Goal: Task Accomplishment & Management: Complete application form

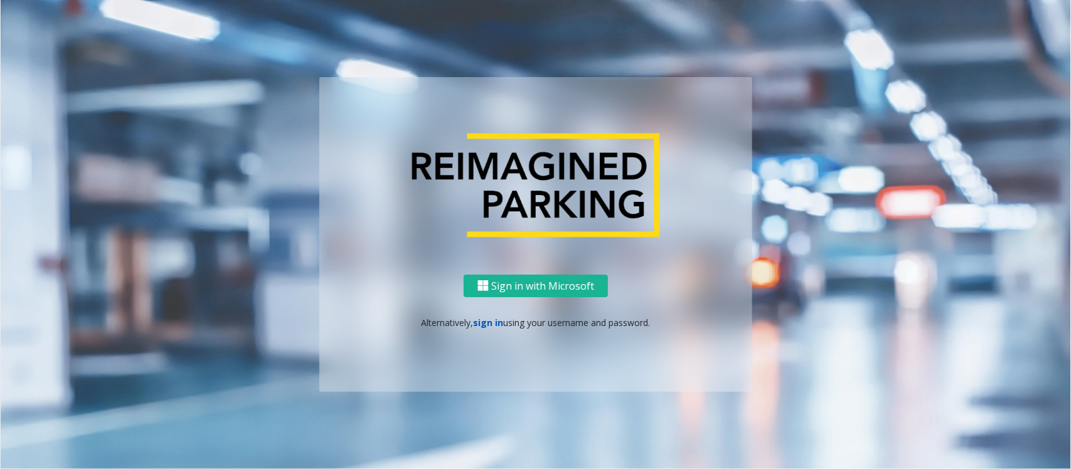
click at [487, 321] on link "sign in" at bounding box center [489, 323] width 30 height 12
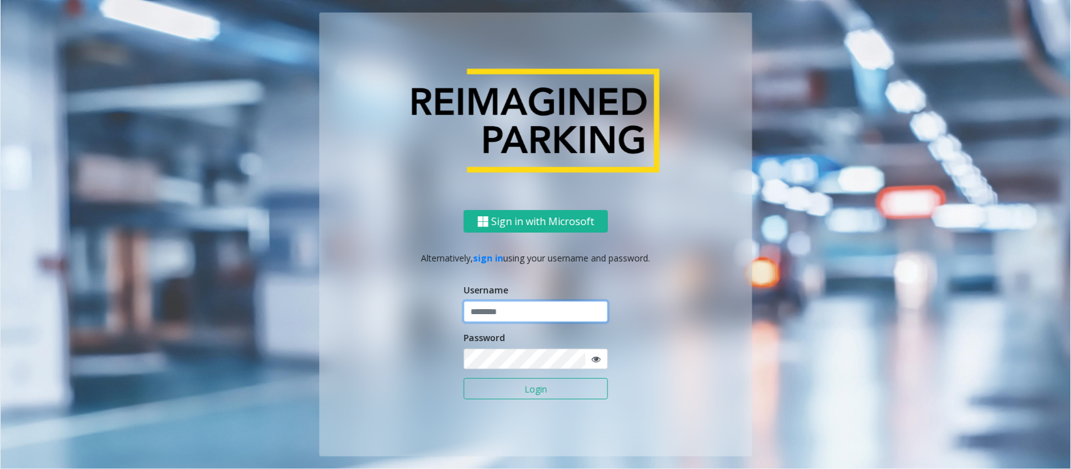
click at [513, 307] on input "text" at bounding box center [536, 311] width 144 height 21
type input "**********"
click at [522, 392] on button "Login" at bounding box center [536, 388] width 144 height 21
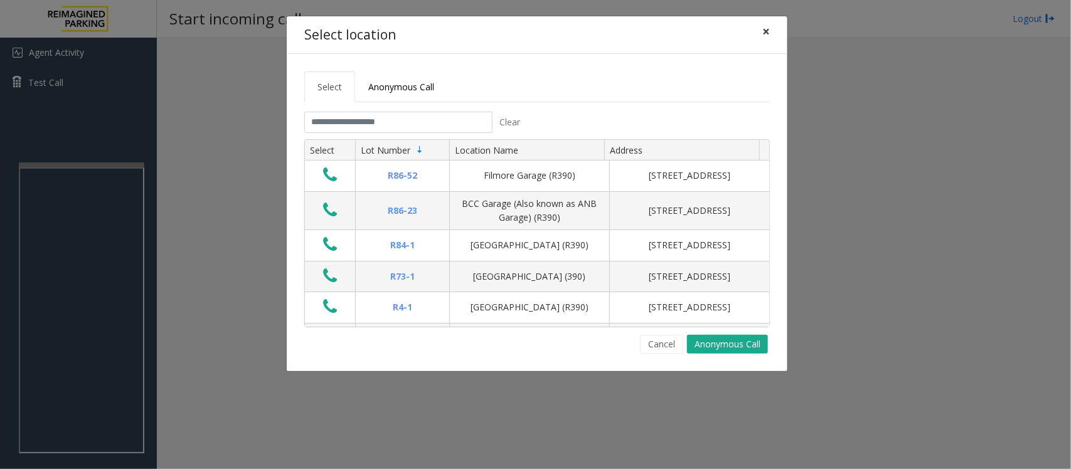
click at [764, 38] on span "×" at bounding box center [766, 32] width 8 height 18
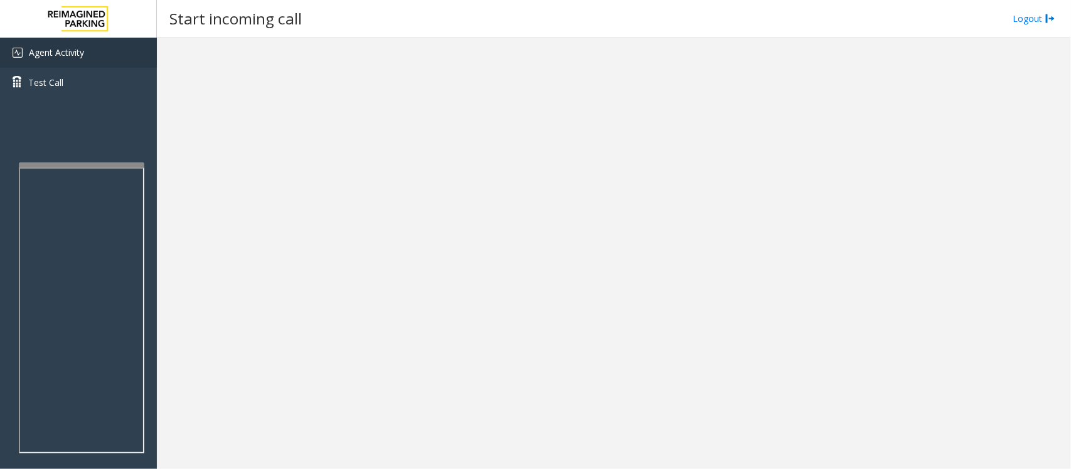
click at [40, 46] on span "Agent Activity" at bounding box center [56, 52] width 55 height 12
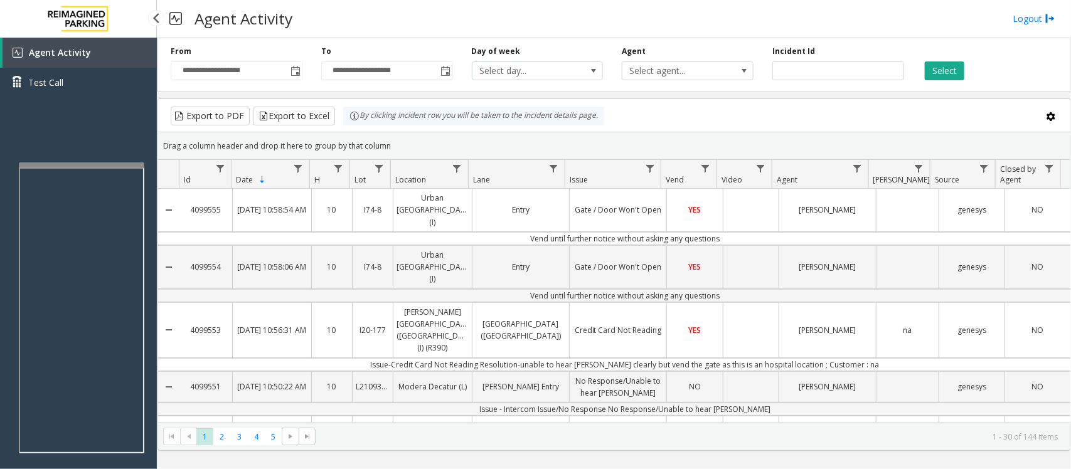
click at [104, 48] on link "Agent Activity" at bounding box center [80, 53] width 154 height 30
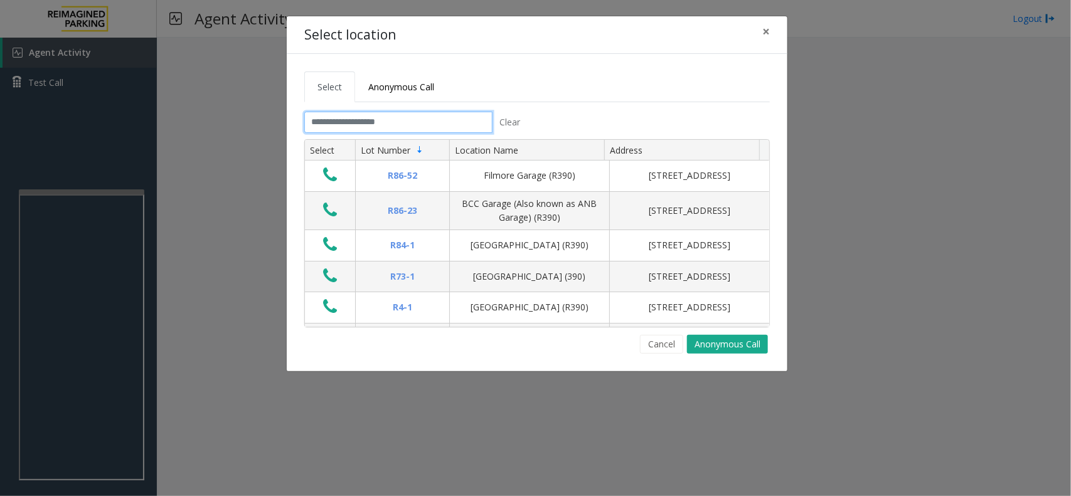
click at [352, 116] on input "text" at bounding box center [398, 122] width 188 height 21
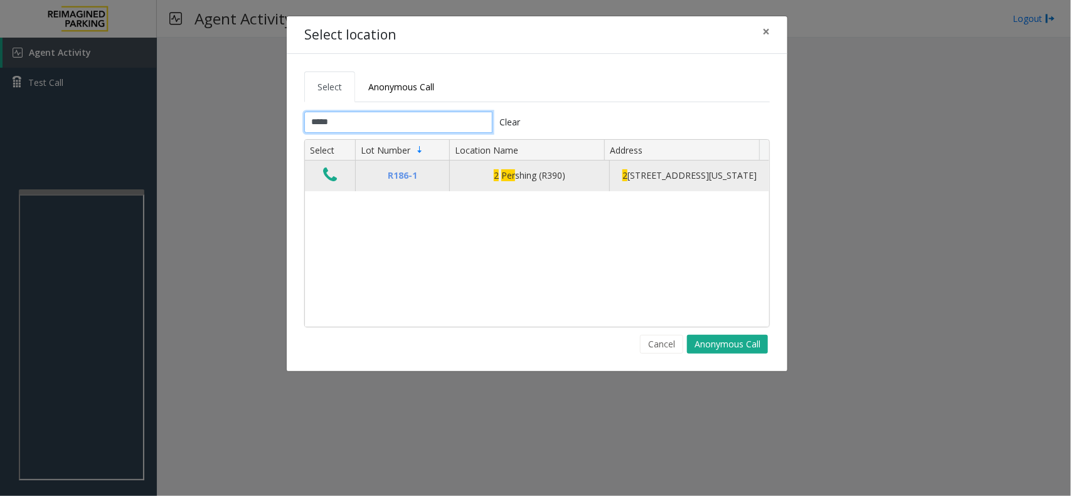
type input "*****"
click at [326, 176] on icon "Data table" at bounding box center [330, 175] width 14 height 18
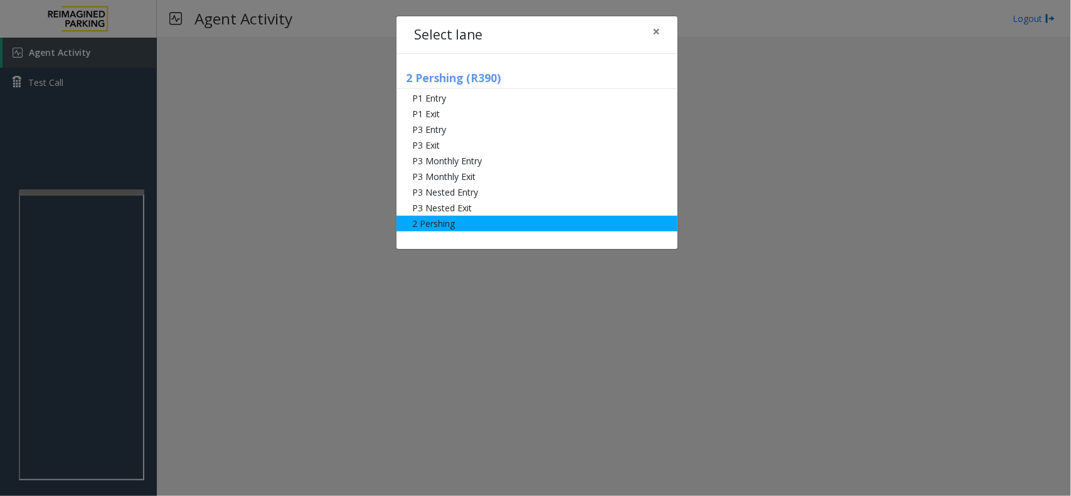
click at [430, 220] on li "2 Pershing" at bounding box center [537, 224] width 281 height 16
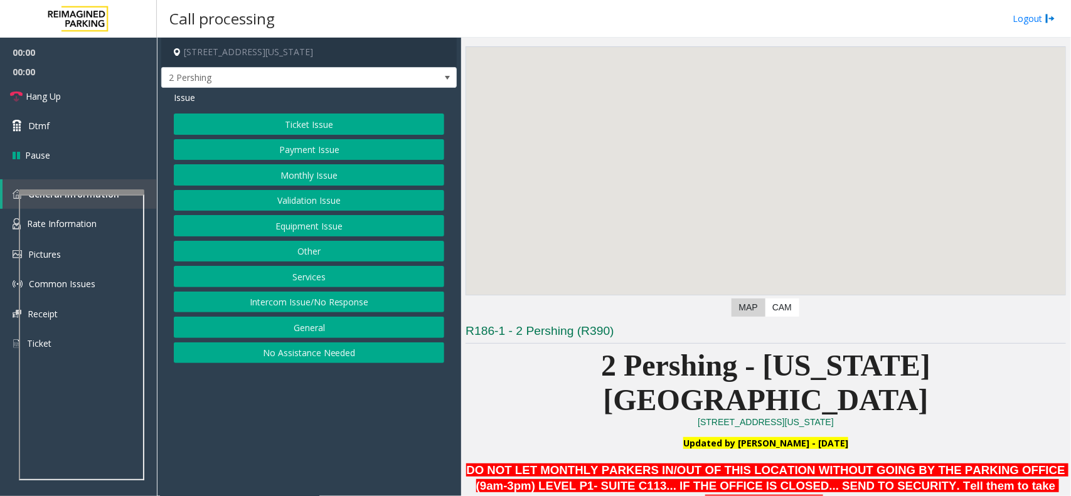
scroll to position [78, 0]
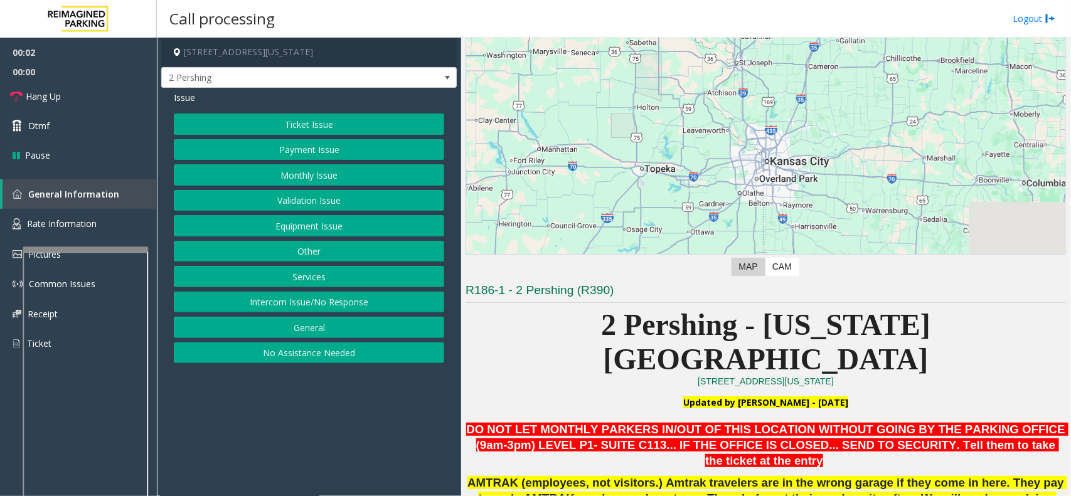
click at [77, 247] on div at bounding box center [86, 249] width 126 height 5
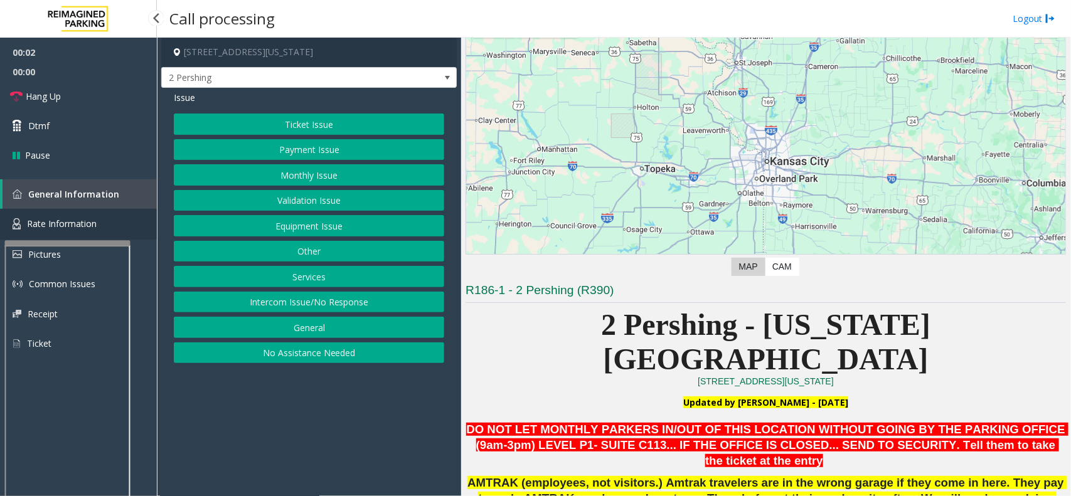
click at [80, 223] on span "Rate Information" at bounding box center [62, 224] width 70 height 12
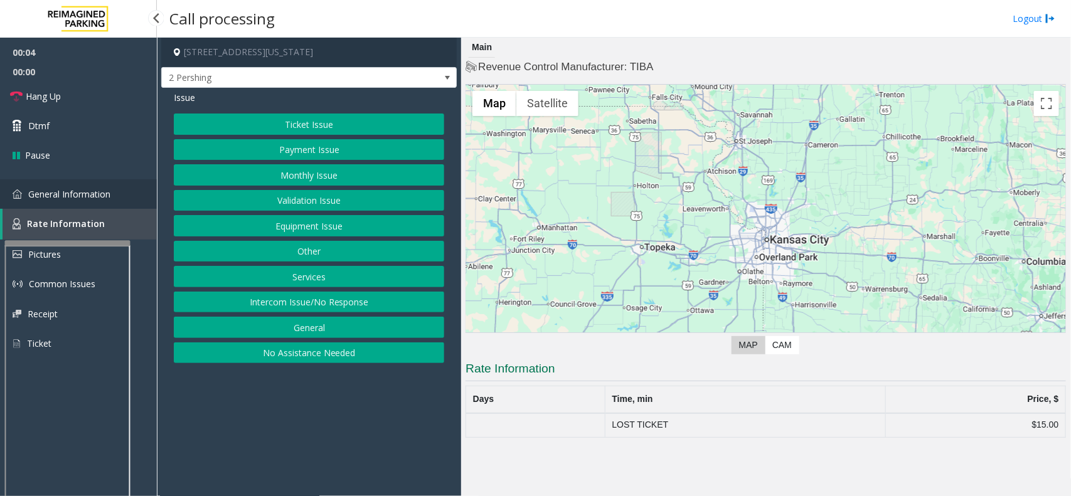
click at [88, 193] on span "General Information" at bounding box center [69, 194] width 82 height 12
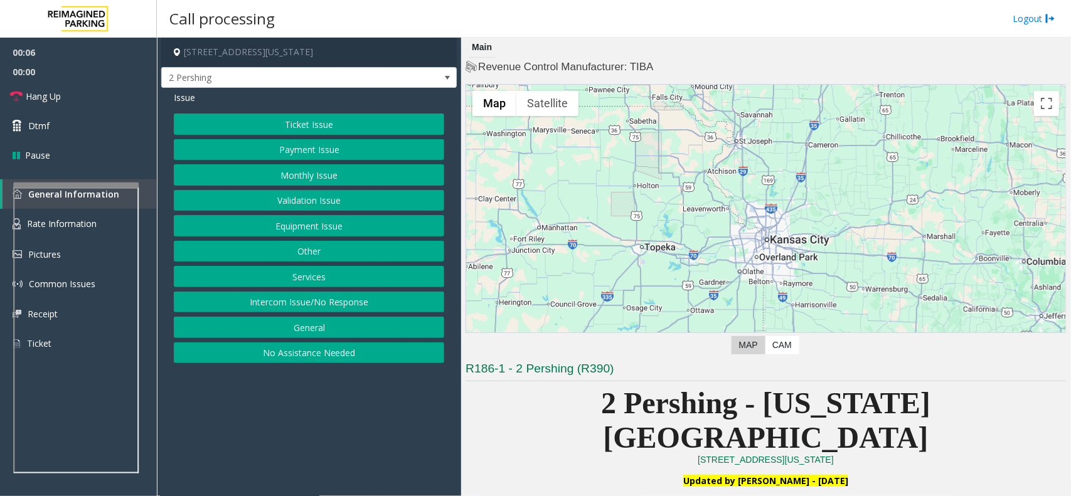
click at [90, 183] on div at bounding box center [76, 185] width 126 height 5
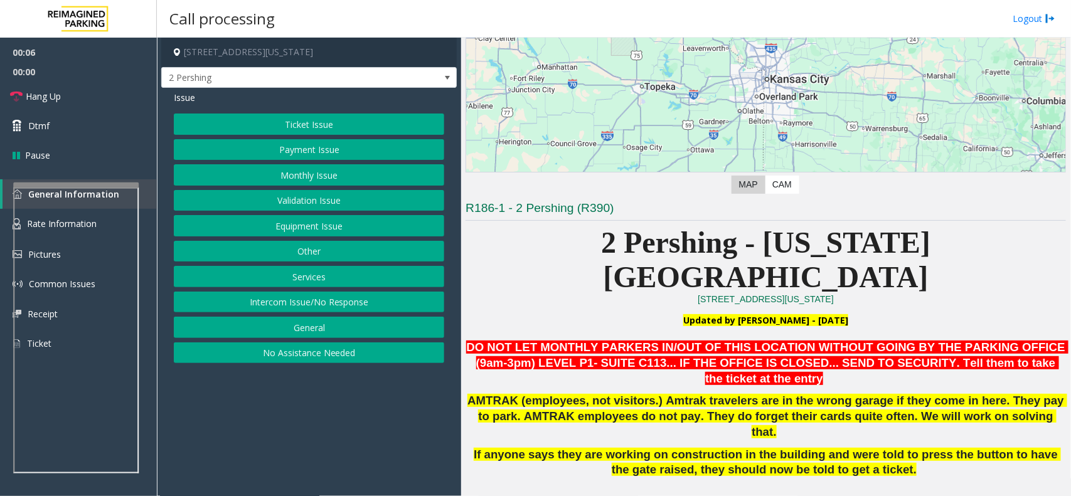
scroll to position [235, 0]
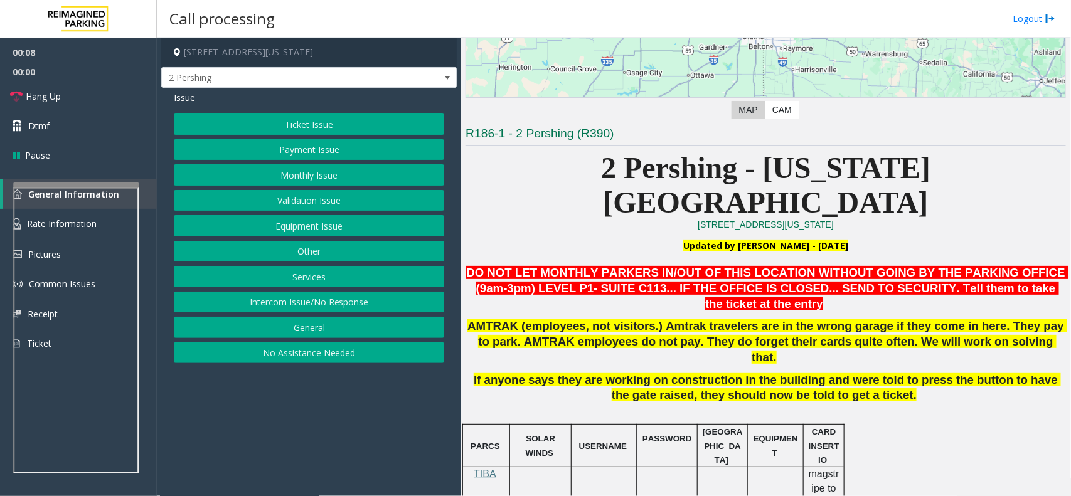
click at [315, 243] on div "Ticket Issue Payment Issue Monthly Issue Validation Issue Equipment Issue Other…" at bounding box center [309, 239] width 270 height 250
click at [315, 248] on button "Other" at bounding box center [309, 251] width 270 height 21
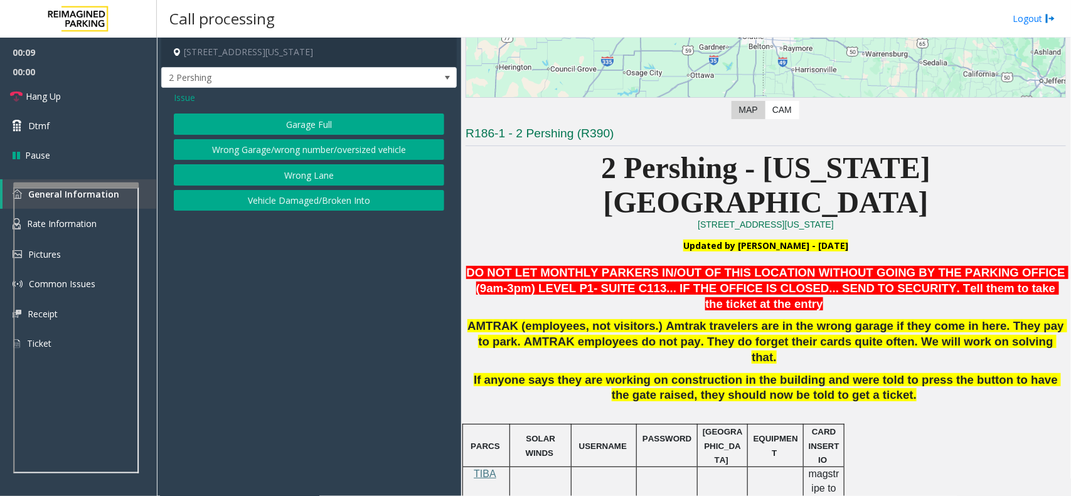
click at [311, 149] on button "Wrong Garage/wrong number/oversized vehicle" at bounding box center [309, 149] width 270 height 21
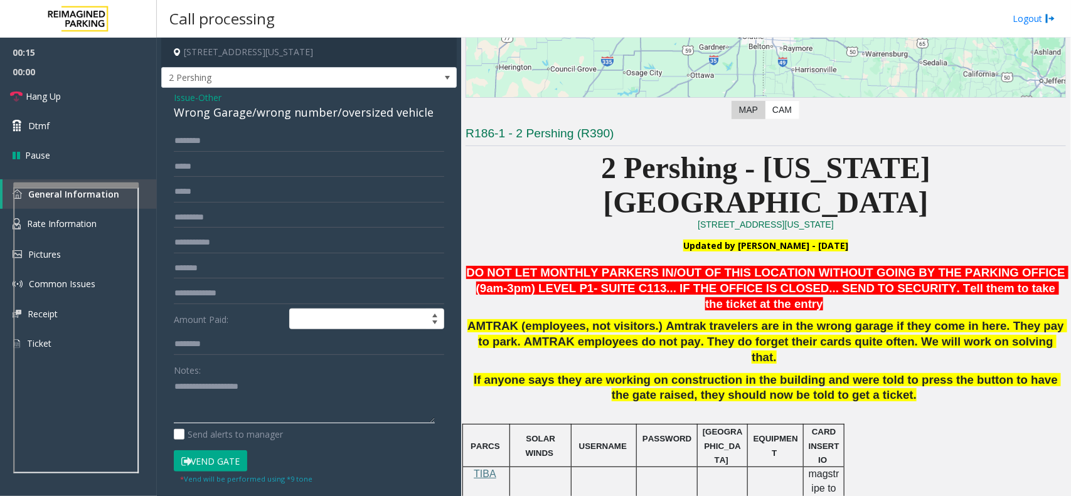
paste textarea "**********"
click at [291, 391] on textarea at bounding box center [304, 400] width 261 height 47
click at [312, 113] on div "Wrong Garage/wrong number/oversized vehicle" at bounding box center [309, 112] width 270 height 17
copy div "Wrong Garage"
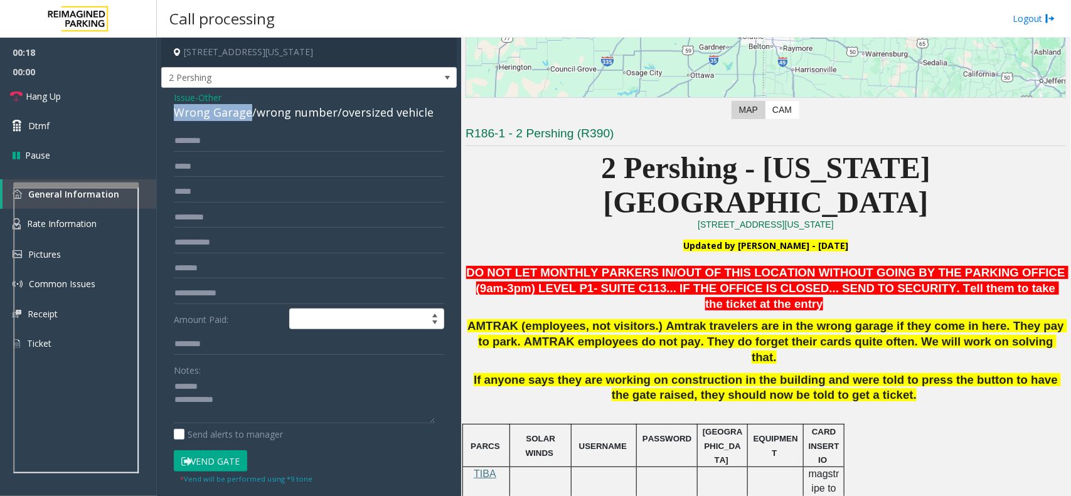
drag, startPoint x: 248, startPoint y: 112, endPoint x: 173, endPoint y: 117, distance: 74.9
click at [174, 117] on div "Wrong Garage/wrong number/oversized vehicle" at bounding box center [309, 112] width 270 height 17
click at [237, 380] on textarea at bounding box center [304, 400] width 261 height 47
paste textarea "**********"
click at [284, 407] on textarea at bounding box center [304, 400] width 261 height 47
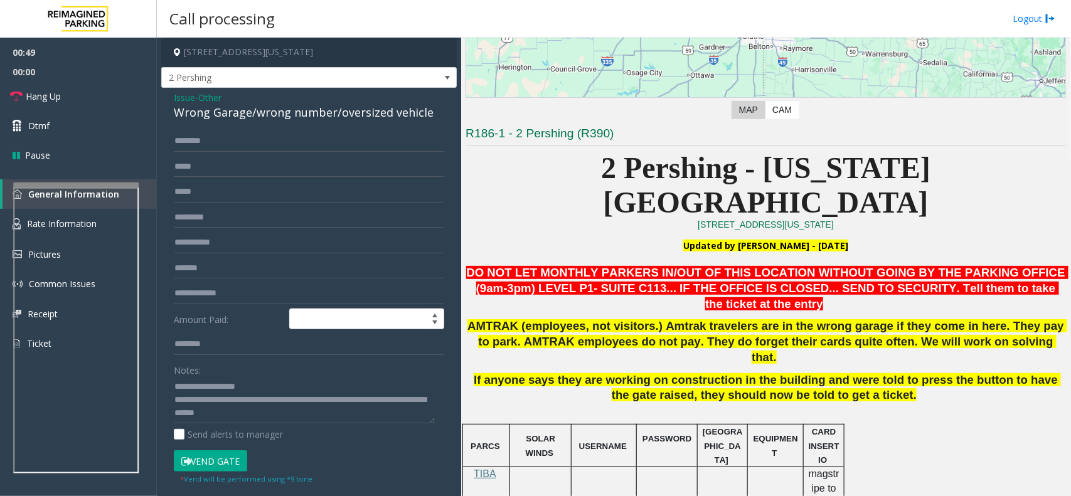
click at [212, 152] on form "Amount Paid: Notes: Send alerts to manager Vend Gate * Vend will be performed u…" at bounding box center [309, 308] width 270 height 355
click at [212, 144] on input "text" at bounding box center [309, 141] width 270 height 21
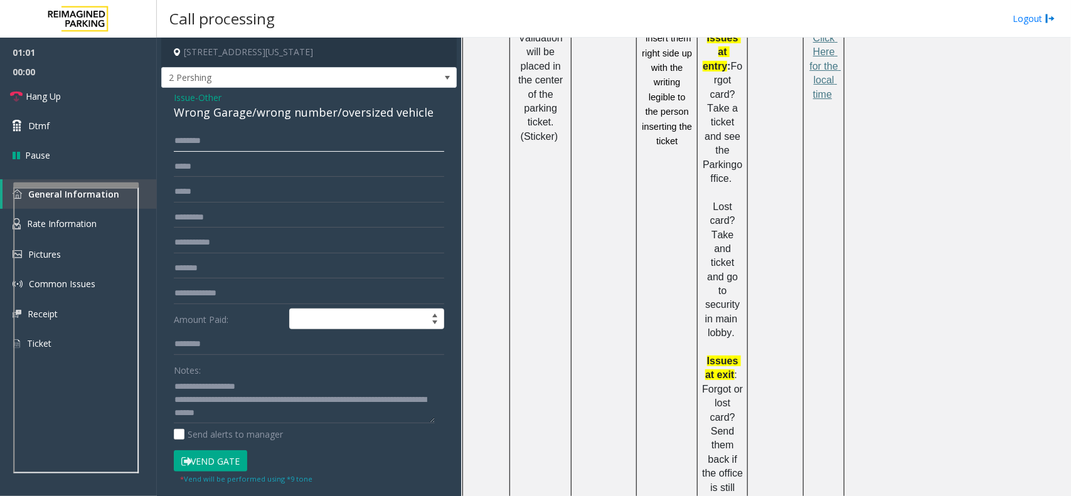
scroll to position [1177, 0]
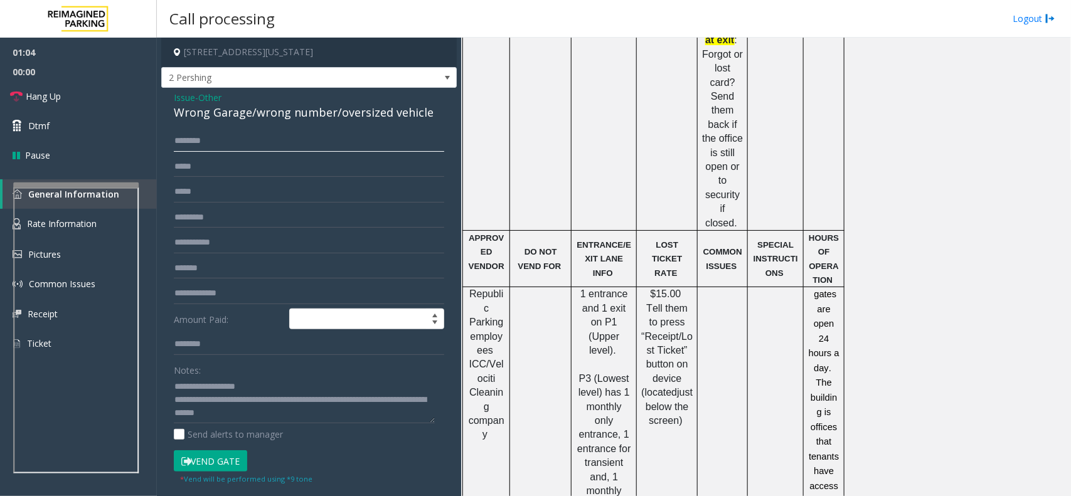
click at [199, 148] on input "text" at bounding box center [309, 141] width 270 height 21
drag, startPoint x: 191, startPoint y: 412, endPoint x: 314, endPoint y: 414, distance: 123.0
click at [314, 414] on textarea at bounding box center [304, 400] width 261 height 47
type textarea "**********"
click at [252, 139] on input "text" at bounding box center [309, 141] width 270 height 21
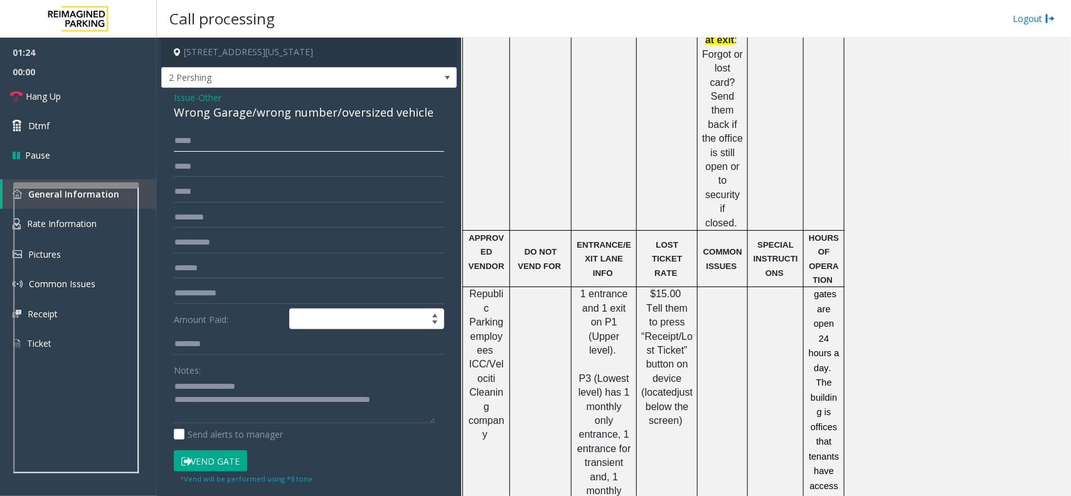
type input "*****"
click at [224, 466] on button "Vend Gate" at bounding box center [210, 461] width 73 height 21
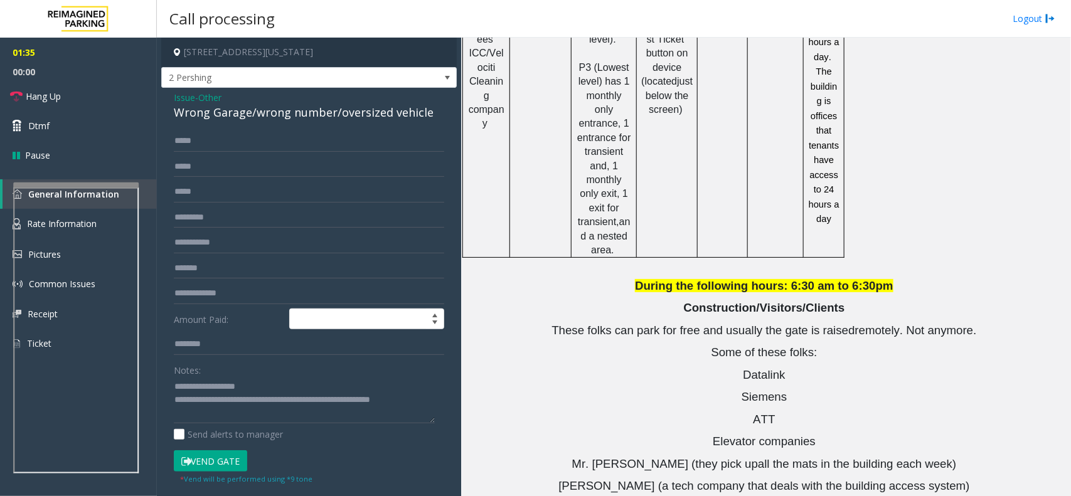
scroll to position [1579, 0]
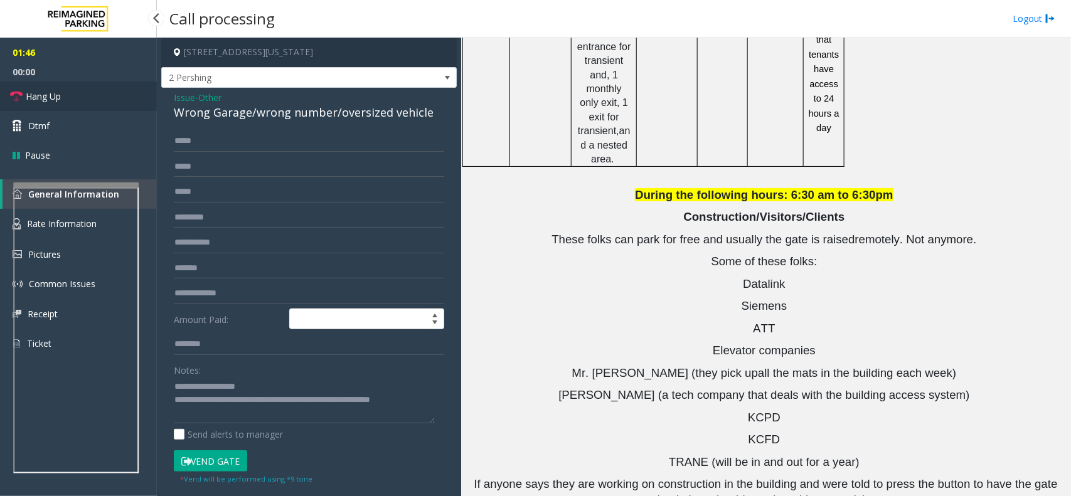
click at [76, 98] on link "Hang Up" at bounding box center [78, 96] width 157 height 29
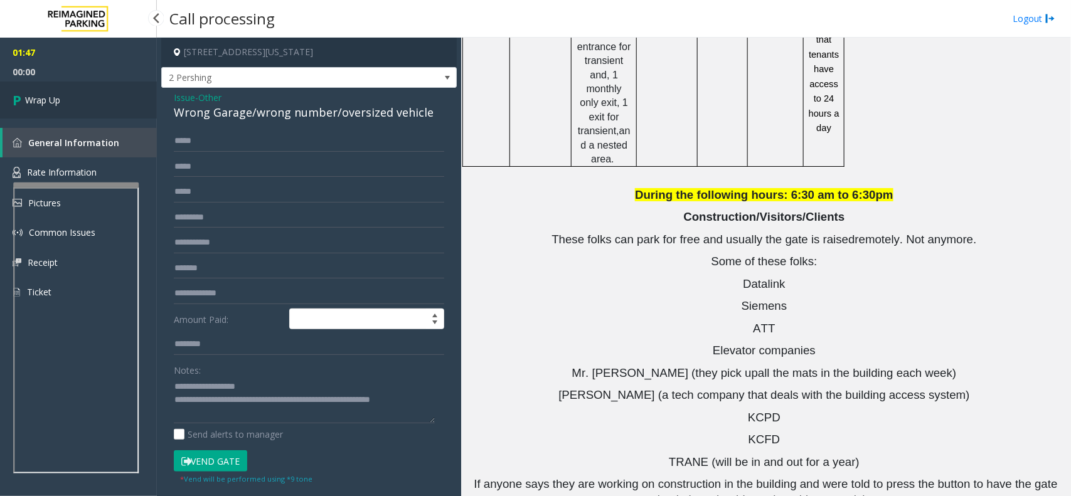
click at [99, 90] on link "Wrap Up" at bounding box center [78, 100] width 157 height 37
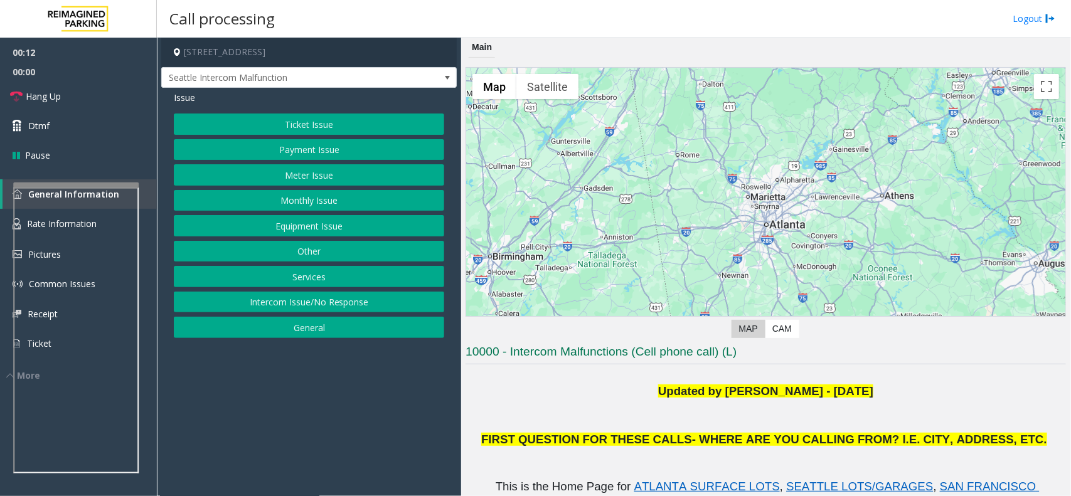
click at [315, 124] on button "Ticket Issue" at bounding box center [309, 124] width 270 height 21
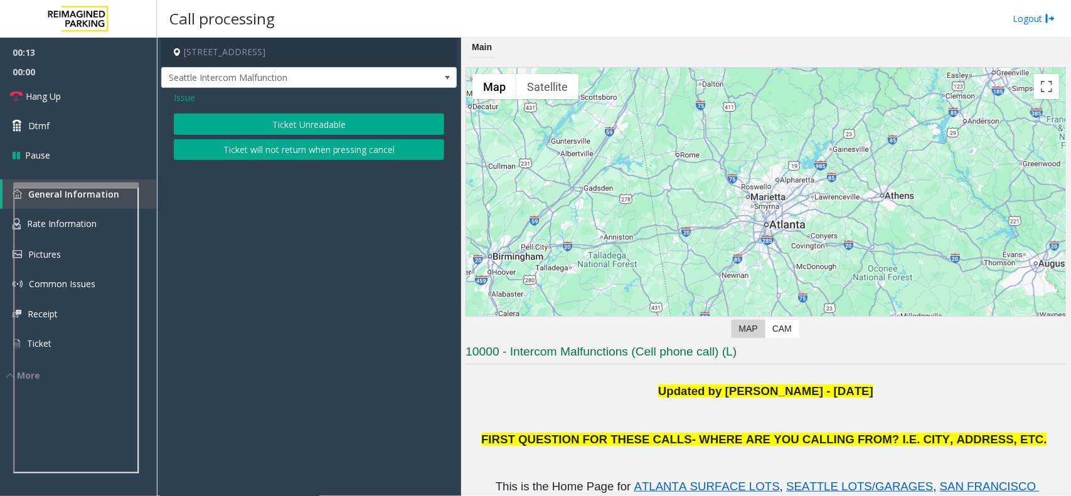
click at [309, 124] on button "Ticket Unreadable" at bounding box center [309, 124] width 270 height 21
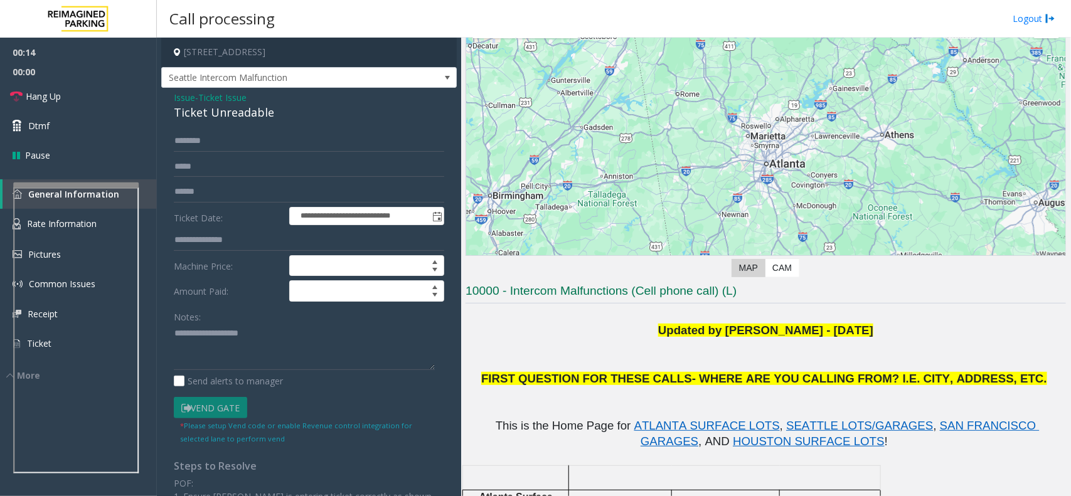
scroll to position [235, 0]
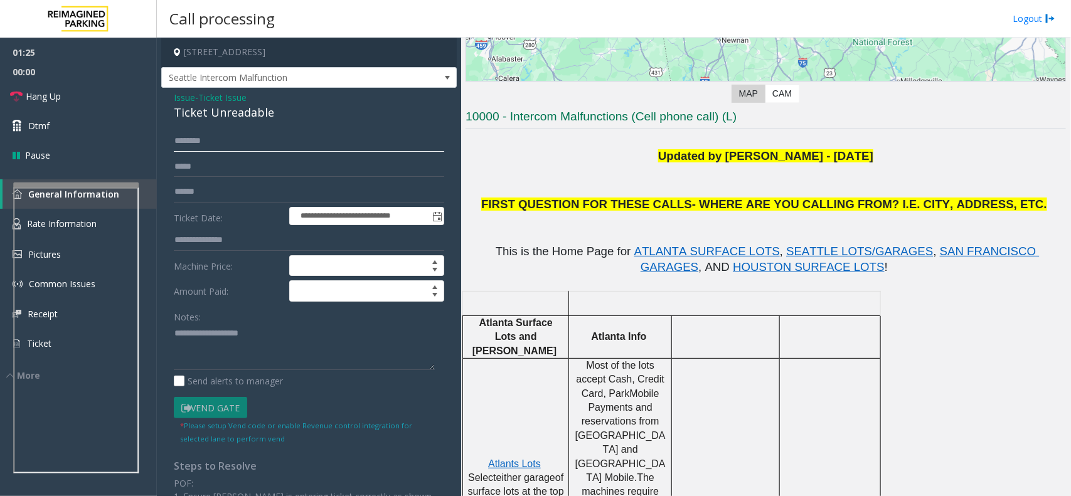
click at [278, 133] on input "text" at bounding box center [309, 141] width 270 height 21
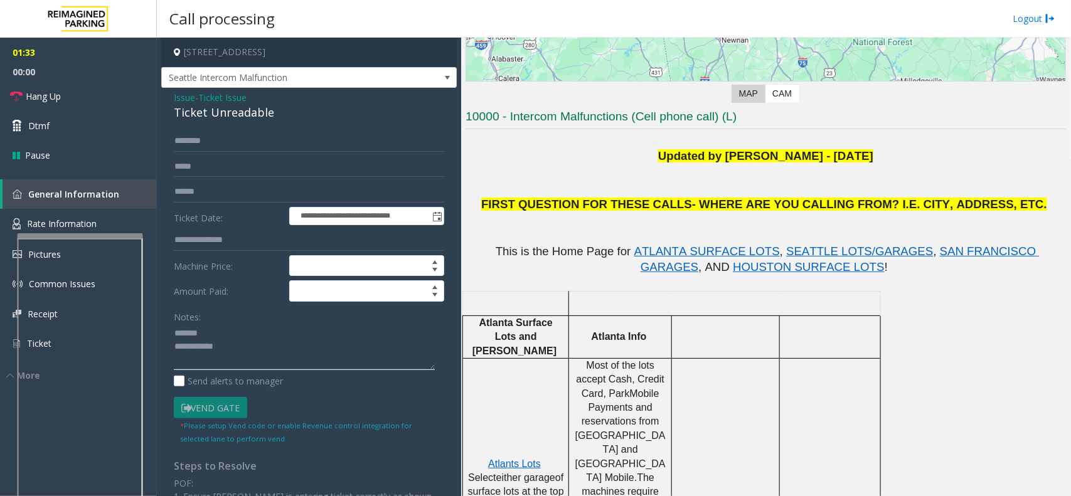
click at [82, 252] on div at bounding box center [81, 380] width 126 height 294
click at [75, 223] on span "Rate Information" at bounding box center [62, 224] width 70 height 12
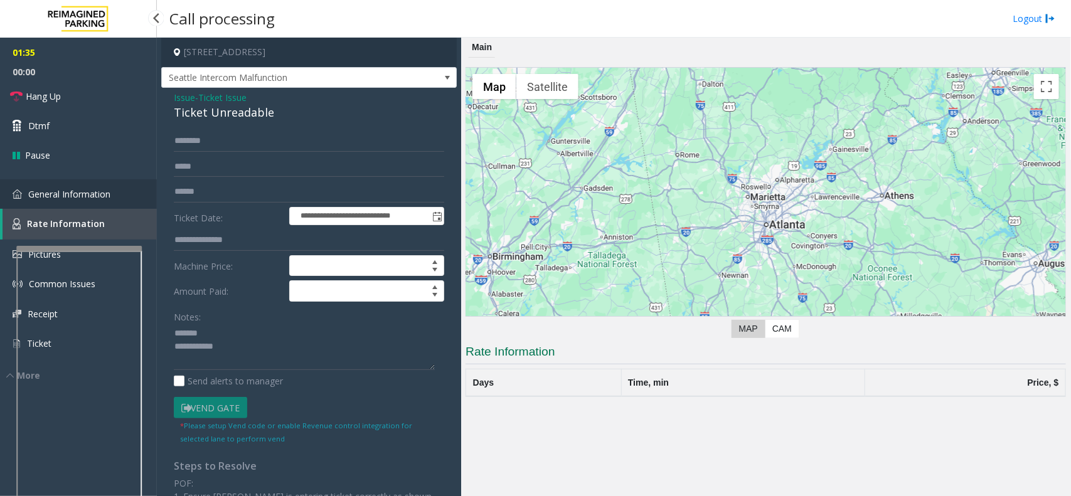
click at [54, 184] on link "General Information" at bounding box center [78, 193] width 157 height 29
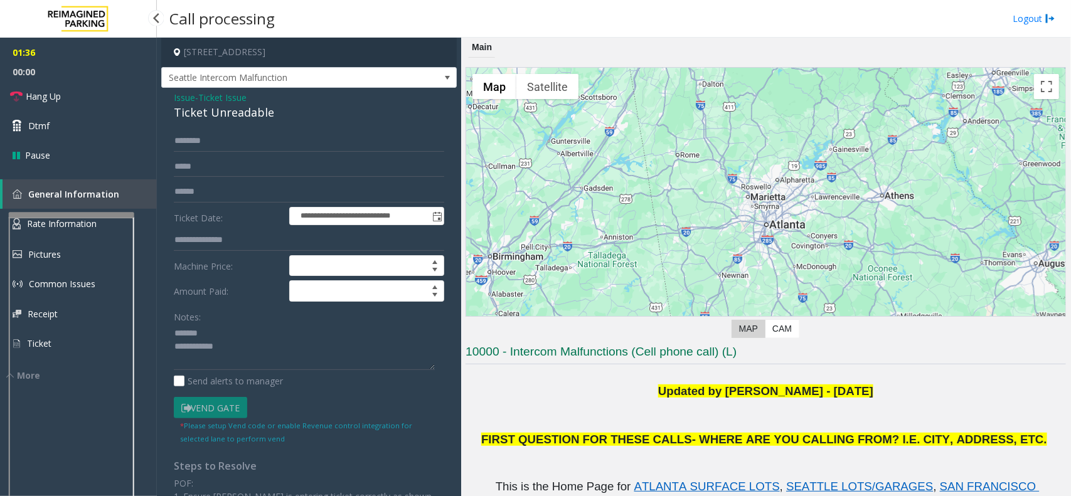
click at [63, 211] on app-root "**********" at bounding box center [535, 248] width 1071 height 496
click at [114, 86] on link "Hang Up" at bounding box center [78, 96] width 157 height 29
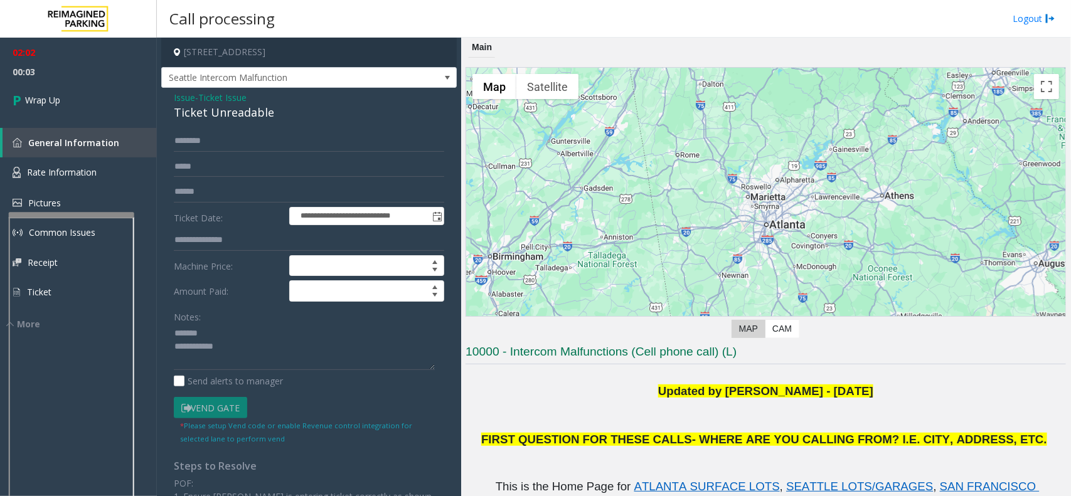
click at [245, 110] on div "Ticket Unreadable" at bounding box center [309, 112] width 270 height 17
copy div "Ticket Unreadable"
paste textarea "**********"
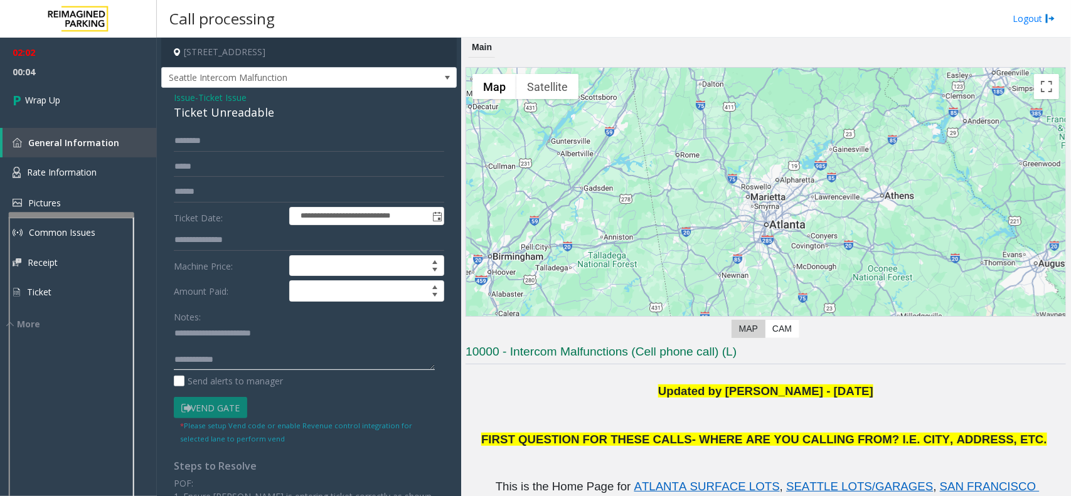
click at [233, 334] on textarea at bounding box center [304, 347] width 261 height 47
click at [272, 355] on textarea at bounding box center [304, 347] width 261 height 47
click at [242, 341] on textarea at bounding box center [304, 347] width 261 height 47
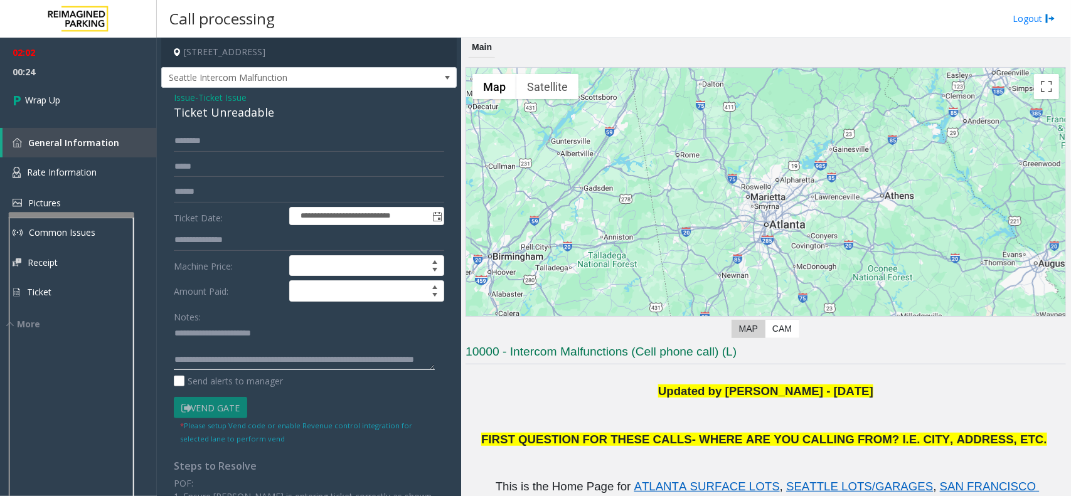
click at [262, 347] on textarea at bounding box center [304, 347] width 261 height 47
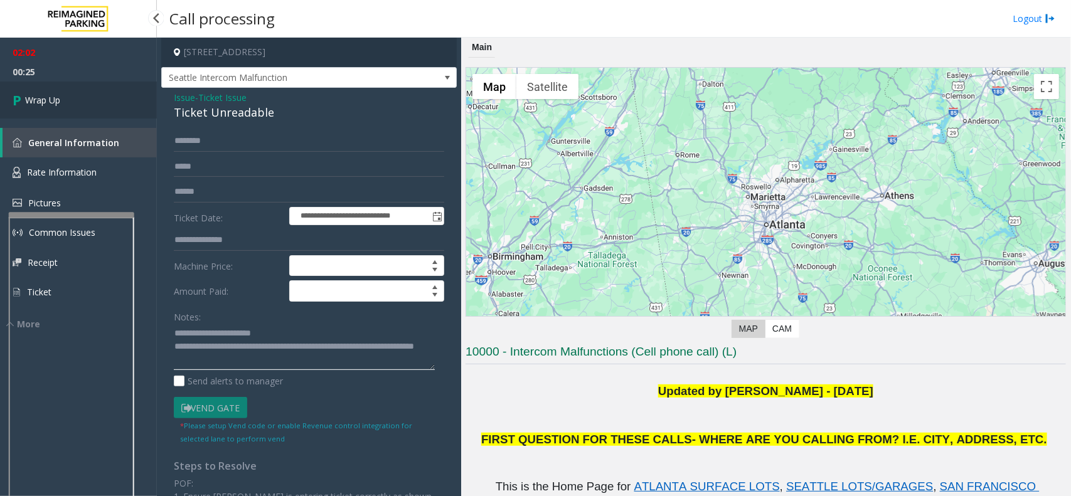
type textarea "**********"
click at [26, 82] on link "Wrap Up" at bounding box center [78, 100] width 157 height 37
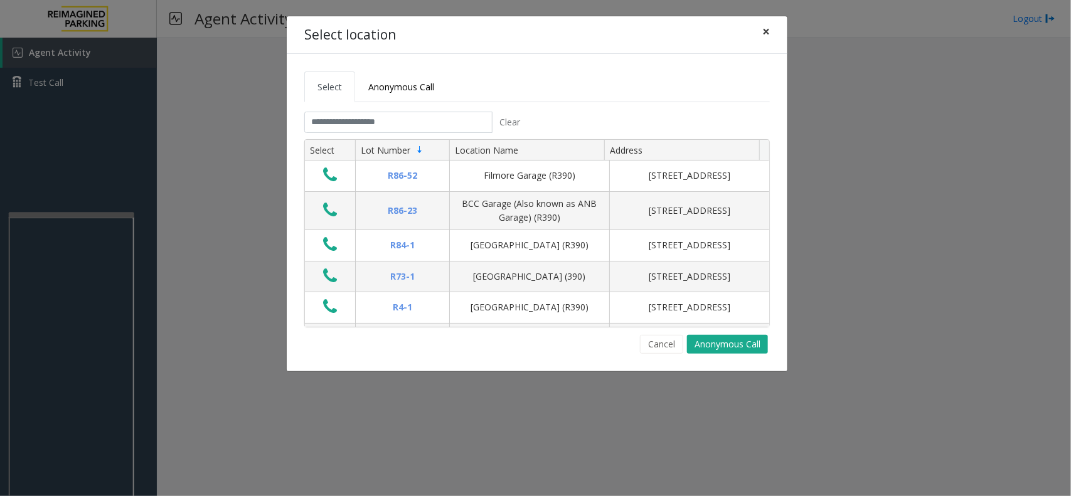
click at [772, 28] on button "×" at bounding box center [766, 31] width 25 height 31
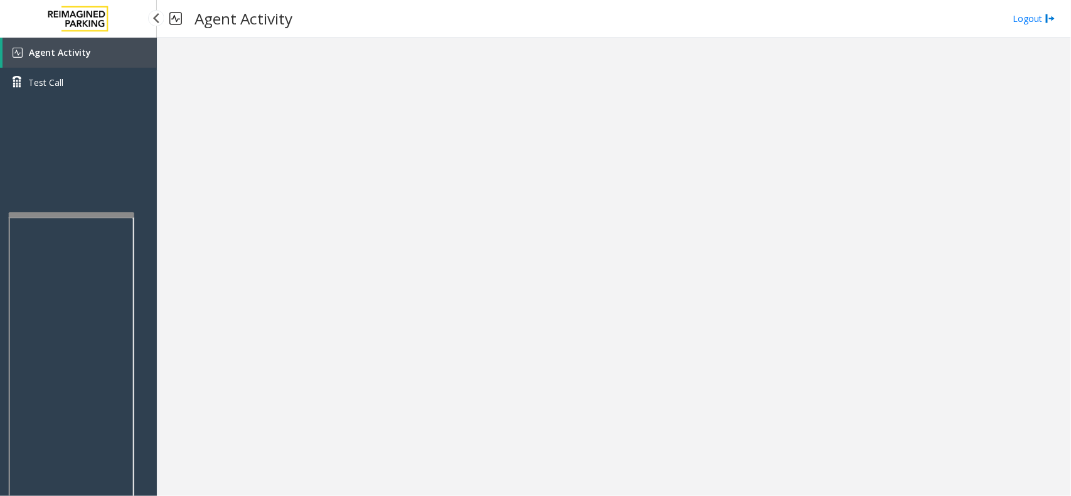
click at [80, 39] on link "Agent Activity" at bounding box center [80, 53] width 154 height 30
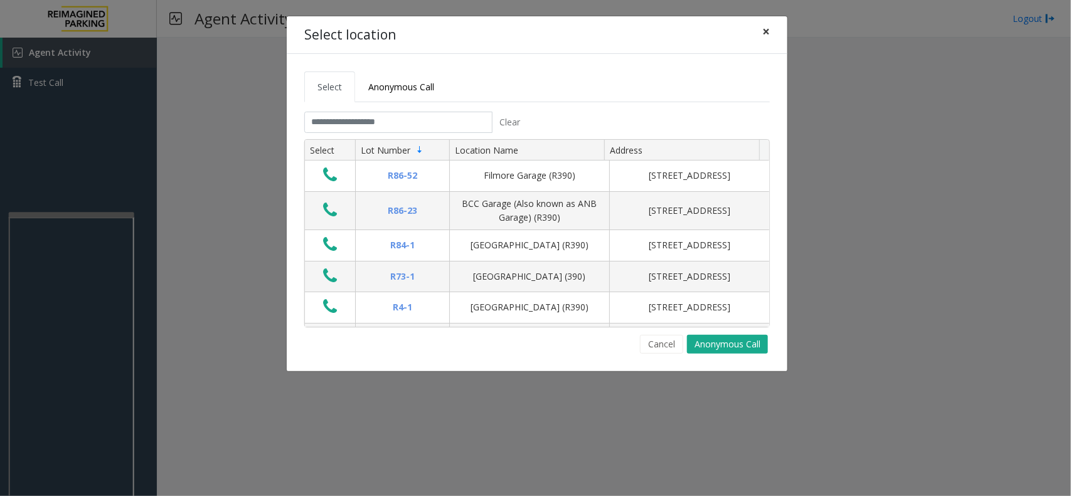
click at [764, 36] on span "×" at bounding box center [766, 32] width 8 height 18
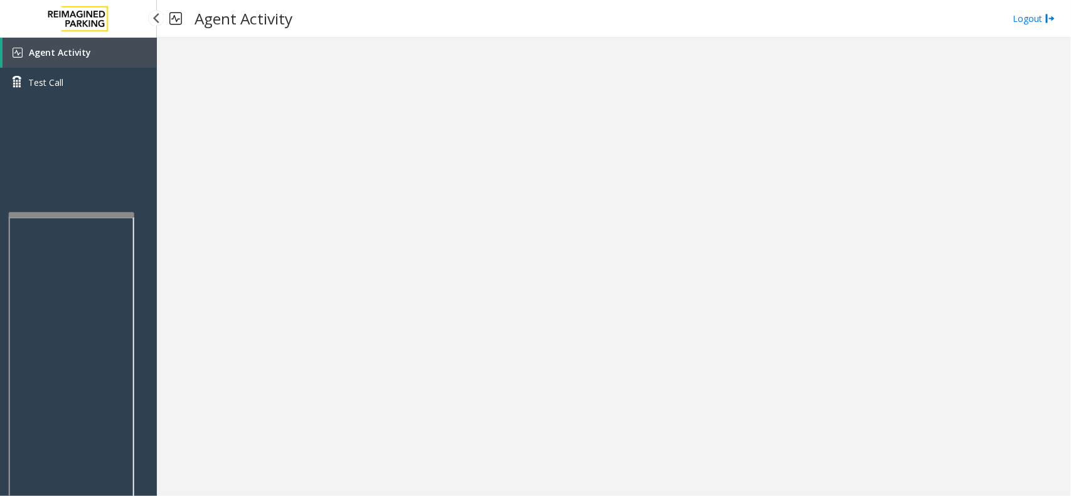
drag, startPoint x: 46, startPoint y: 55, endPoint x: 110, endPoint y: 9, distance: 78.7
click at [46, 55] on span "Agent Activity" at bounding box center [60, 52] width 62 height 12
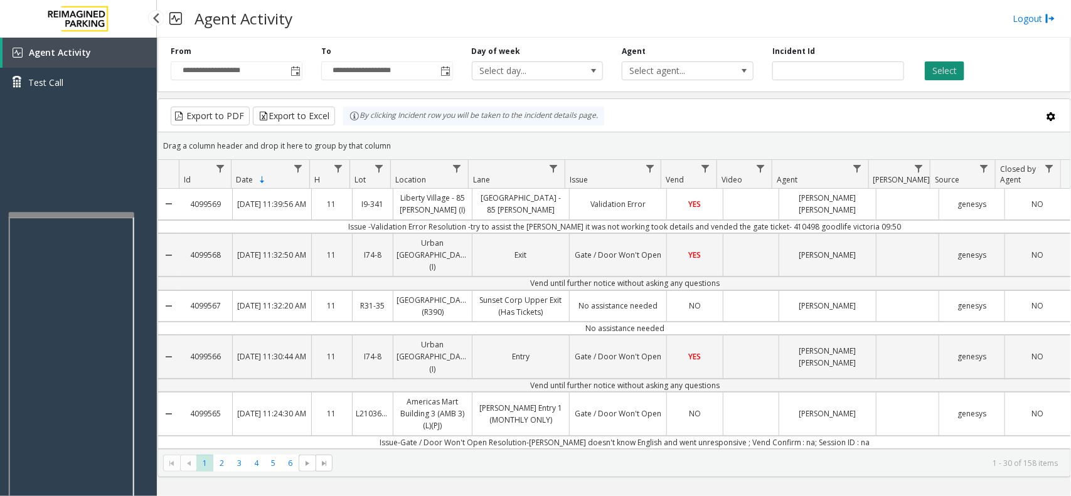
click at [938, 70] on button "Select" at bounding box center [945, 70] width 40 height 19
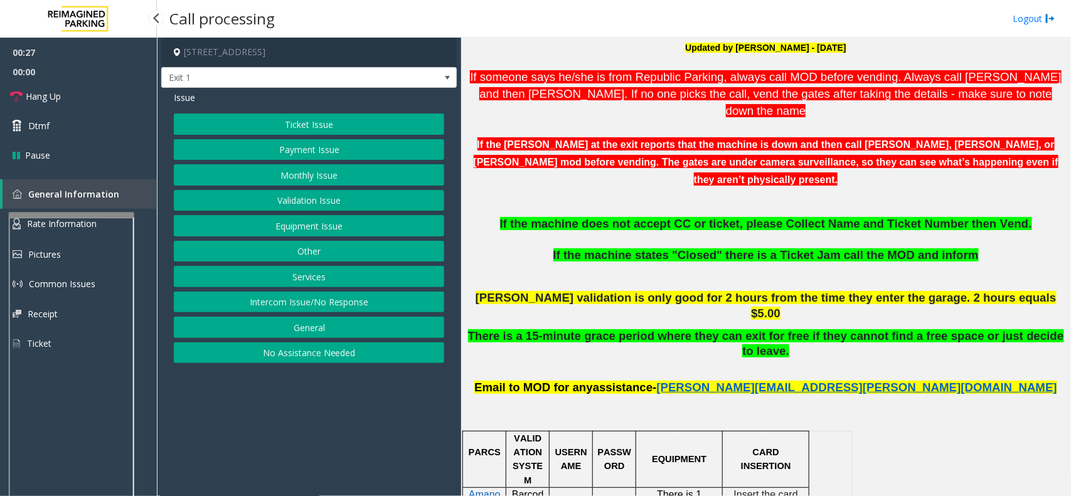
scroll to position [392, 0]
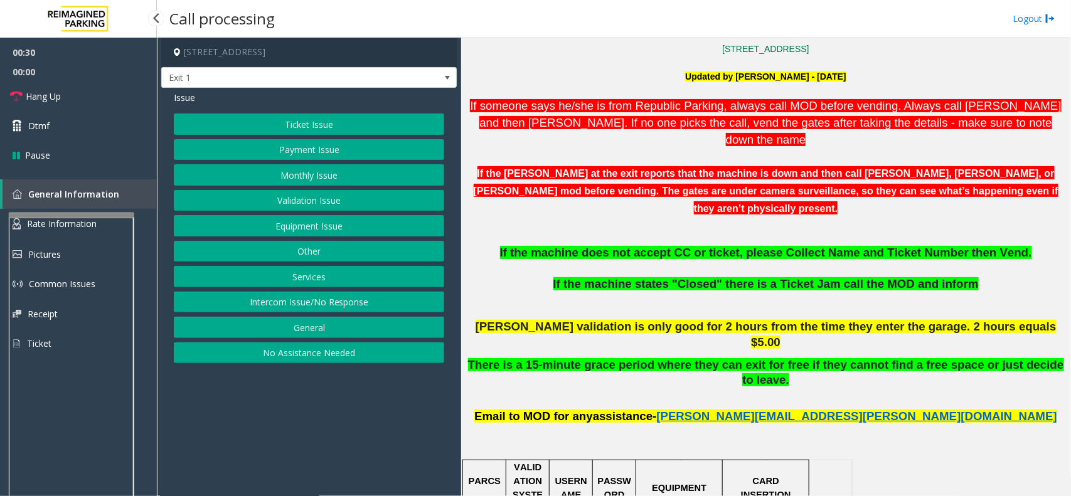
click at [648, 299] on p at bounding box center [766, 306] width 601 height 14
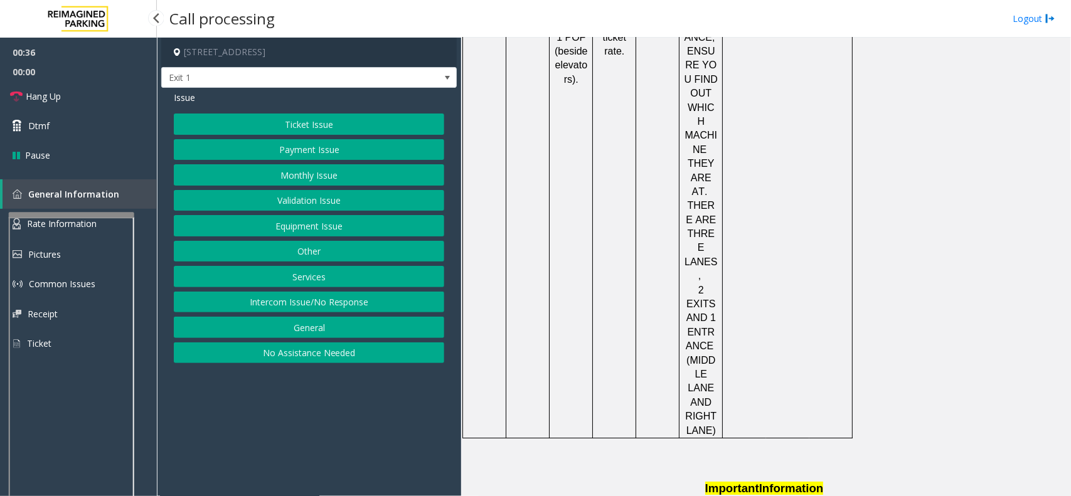
click at [292, 273] on button "Services" at bounding box center [309, 276] width 270 height 21
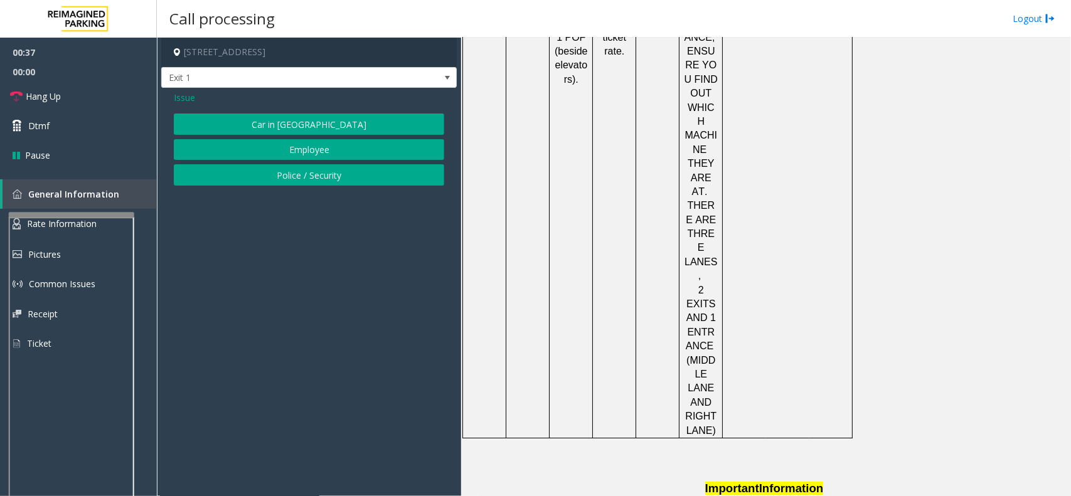
drag, startPoint x: 176, startPoint y: 95, endPoint x: 179, endPoint y: 101, distance: 7.0
click at [178, 95] on span "Issue" at bounding box center [184, 97] width 21 height 13
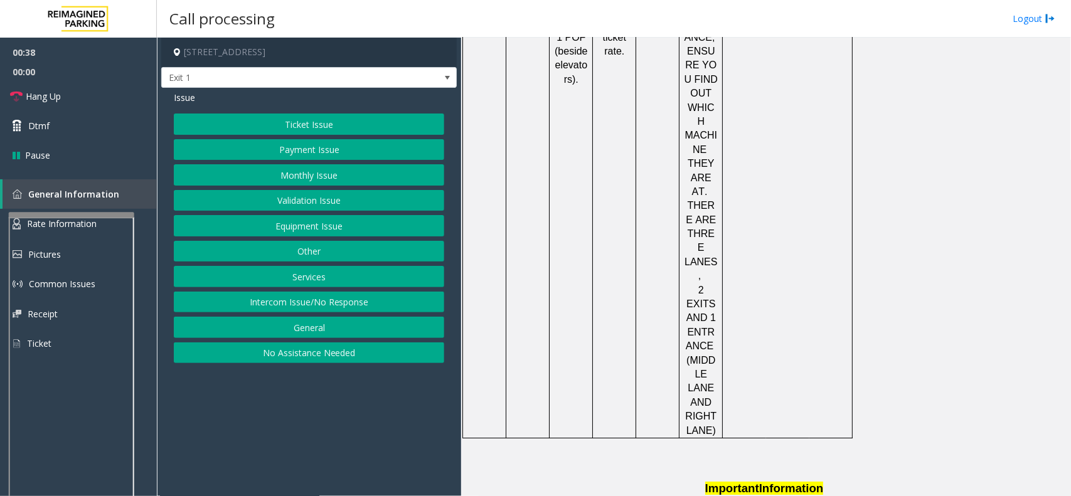
drag, startPoint x: 323, startPoint y: 327, endPoint x: 321, endPoint y: 320, distance: 7.2
click at [323, 328] on button "General" at bounding box center [309, 327] width 270 height 21
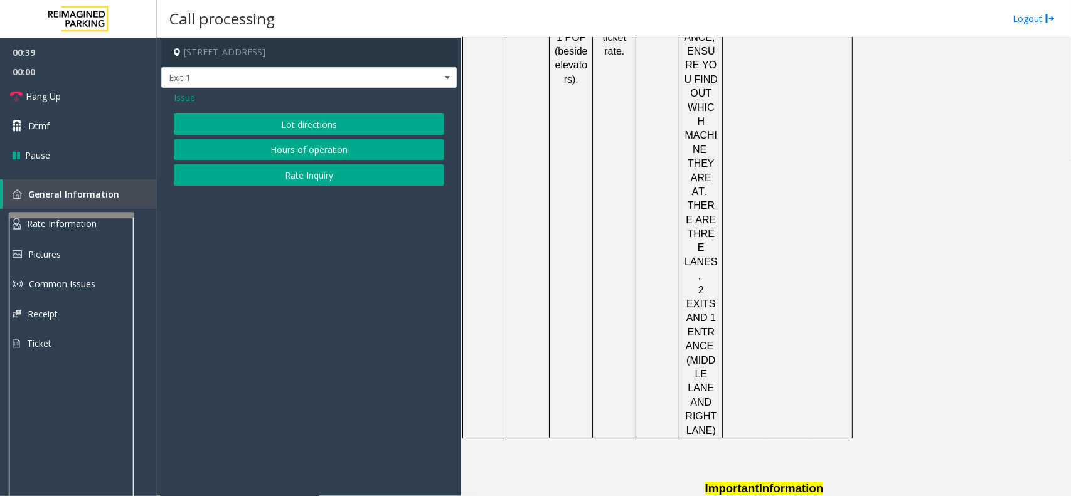
click at [185, 97] on span "Issue" at bounding box center [184, 97] width 21 height 13
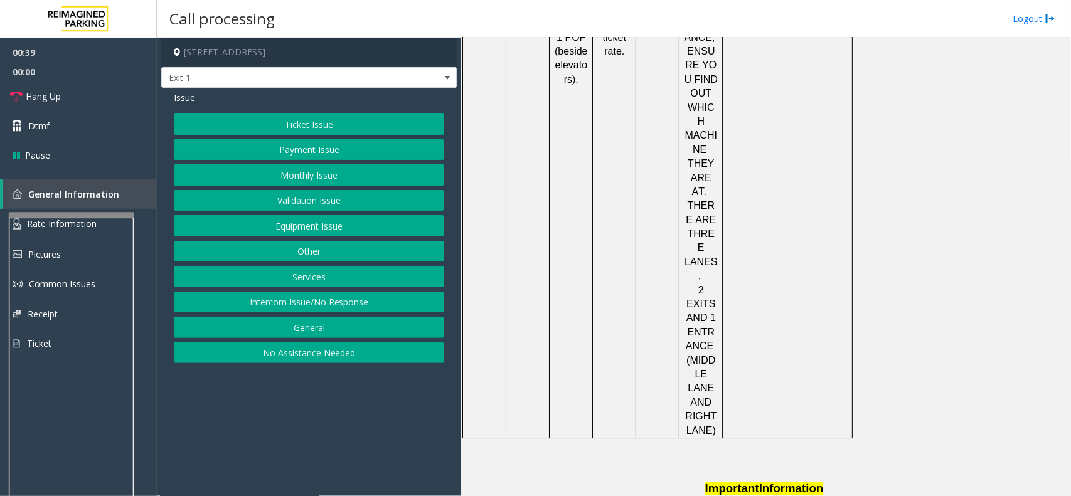
drag, startPoint x: 321, startPoint y: 274, endPoint x: 320, endPoint y: 267, distance: 6.3
click at [320, 274] on button "Services" at bounding box center [309, 276] width 270 height 21
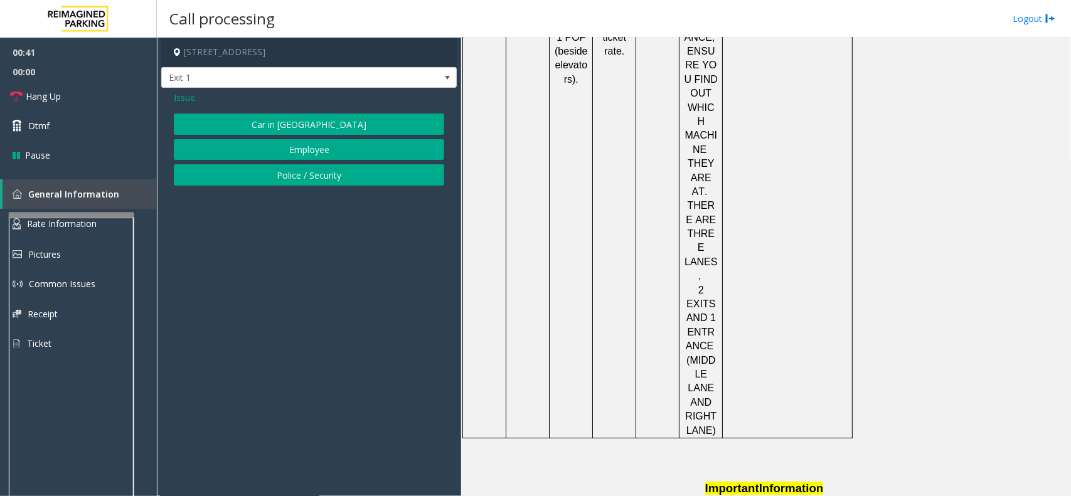
click at [180, 97] on span "Issue" at bounding box center [184, 97] width 21 height 13
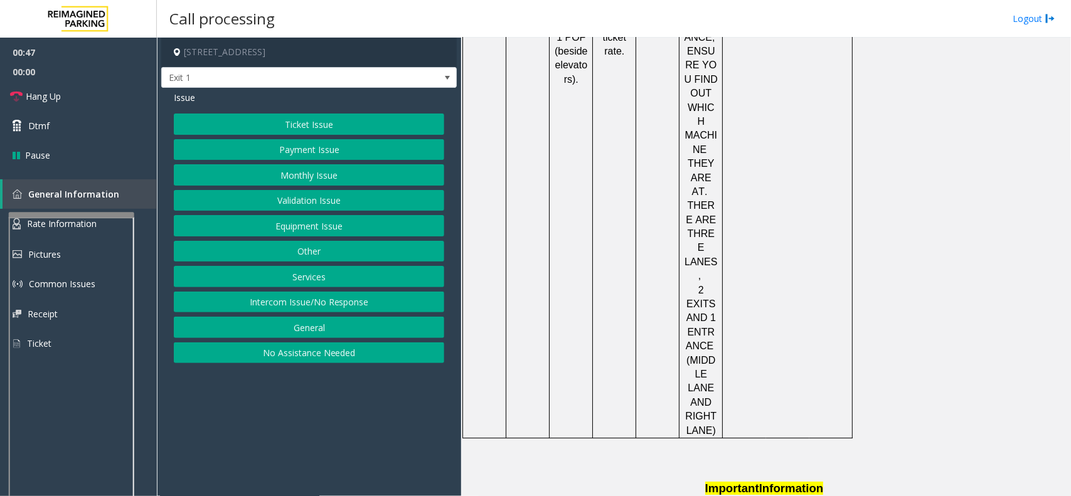
drag, startPoint x: 557, startPoint y: 279, endPoint x: 474, endPoint y: 276, distance: 82.9
copy span "THE AQUARIUM"
click at [180, 96] on span "Issue" at bounding box center [184, 97] width 21 height 13
click at [322, 198] on button "Validation Issue" at bounding box center [309, 200] width 270 height 21
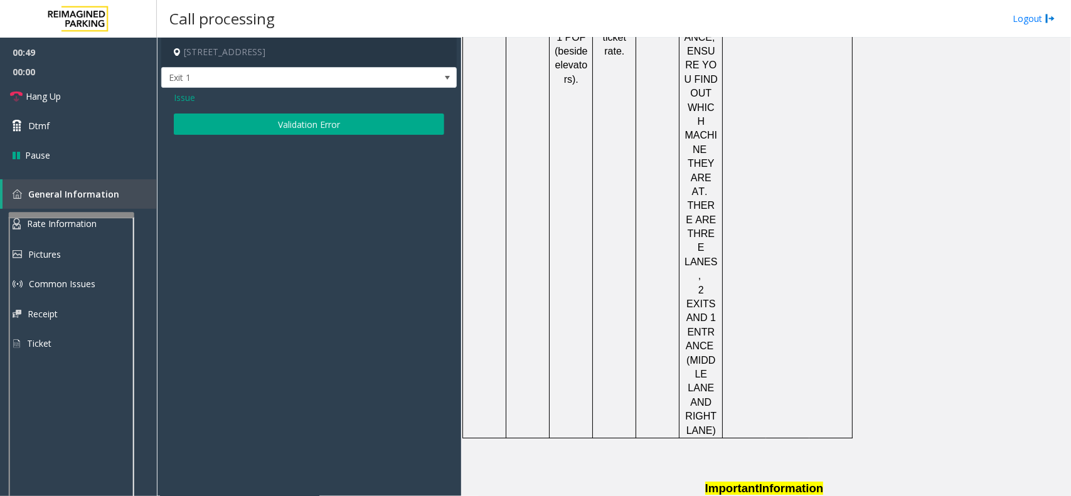
click at [321, 123] on button "Validation Error" at bounding box center [309, 124] width 270 height 21
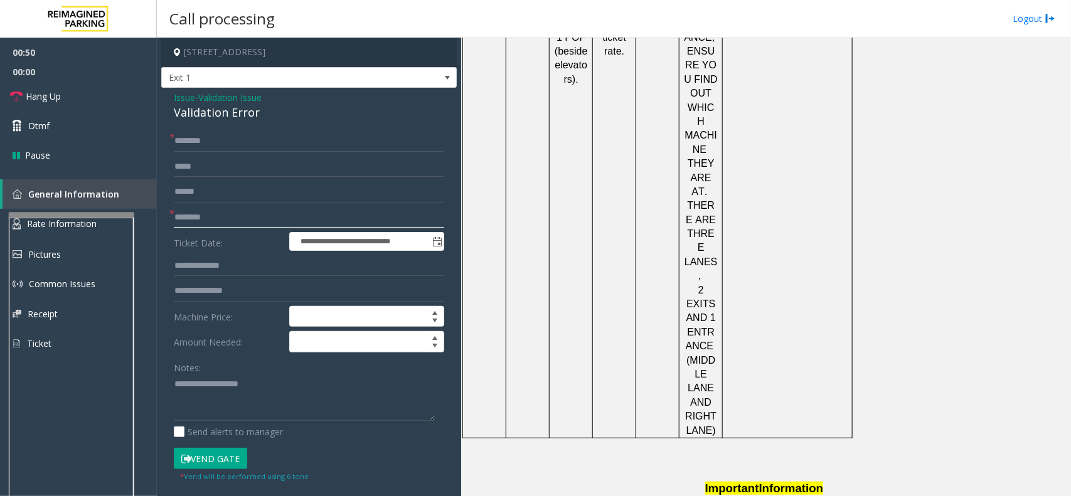
click at [210, 227] on input "text" at bounding box center [309, 217] width 270 height 21
paste input "**********"
type input "**********"
click at [247, 190] on input "text" at bounding box center [309, 191] width 270 height 21
drag, startPoint x: 616, startPoint y: 295, endPoint x: 973, endPoint y: 302, distance: 357.1
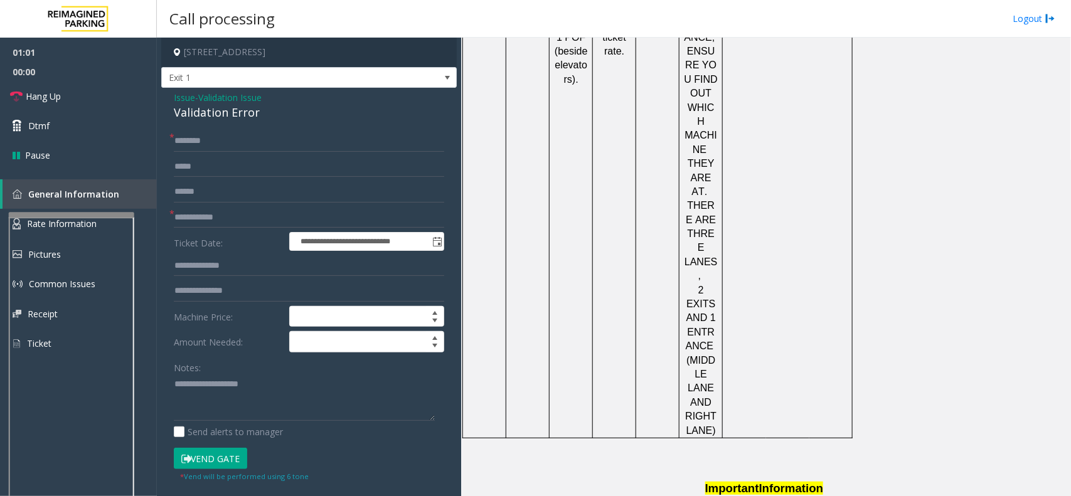
type textarea "**********"
drag, startPoint x: 181, startPoint y: 96, endPoint x: 208, endPoint y: 95, distance: 27.6
click at [181, 96] on span "Issue" at bounding box center [184, 97] width 21 height 13
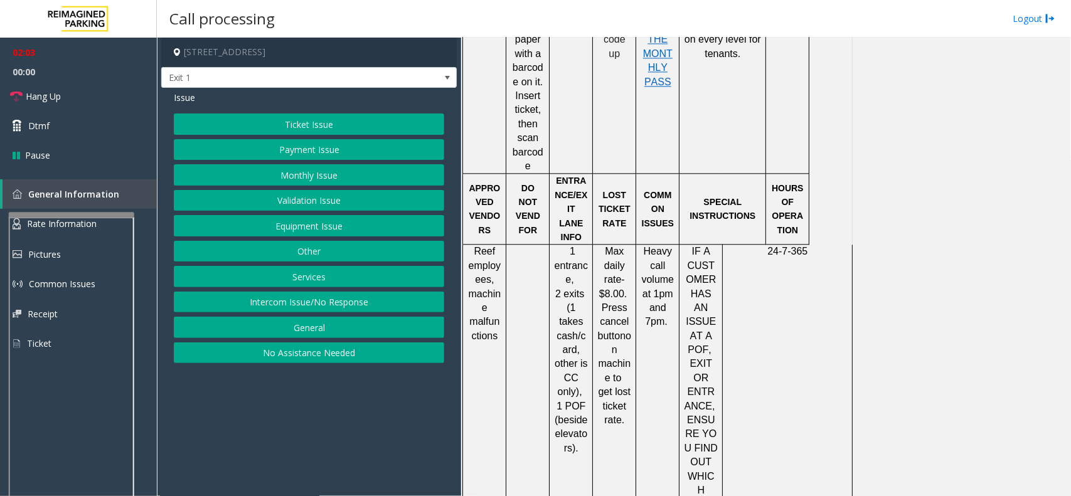
scroll to position [1262, 0]
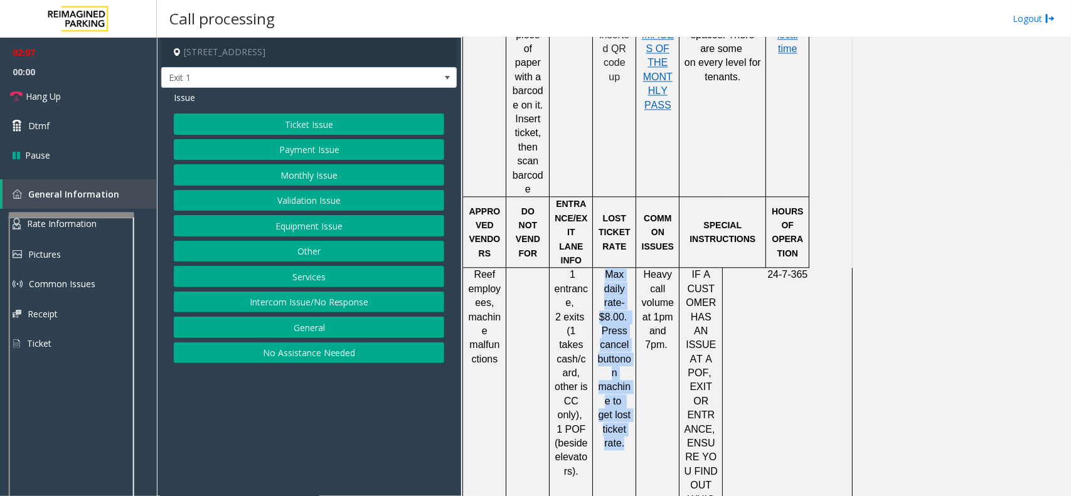
drag, startPoint x: 616, startPoint y: 129, endPoint x: 632, endPoint y: 264, distance: 136.4
click at [632, 268] on div "Max daily rate- $8.00. Press cancel button on machine to get lost ticket rate." at bounding box center [614, 359] width 43 height 183
click at [319, 126] on button "Ticket Issue" at bounding box center [309, 124] width 270 height 21
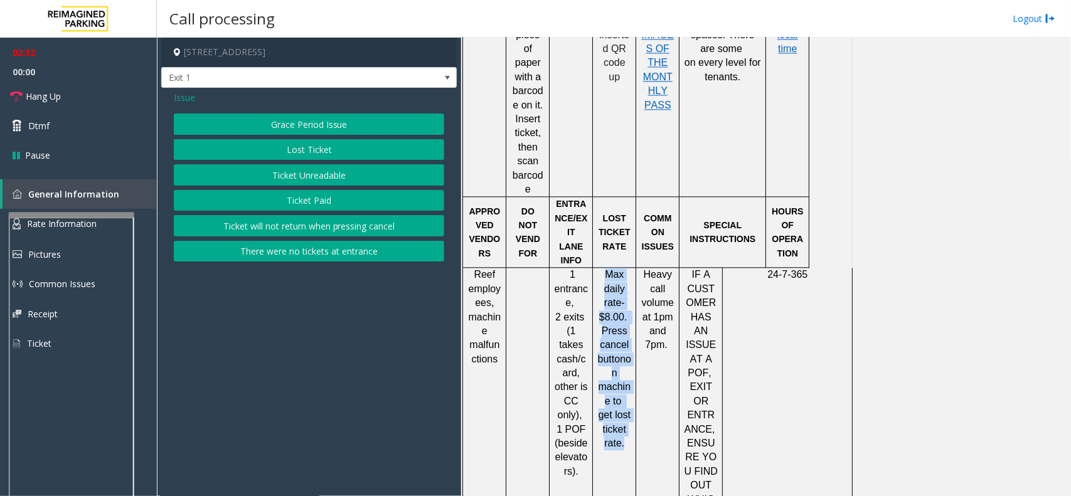
click at [324, 144] on button "Lost Ticket" at bounding box center [309, 149] width 270 height 21
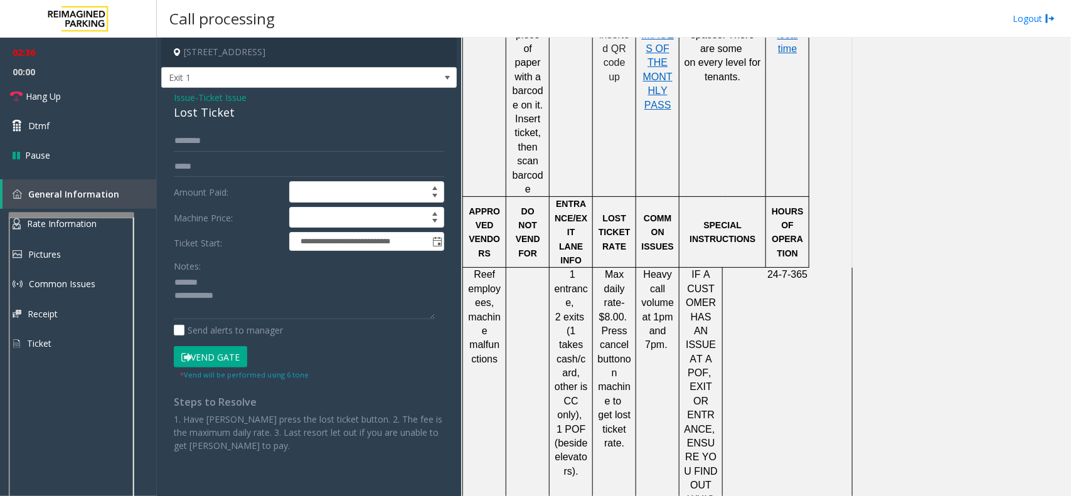
click at [220, 114] on div "Lost Ticket" at bounding box center [309, 112] width 270 height 17
copy div "Lost Ticket"
click at [242, 286] on textarea at bounding box center [304, 296] width 261 height 47
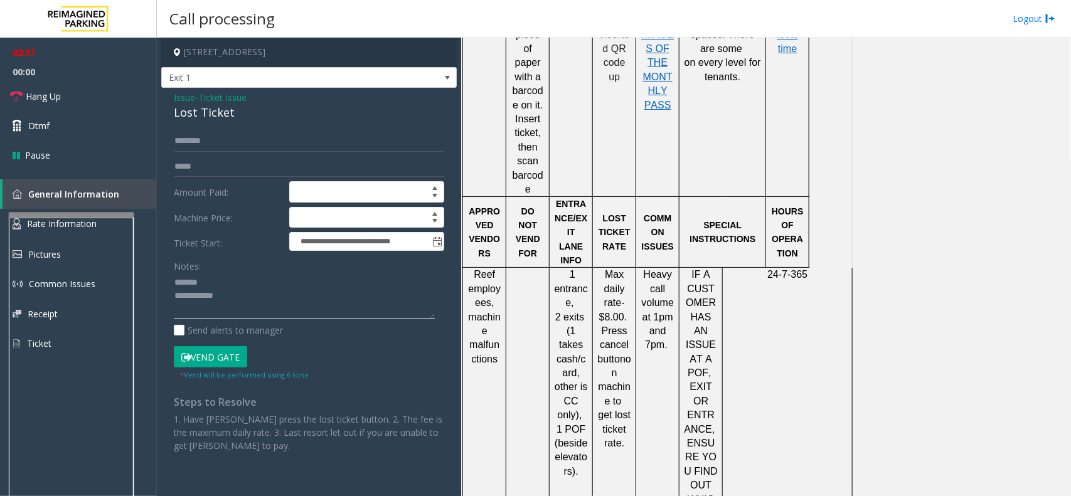
paste textarea "**********"
click at [269, 314] on textarea at bounding box center [304, 296] width 261 height 47
click at [221, 292] on textarea at bounding box center [304, 296] width 261 height 47
click at [264, 301] on textarea at bounding box center [304, 296] width 261 height 47
click at [80, 104] on link "Hang Up" at bounding box center [78, 96] width 157 height 29
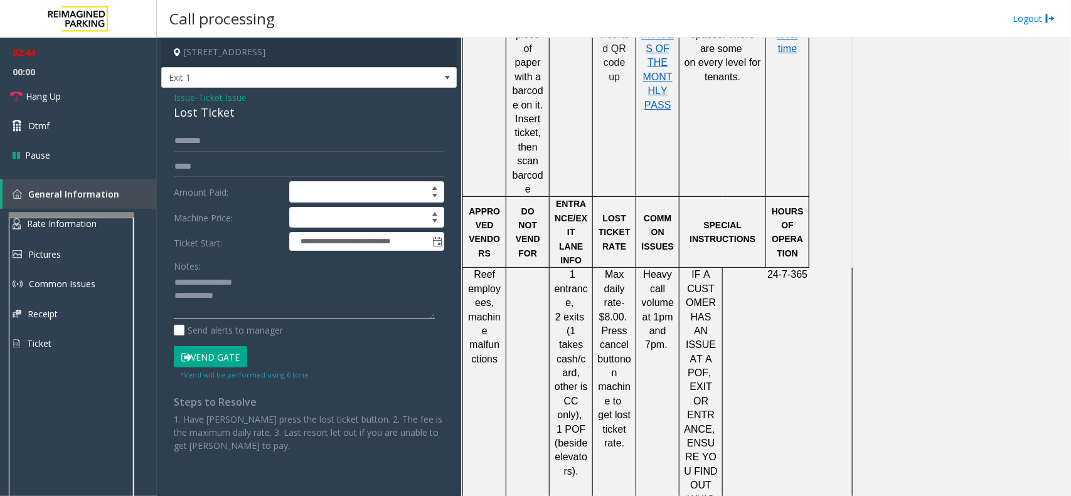
drag, startPoint x: 253, startPoint y: 299, endPoint x: 265, endPoint y: 306, distance: 13.8
click at [254, 299] on textarea at bounding box center [304, 296] width 261 height 47
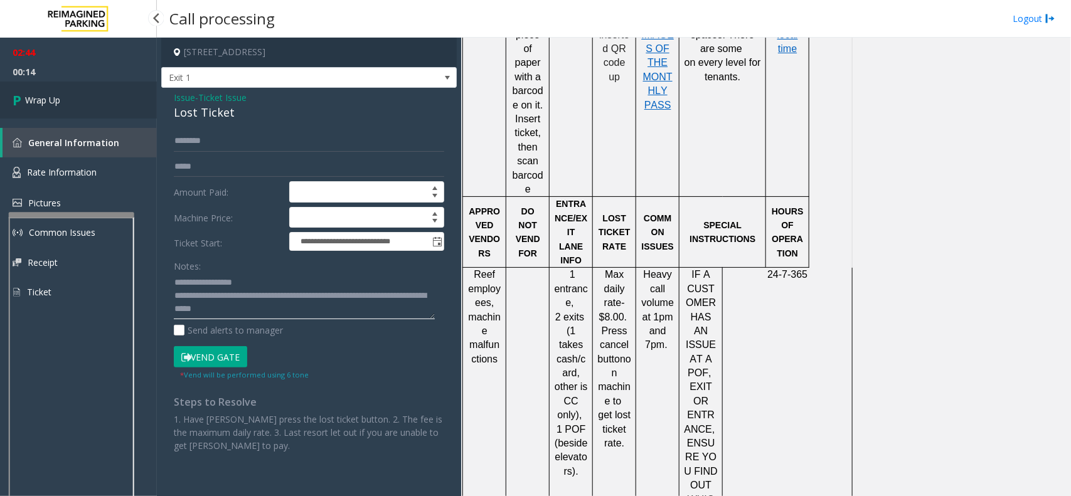
type textarea "**********"
click at [61, 95] on link "Wrap Up" at bounding box center [78, 100] width 157 height 37
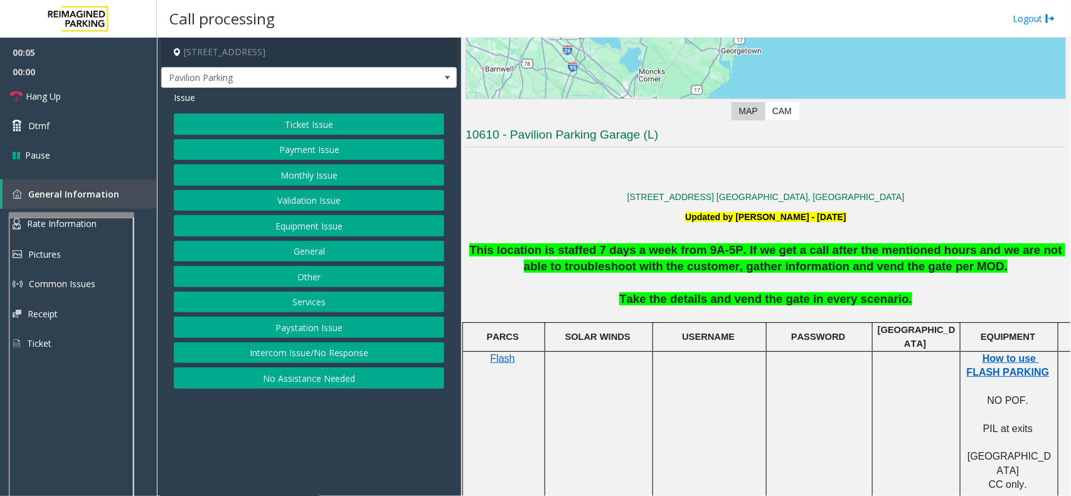
scroll to position [235, 0]
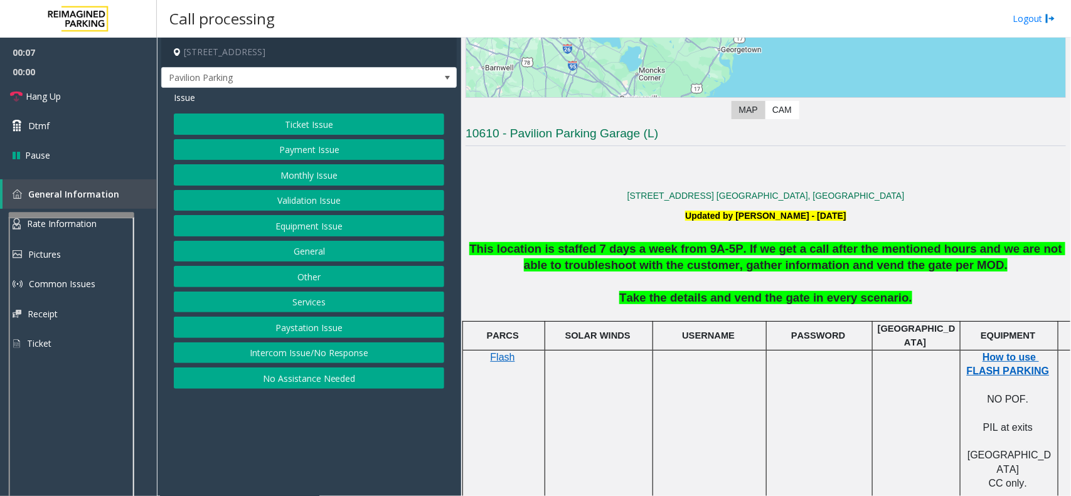
click at [299, 123] on button "Ticket Issue" at bounding box center [309, 124] width 270 height 21
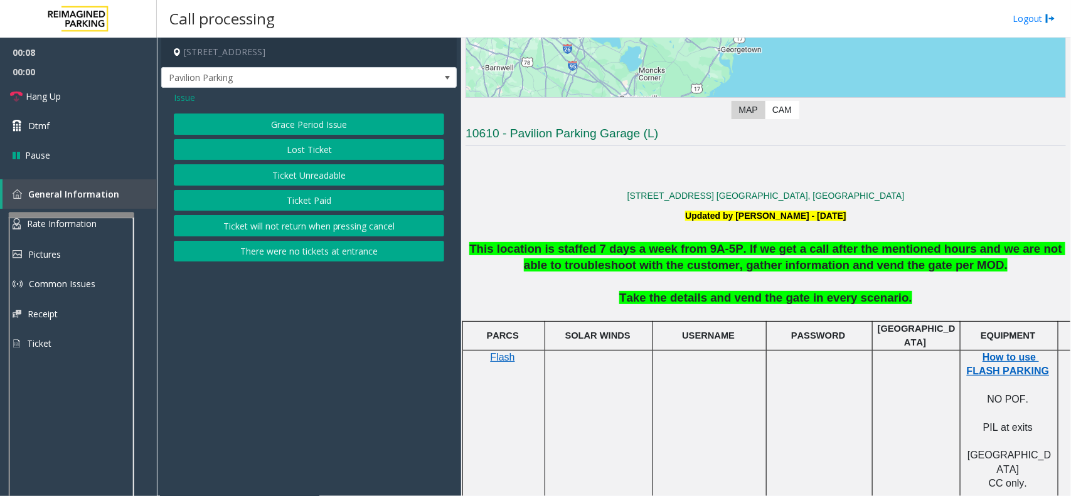
click at [322, 196] on button "Ticket Paid" at bounding box center [309, 200] width 270 height 21
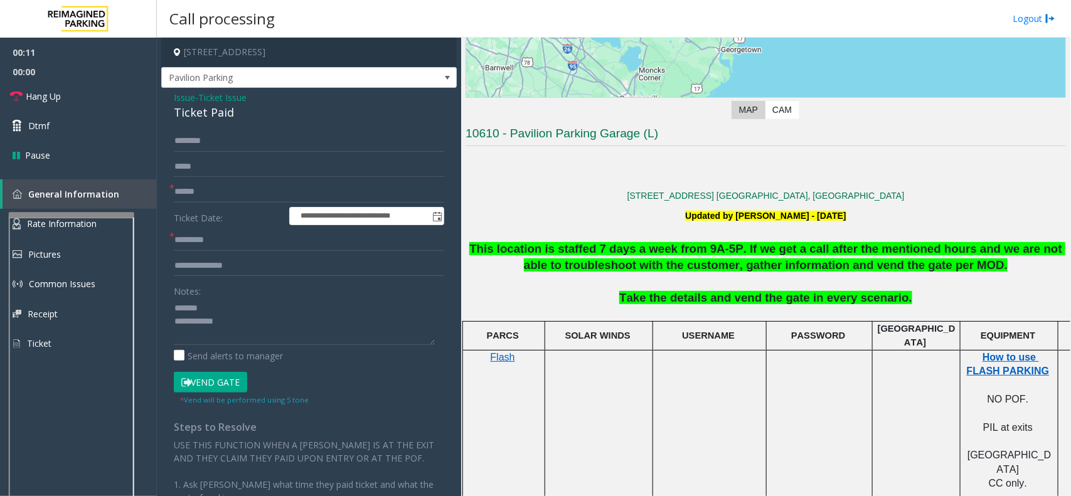
click at [215, 118] on div "Ticket Paid" at bounding box center [309, 112] width 270 height 17
click at [215, 120] on div "Ticket Paid" at bounding box center [309, 112] width 270 height 17
click at [211, 322] on textarea at bounding box center [304, 321] width 261 height 47
click at [412, 324] on textarea at bounding box center [304, 321] width 261 height 47
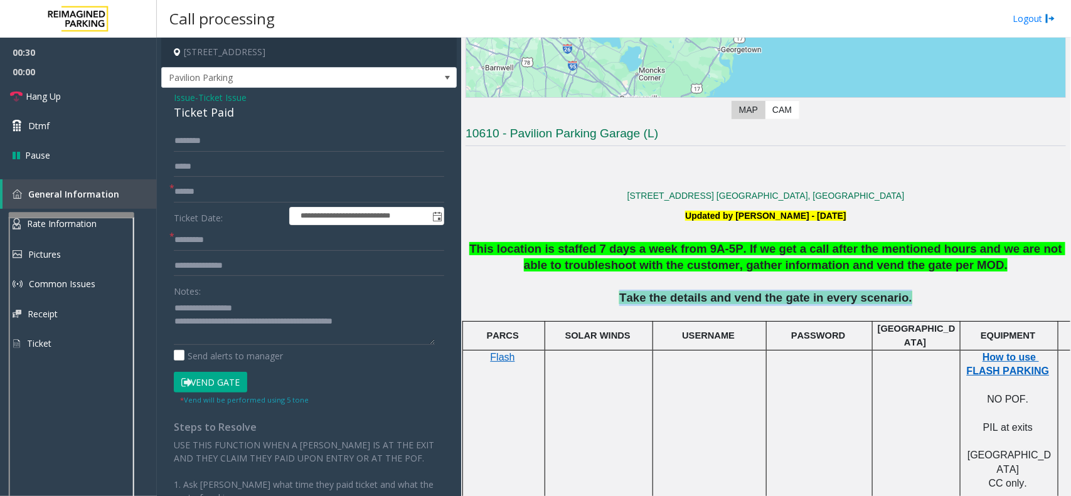
drag, startPoint x: 914, startPoint y: 299, endPoint x: 626, endPoint y: 289, distance: 288.2
click at [626, 290] on p "Take the details and vend the gate in every scenario." at bounding box center [766, 298] width 601 height 16
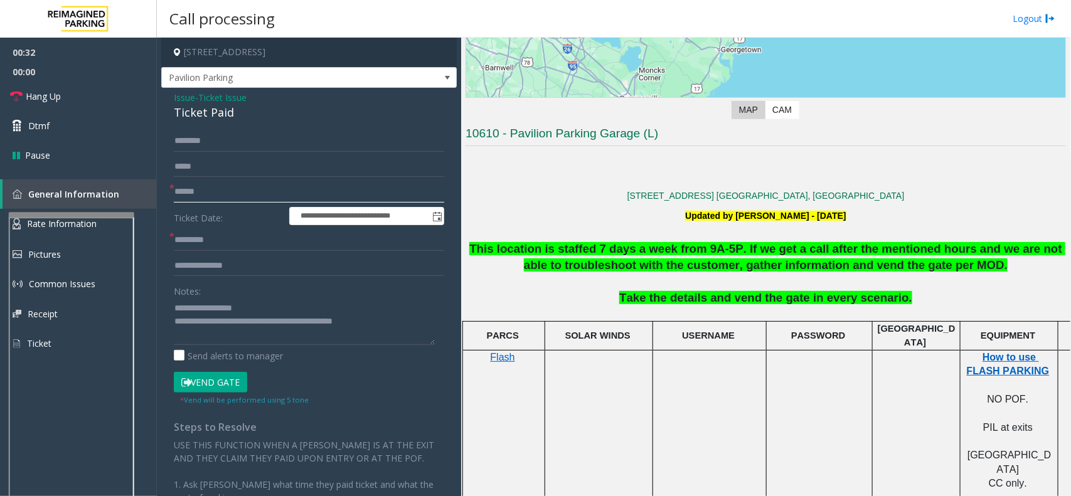
click at [225, 189] on input "text" at bounding box center [309, 191] width 270 height 21
click at [387, 325] on textarea at bounding box center [304, 321] width 261 height 47
paste textarea "**********"
type textarea "**********"
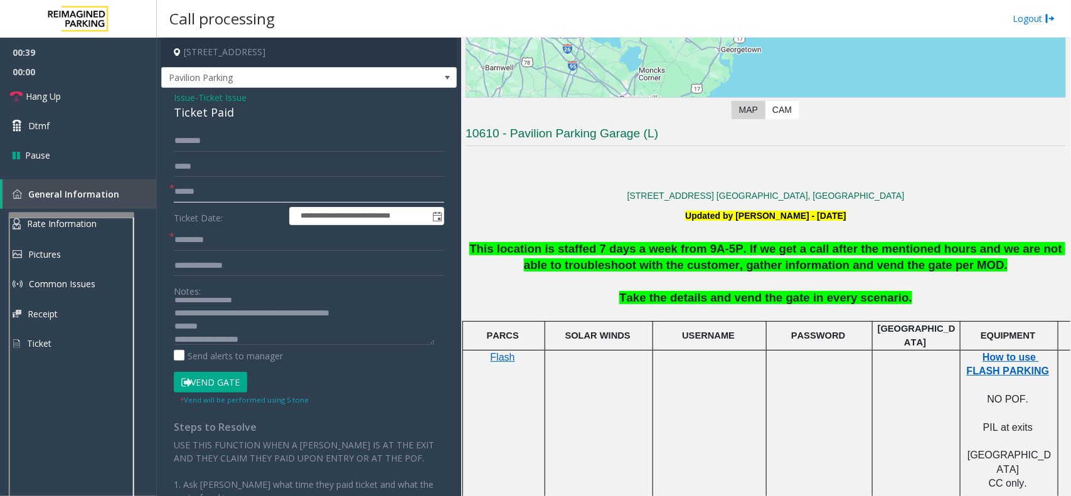
click at [235, 193] on input "text" at bounding box center [309, 191] width 270 height 21
type input "********"
click at [252, 324] on textarea at bounding box center [304, 321] width 261 height 47
drag, startPoint x: 230, startPoint y: 344, endPoint x: 173, endPoint y: 321, distance: 61.4
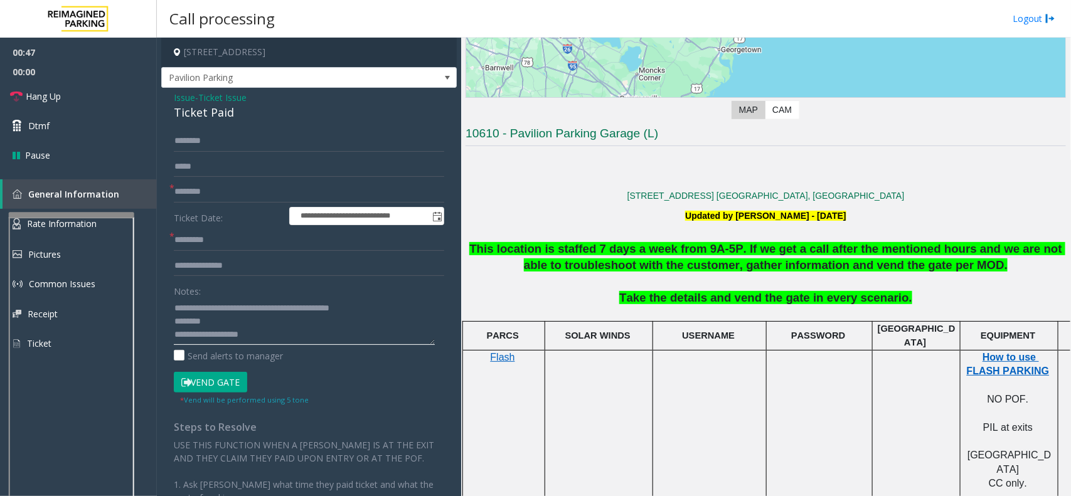
click at [174, 321] on textarea at bounding box center [304, 321] width 261 height 47
drag, startPoint x: 167, startPoint y: 326, endPoint x: 159, endPoint y: 324, distance: 8.4
click at [159, 324] on app-call-processing-form "**********" at bounding box center [309, 267] width 304 height 459
type textarea "**********"
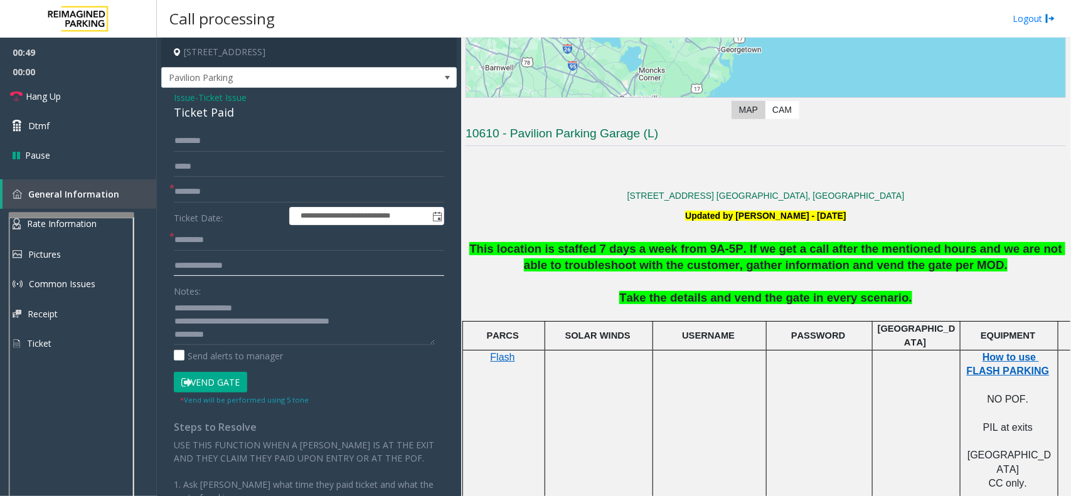
paste input "***"
click at [210, 259] on input "text" at bounding box center [309, 265] width 270 height 21
type input "***"
click at [242, 320] on textarea at bounding box center [304, 321] width 261 height 47
drag, startPoint x: 227, startPoint y: 324, endPoint x: 235, endPoint y: 324, distance: 8.8
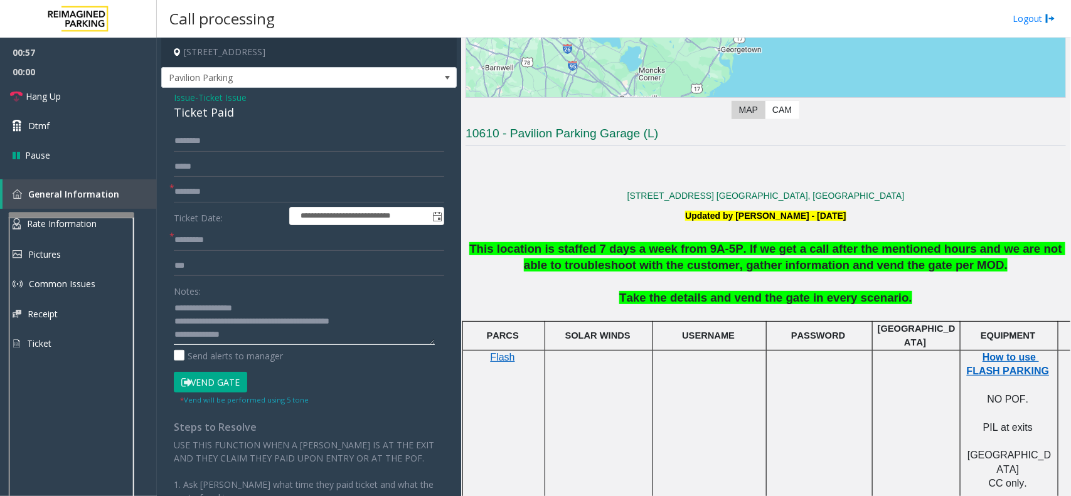
click at [228, 324] on textarea at bounding box center [304, 321] width 261 height 47
type textarea "**********"
click at [210, 267] on input "***" at bounding box center [309, 265] width 270 height 21
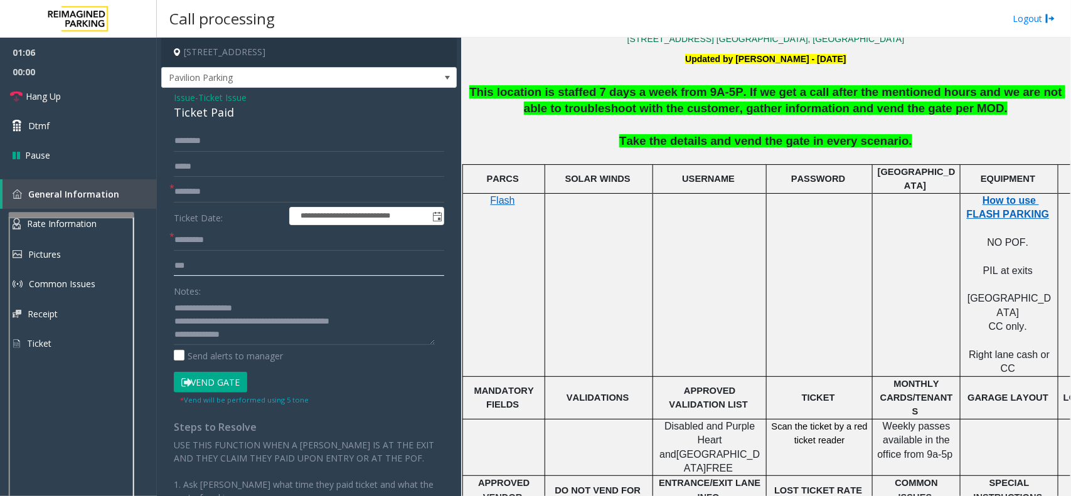
scroll to position [392, 88]
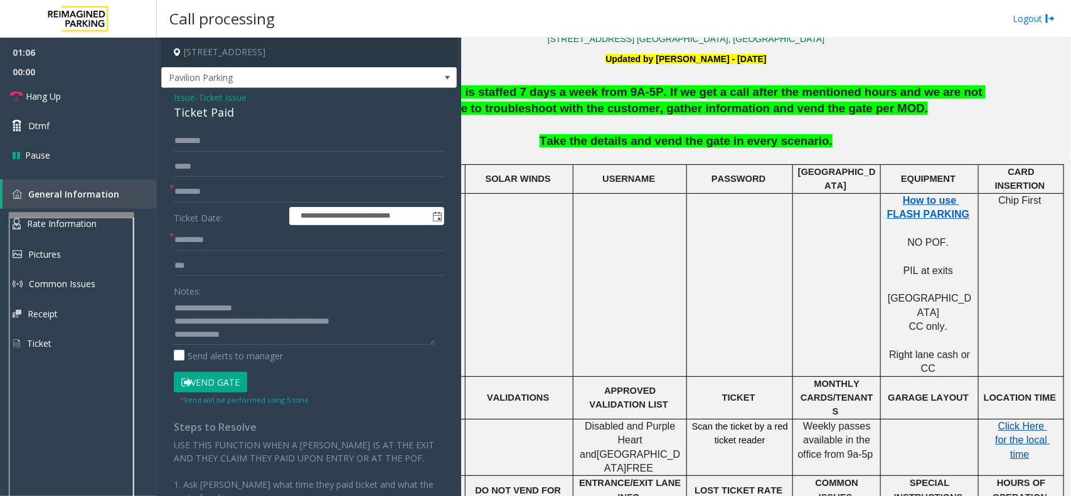
click at [995, 421] on span "Click Here for the local time" at bounding box center [1022, 440] width 55 height 39
click at [216, 246] on input "text" at bounding box center [309, 240] width 270 height 21
paste input "********"
type input "********"
click at [228, 267] on input "***" at bounding box center [309, 265] width 270 height 21
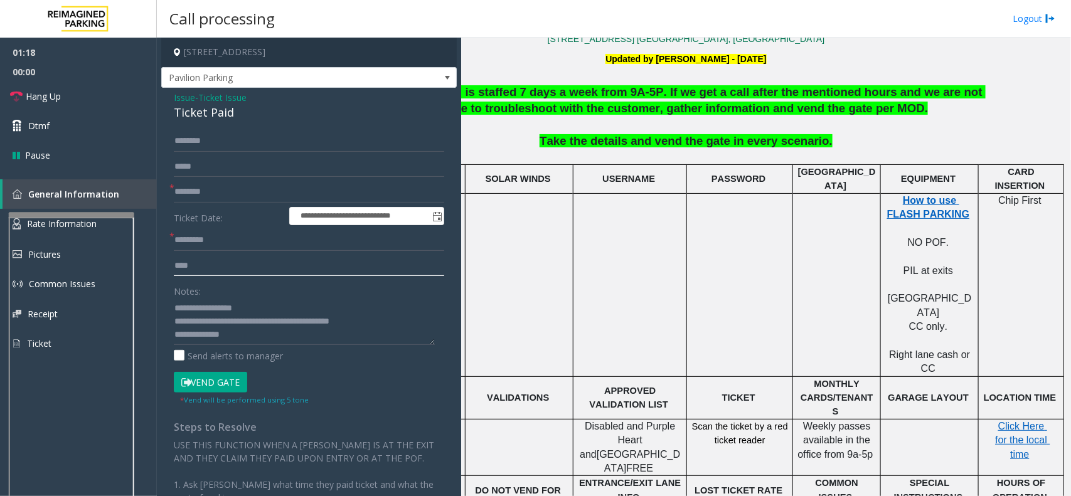
scroll to position [0, 0]
type input "********"
click at [200, 243] on input "********" at bounding box center [309, 240] width 270 height 21
type input "********"
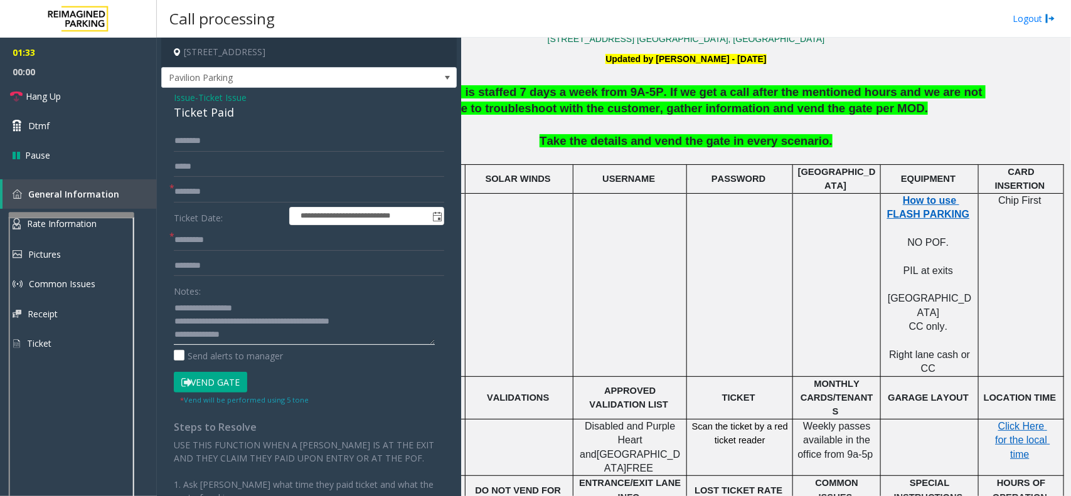
click at [267, 336] on textarea at bounding box center [304, 321] width 261 height 47
type textarea "**********"
click at [191, 146] on input "text" at bounding box center [309, 141] width 270 height 21
type input "*****"
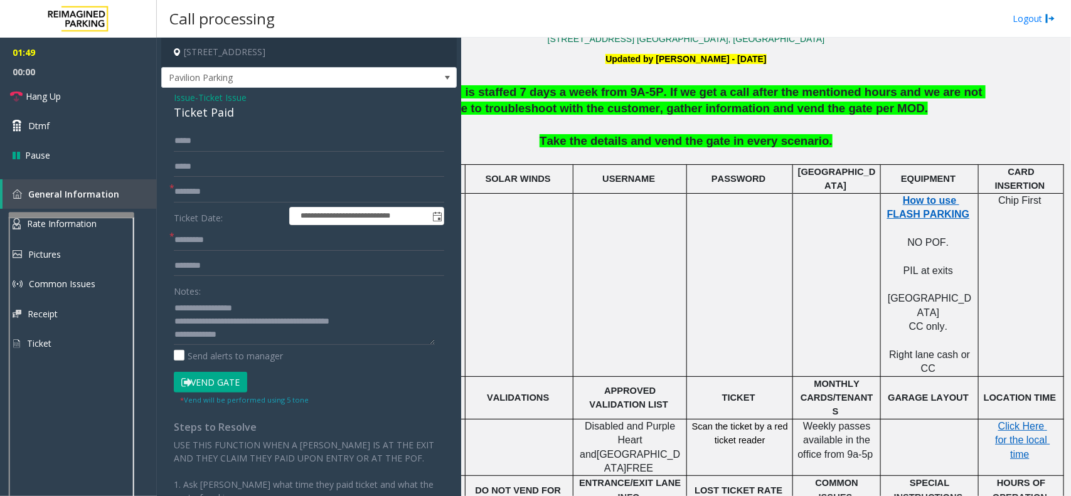
click at [227, 380] on button "Vend Gate" at bounding box center [210, 382] width 73 height 21
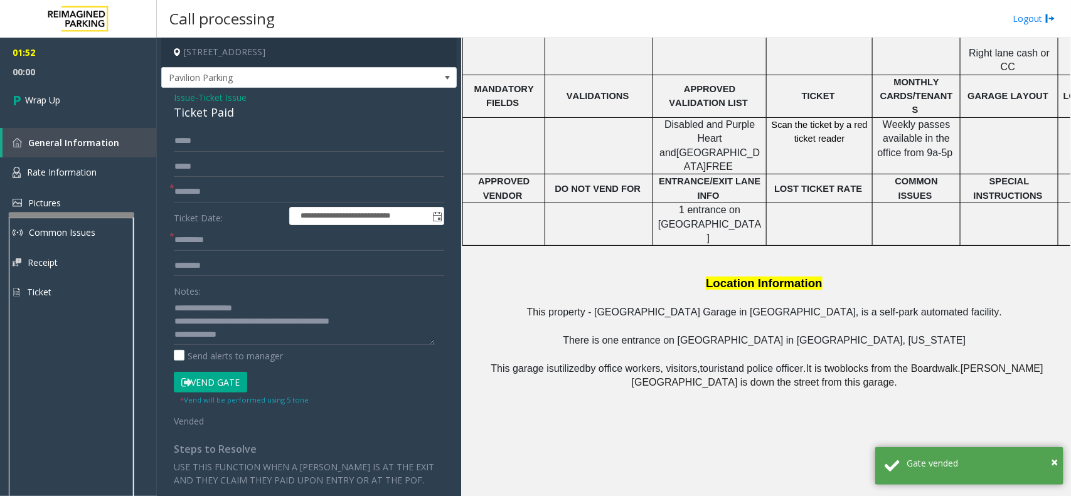
scroll to position [706, 0]
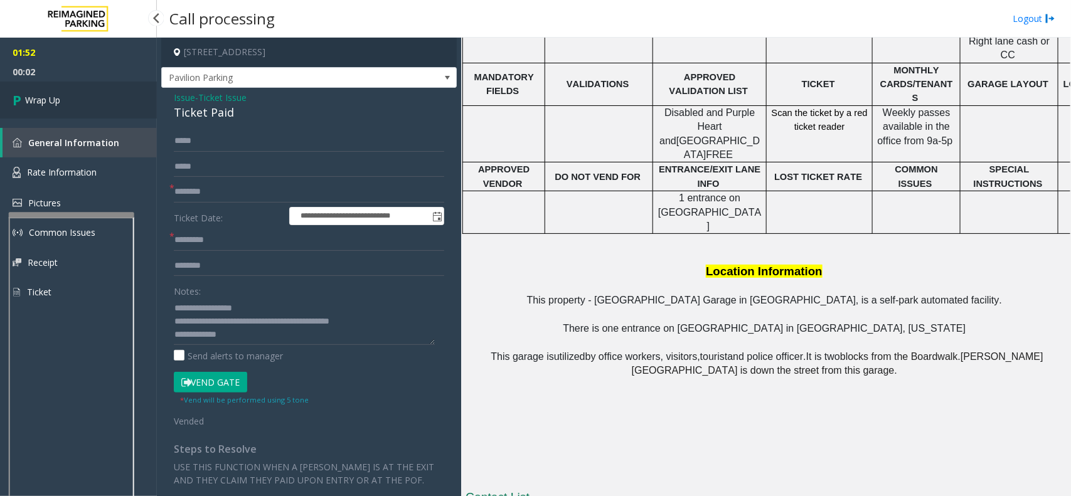
click at [33, 87] on link "Wrap Up" at bounding box center [78, 100] width 157 height 37
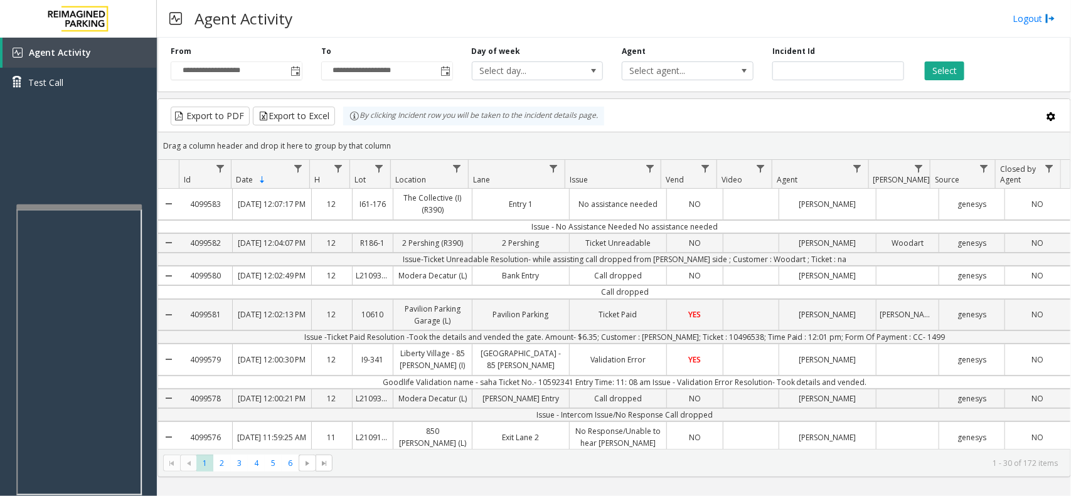
click at [83, 207] on div at bounding box center [79, 207] width 126 height 5
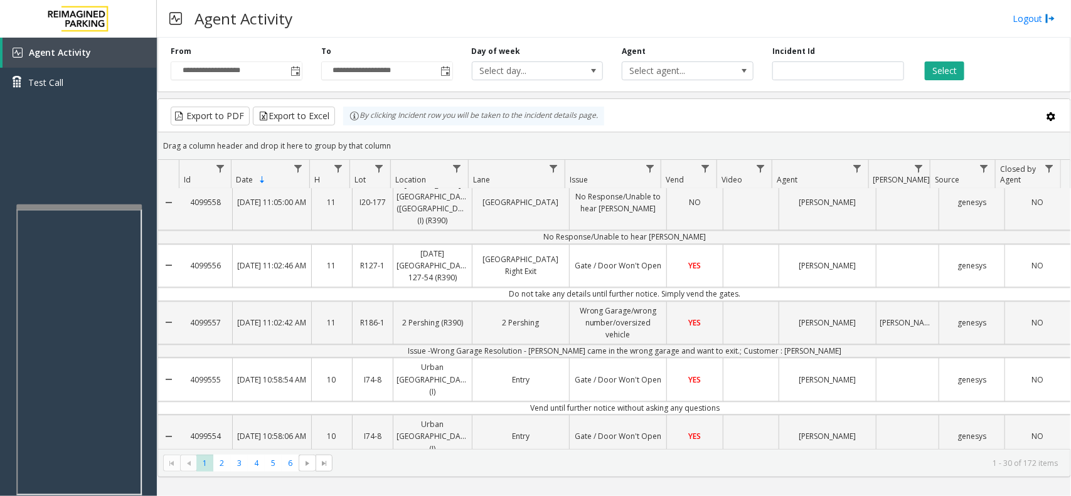
scroll to position [1226, 0]
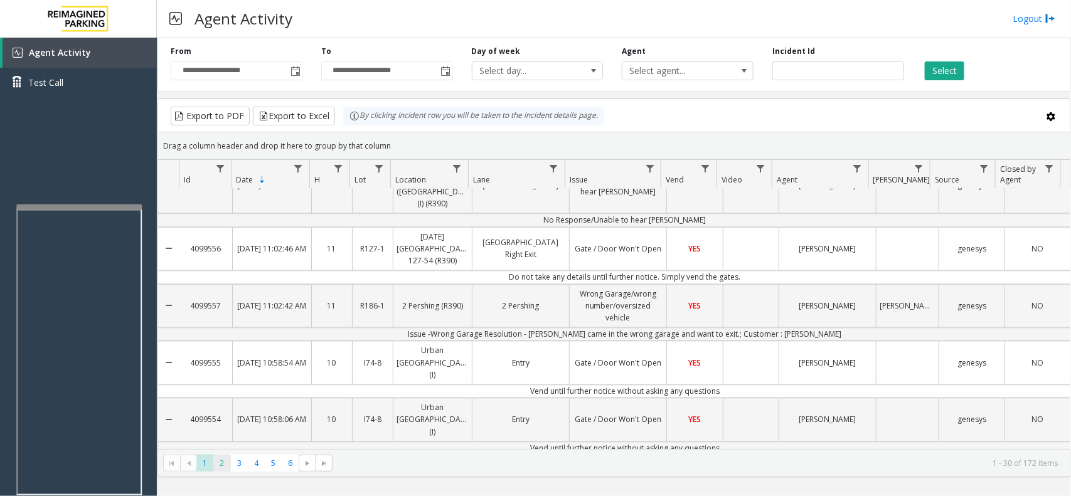
click at [224, 462] on span "2" at bounding box center [221, 463] width 17 height 17
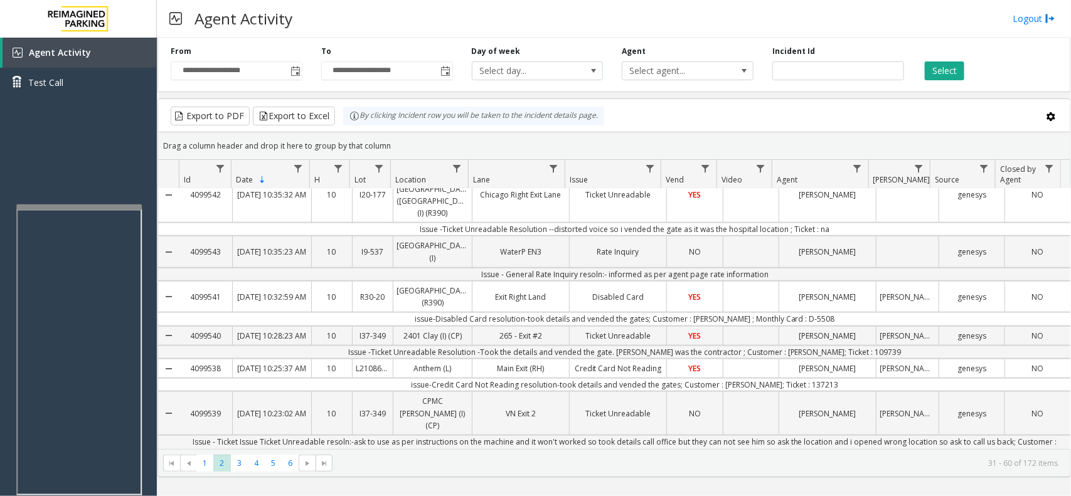
scroll to position [206, 0]
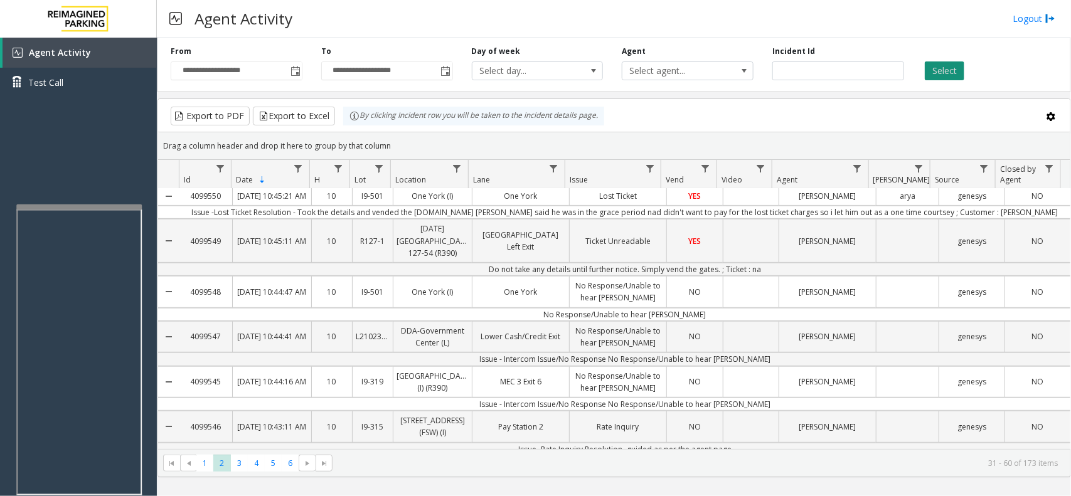
click at [948, 72] on button "Select" at bounding box center [945, 70] width 40 height 19
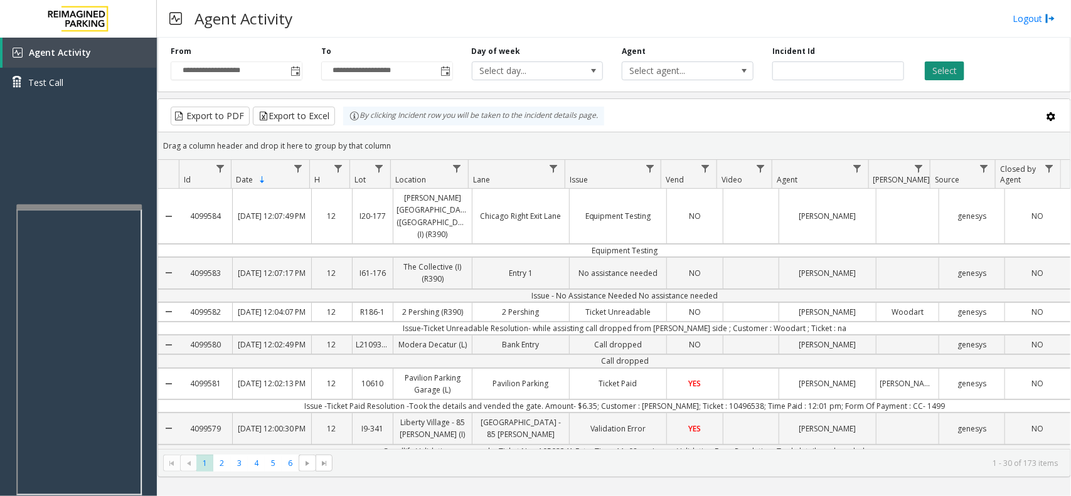
click at [948, 72] on button "Select" at bounding box center [945, 70] width 40 height 19
click at [855, 170] on span "Data table" at bounding box center [857, 169] width 10 height 10
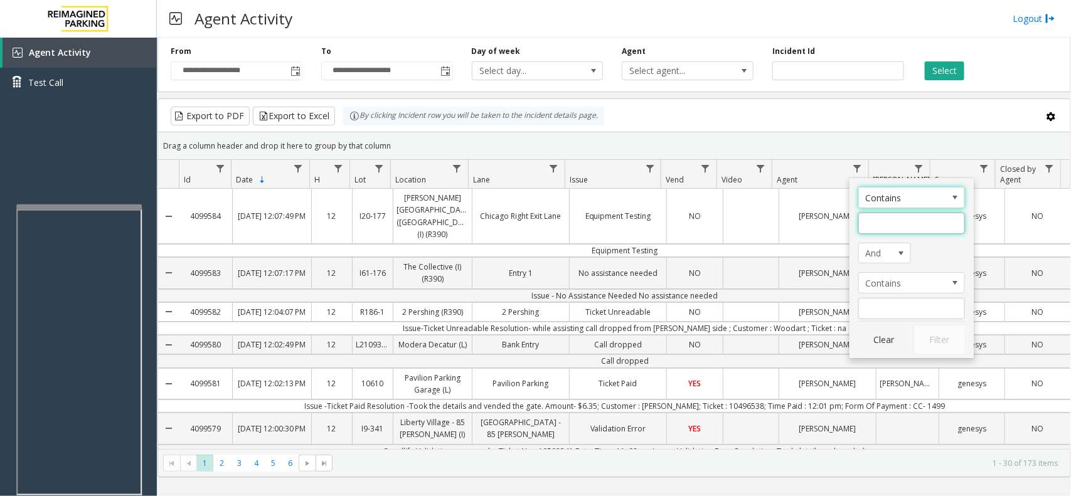
click at [915, 222] on input "Agent Filter" at bounding box center [911, 223] width 107 height 21
type input "******"
click button "Filter" at bounding box center [939, 340] width 51 height 28
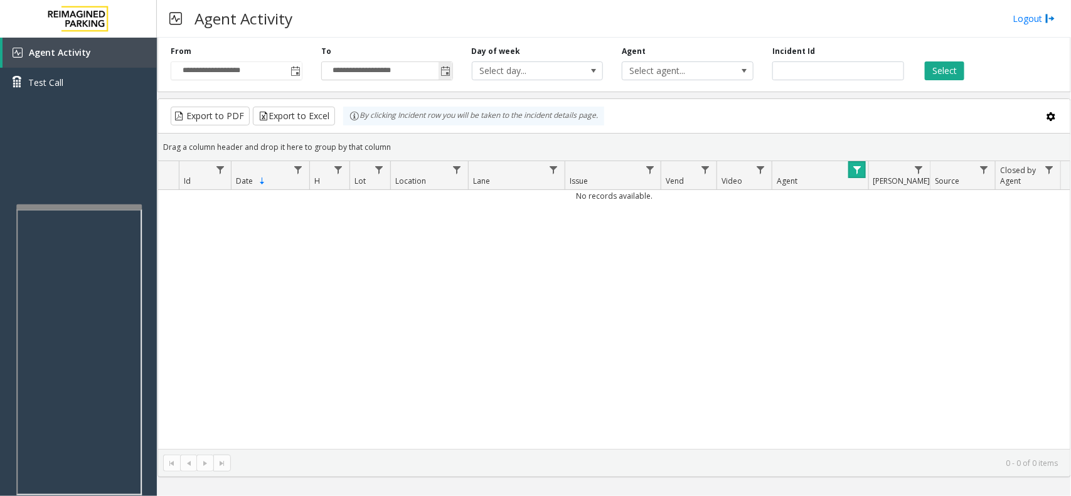
click at [444, 71] on span "Toggle popup" at bounding box center [446, 72] width 10 height 10
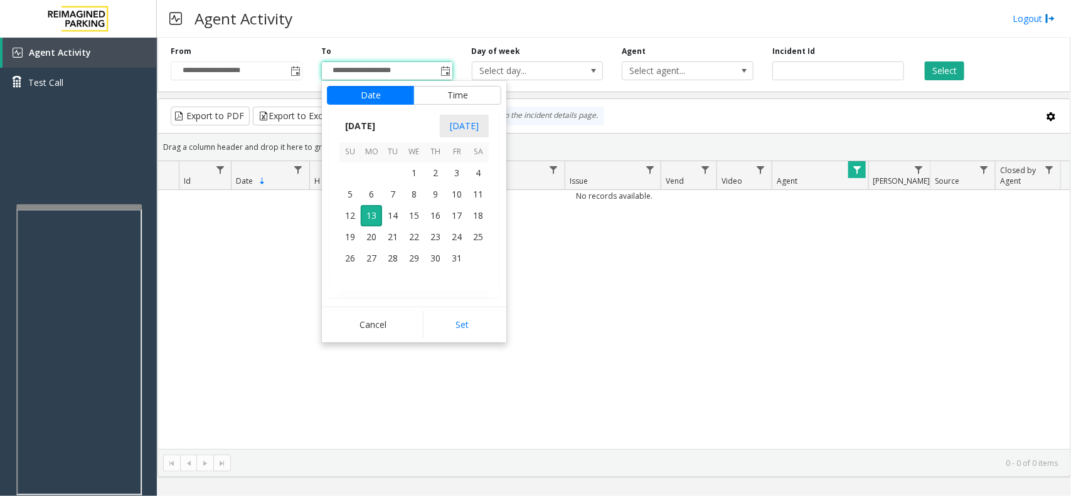
scroll to position [19, 0]
click at [386, 211] on span "14" at bounding box center [392, 215] width 21 height 21
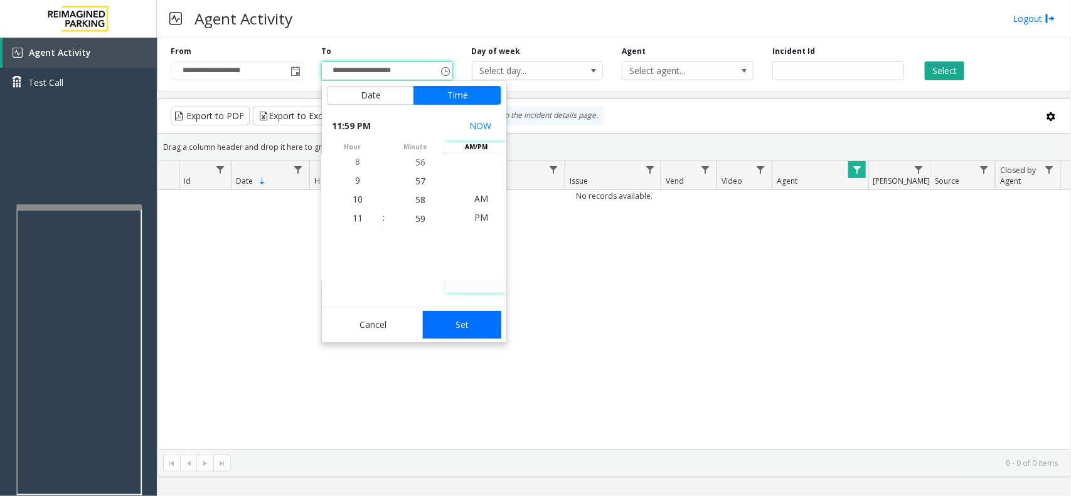
drag, startPoint x: 478, startPoint y: 318, endPoint x: 486, endPoint y: 318, distance: 8.8
click at [480, 318] on button "Set" at bounding box center [462, 325] width 79 height 28
type input "**********"
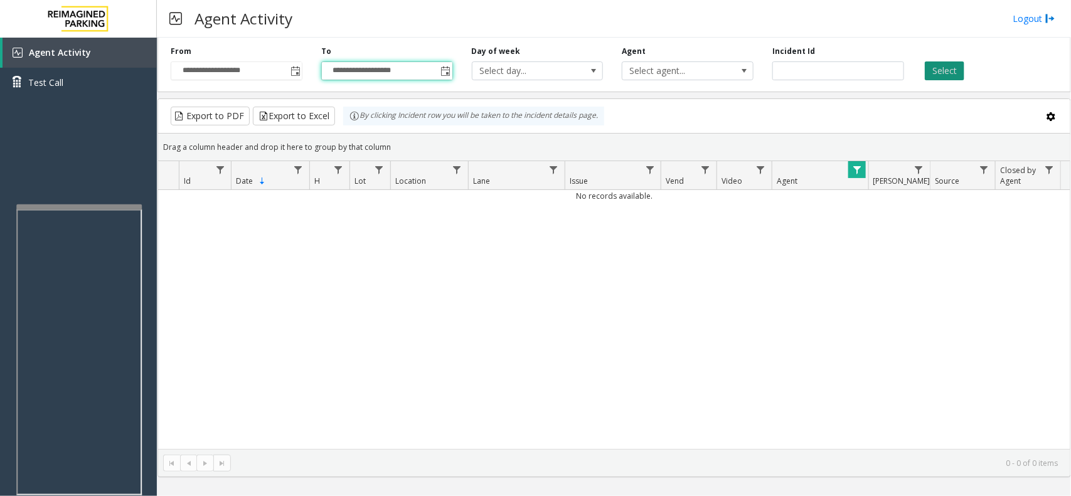
click at [942, 68] on button "Select" at bounding box center [945, 70] width 40 height 19
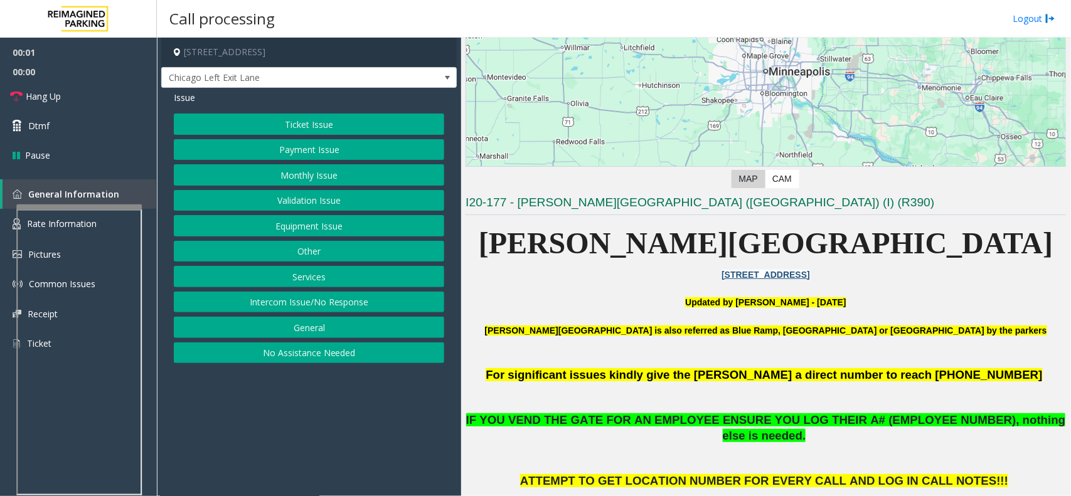
scroll to position [392, 0]
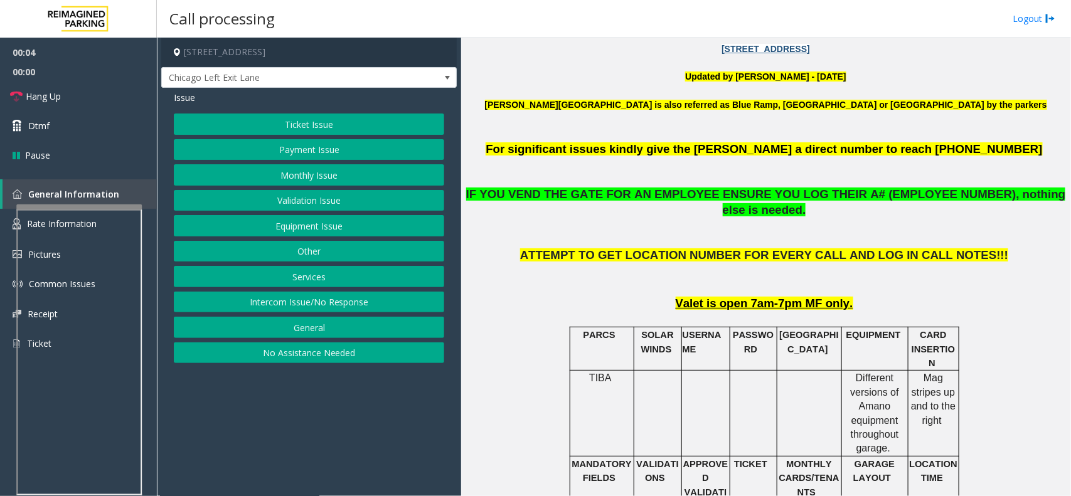
click at [308, 221] on button "Equipment Issue" at bounding box center [309, 225] width 270 height 21
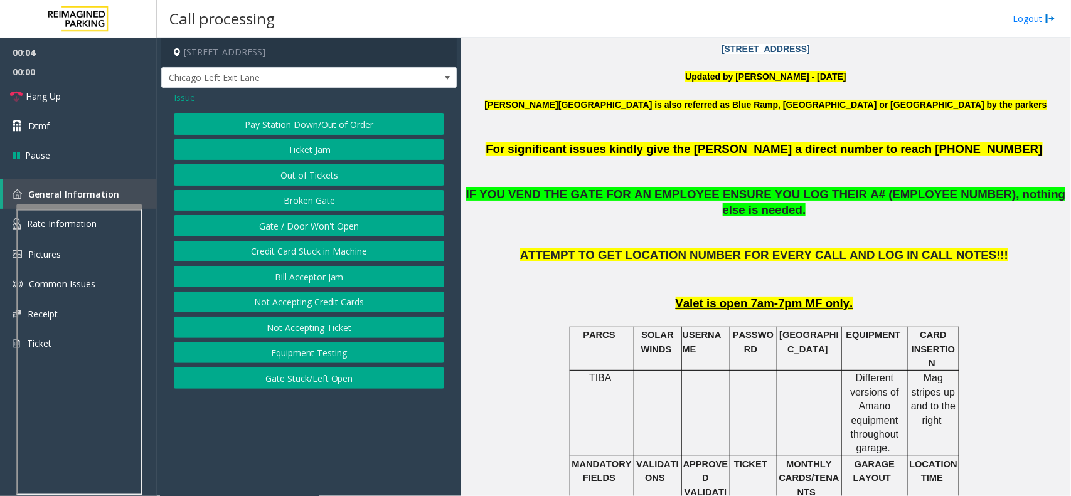
click at [308, 221] on button "Gate / Door Won't Open" at bounding box center [309, 225] width 270 height 21
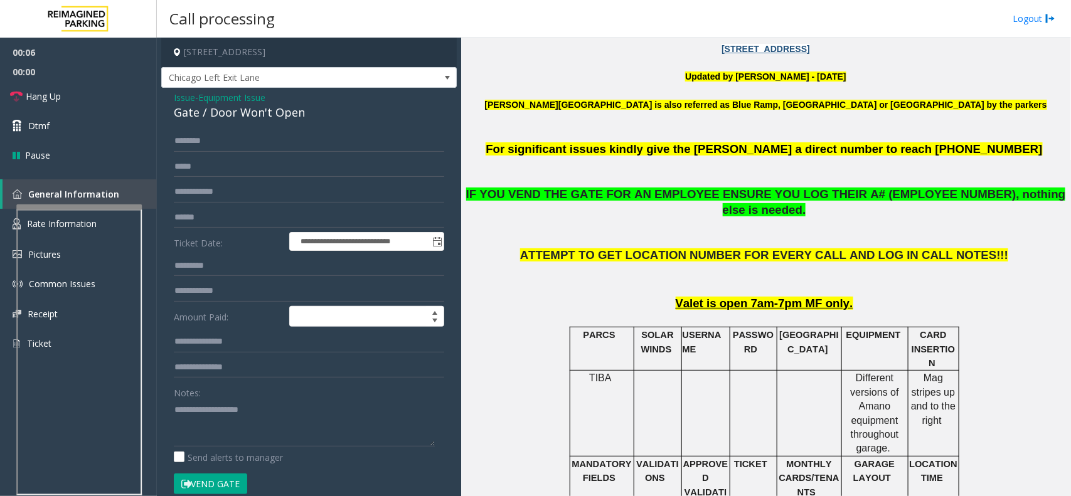
click at [181, 95] on span "Issue" at bounding box center [184, 97] width 21 height 13
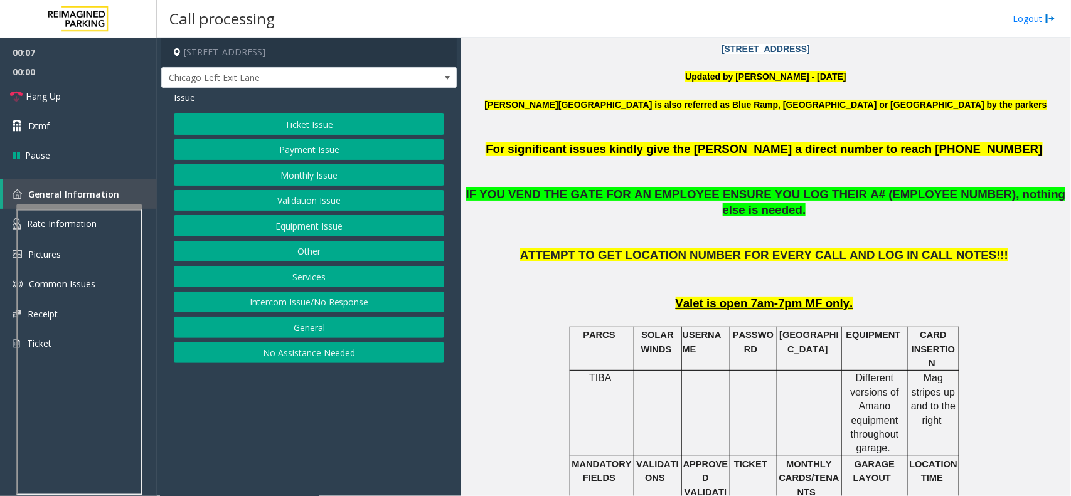
drag, startPoint x: 281, startPoint y: 355, endPoint x: 247, endPoint y: 160, distance: 198.2
click at [281, 356] on button "No Assistance Needed" at bounding box center [309, 353] width 270 height 21
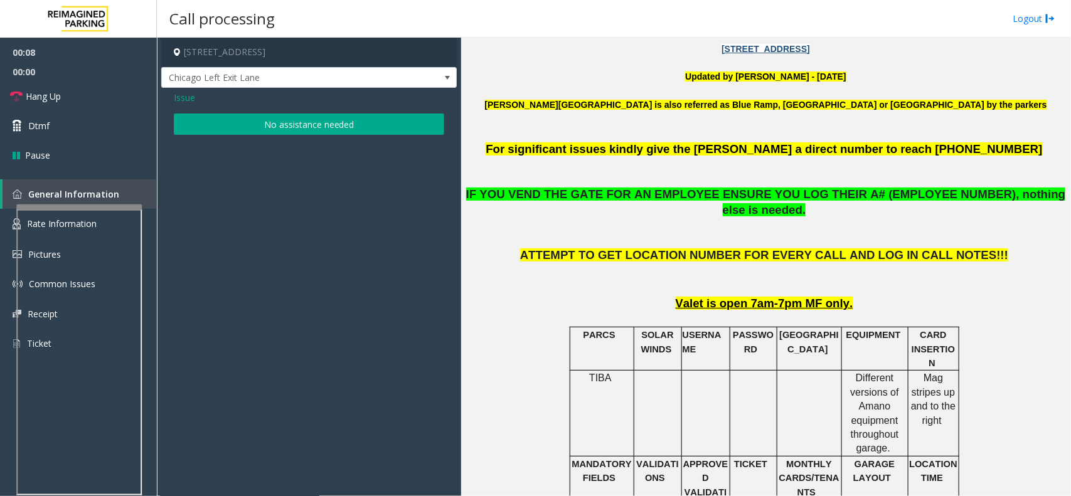
click at [229, 115] on button "No assistance needed" at bounding box center [309, 124] width 270 height 21
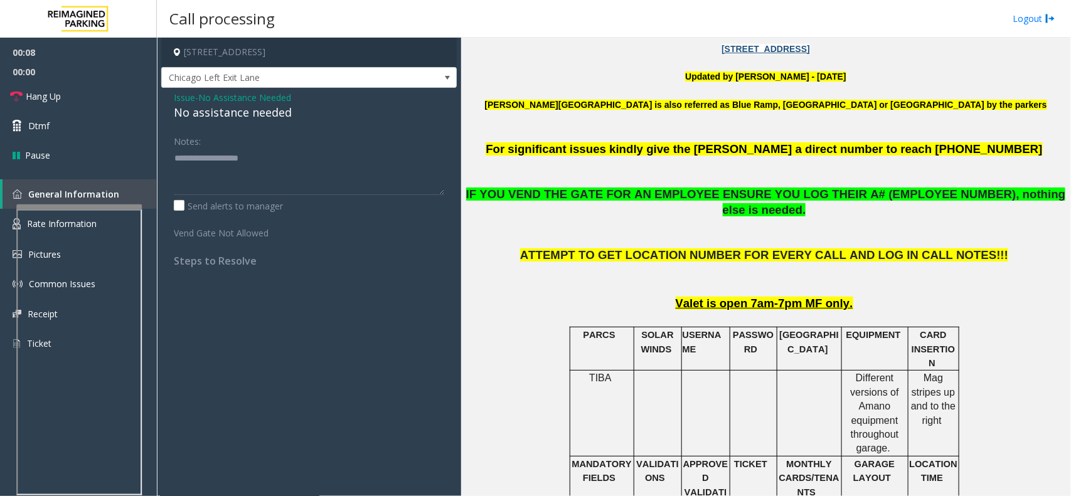
click at [223, 112] on div "No assistance needed" at bounding box center [309, 112] width 270 height 17
click at [184, 99] on span "Issue" at bounding box center [184, 97] width 21 height 13
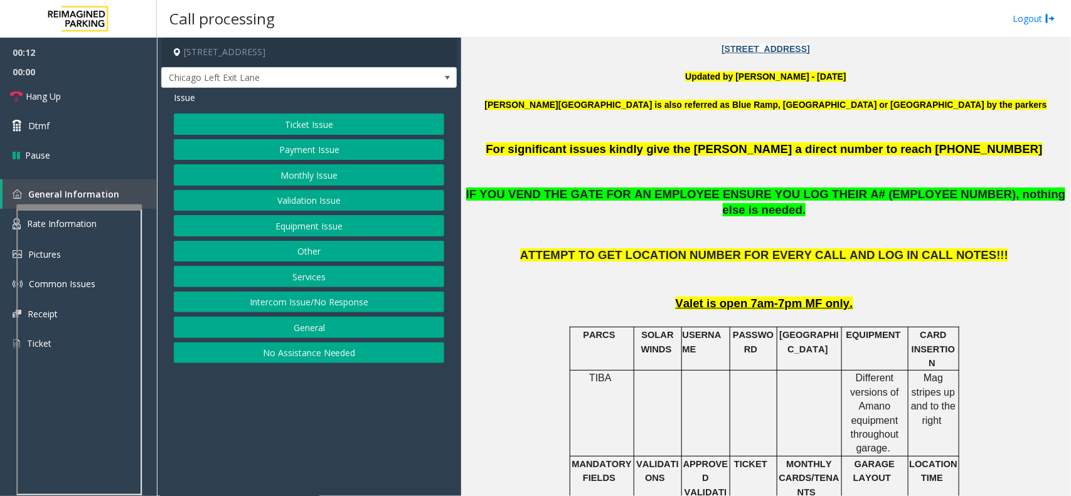
click at [318, 355] on button "No Assistance Needed" at bounding box center [309, 353] width 270 height 21
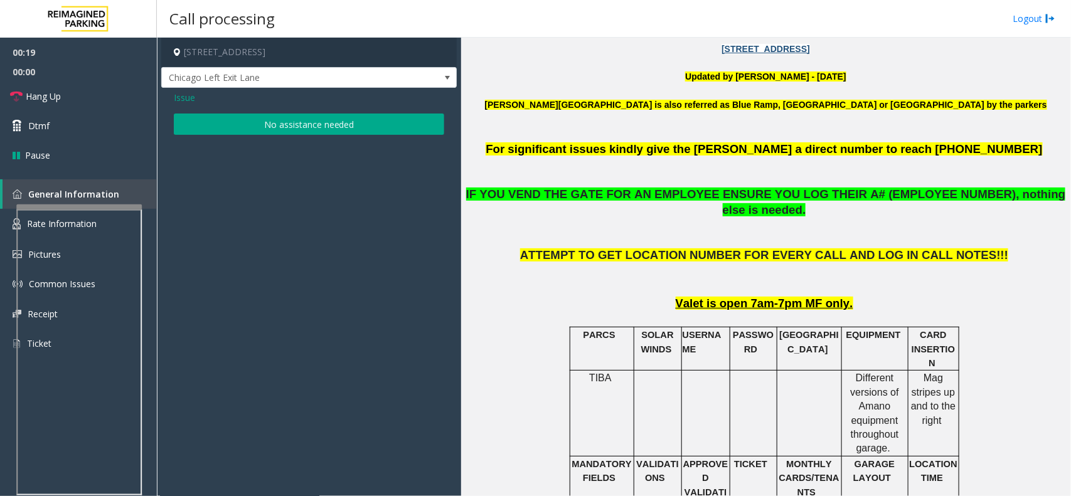
click at [205, 119] on button "No assistance needed" at bounding box center [309, 124] width 270 height 21
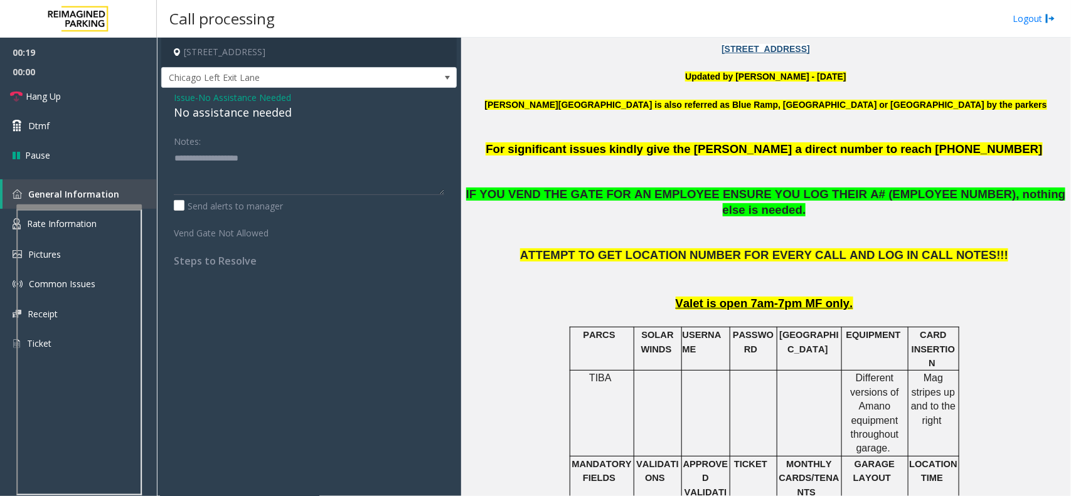
click at [205, 116] on div "No assistance needed" at bounding box center [309, 112] width 270 height 17
click at [283, 162] on textarea at bounding box center [309, 171] width 270 height 47
type textarea "**********"
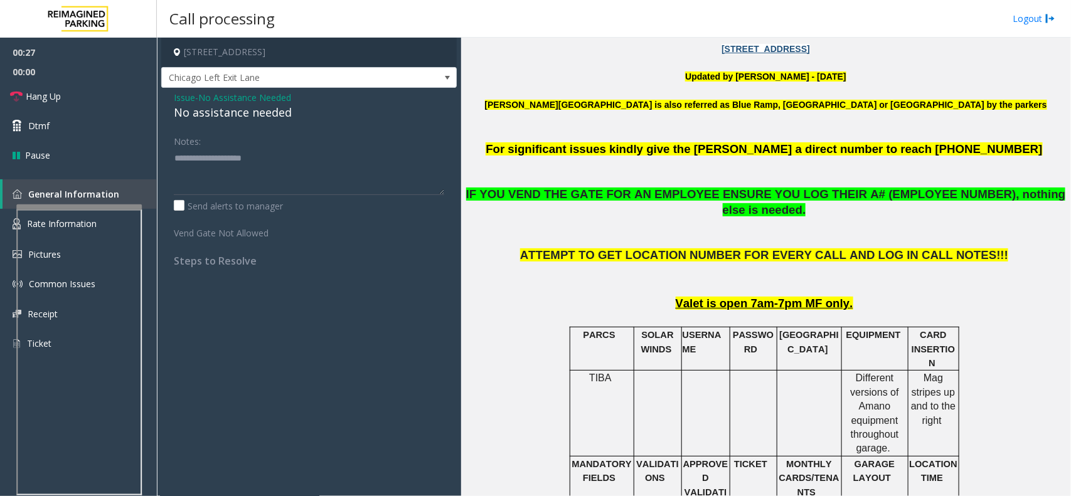
click at [185, 97] on span "Issue" at bounding box center [184, 97] width 21 height 13
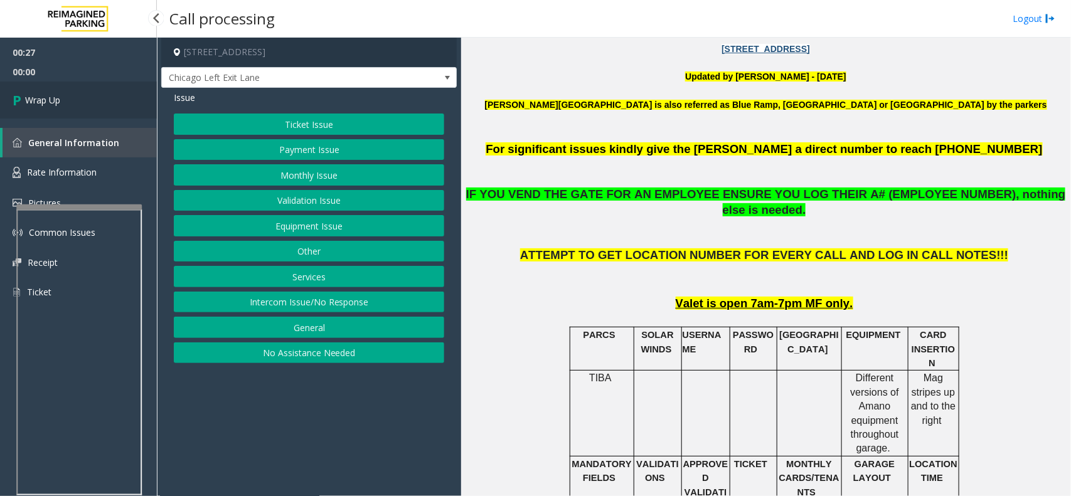
drag, startPoint x: 35, startPoint y: 101, endPoint x: 122, endPoint y: 120, distance: 89.8
click at [35, 101] on span "Wrap Up" at bounding box center [42, 100] width 35 height 13
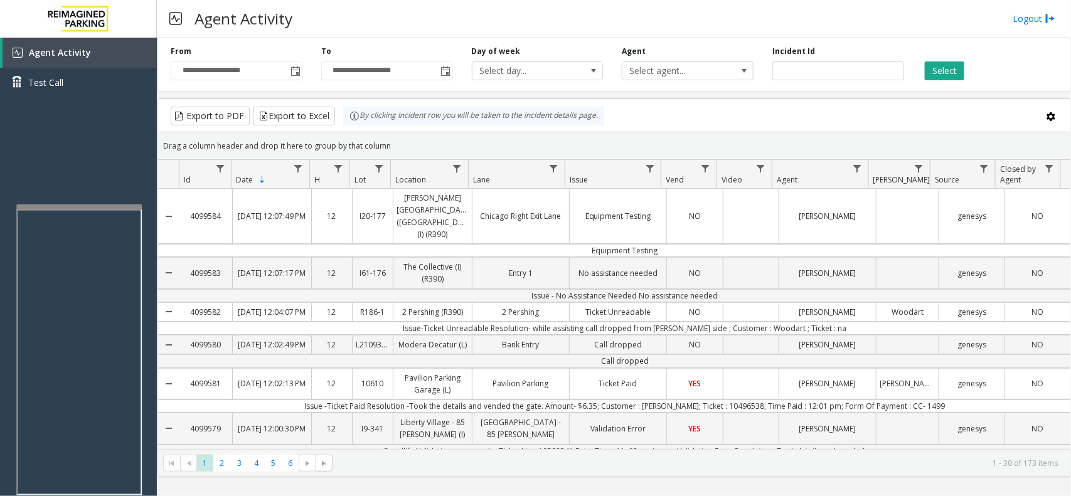
copy td "Equipment Testing"
drag, startPoint x: 673, startPoint y: 235, endPoint x: 584, endPoint y: 240, distance: 88.6
click at [584, 244] on td "Equipment Testing" at bounding box center [624, 250] width 891 height 13
click at [939, 68] on button "Select" at bounding box center [945, 70] width 40 height 19
click at [942, 69] on button "Select" at bounding box center [945, 70] width 40 height 19
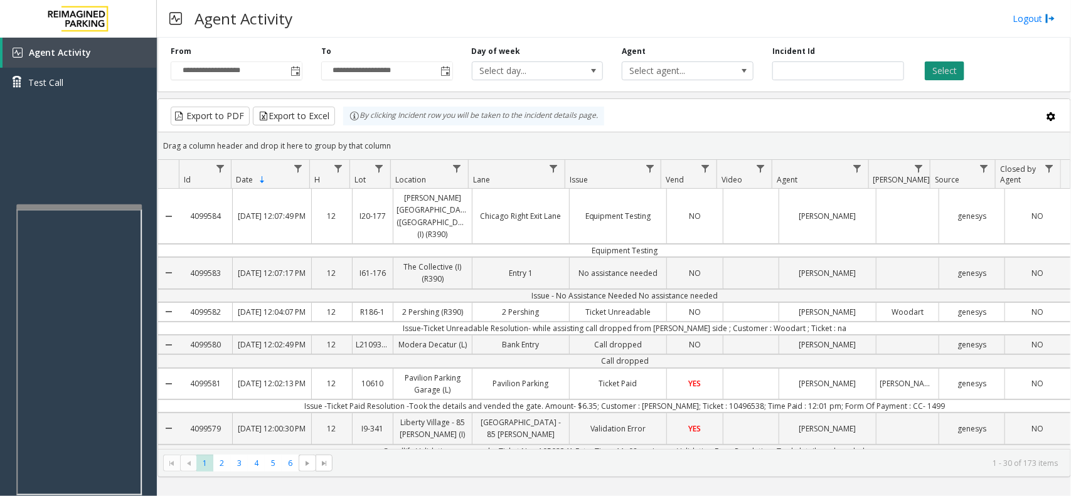
click at [943, 69] on button "Select" at bounding box center [945, 70] width 40 height 19
click at [945, 68] on button "Select" at bounding box center [945, 70] width 40 height 19
click at [961, 76] on button "Select" at bounding box center [945, 70] width 40 height 19
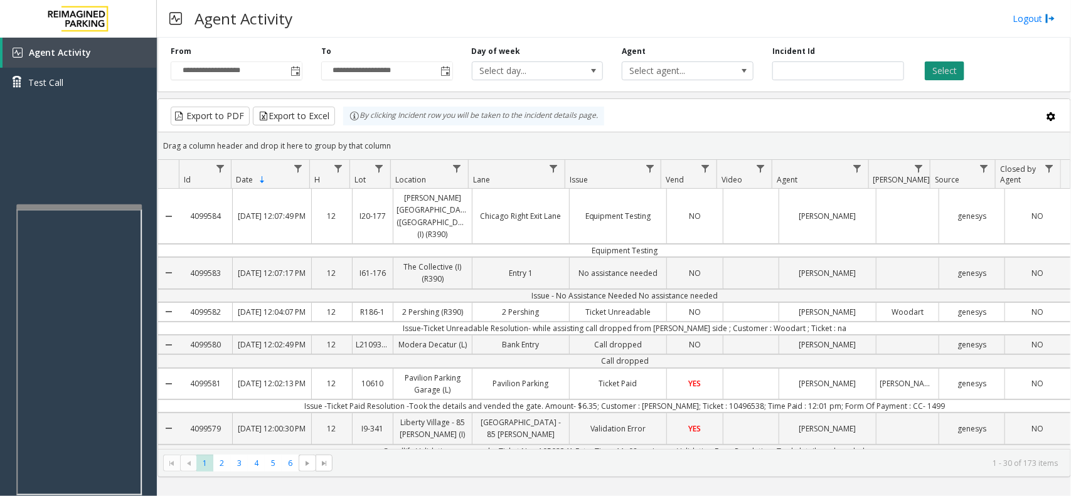
click at [946, 73] on button "Select" at bounding box center [945, 70] width 40 height 19
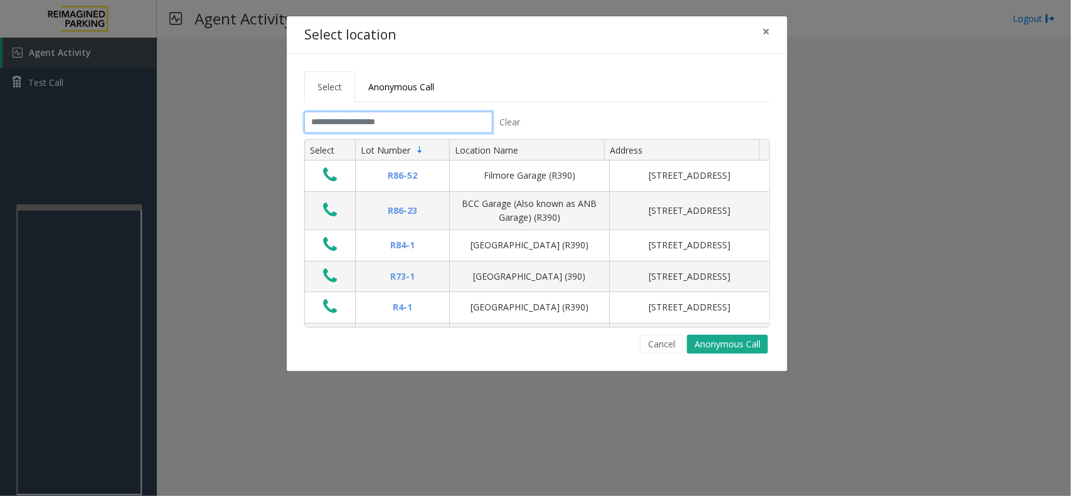
drag, startPoint x: 356, startPoint y: 127, endPoint x: 365, endPoint y: 123, distance: 9.8
click at [358, 127] on input "text" at bounding box center [398, 122] width 188 height 21
click at [762, 36] on span "×" at bounding box center [766, 32] width 8 height 18
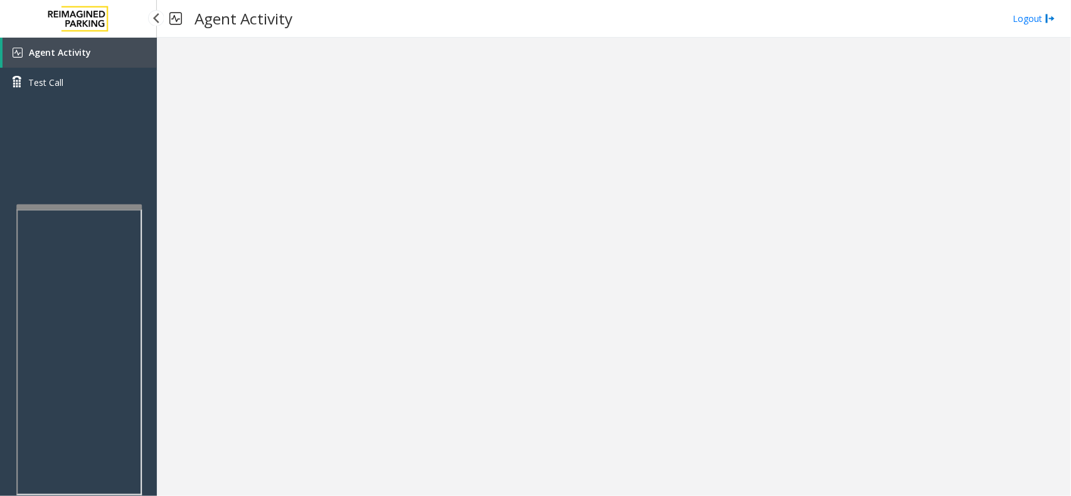
click at [77, 56] on span "Agent Activity" at bounding box center [60, 52] width 62 height 12
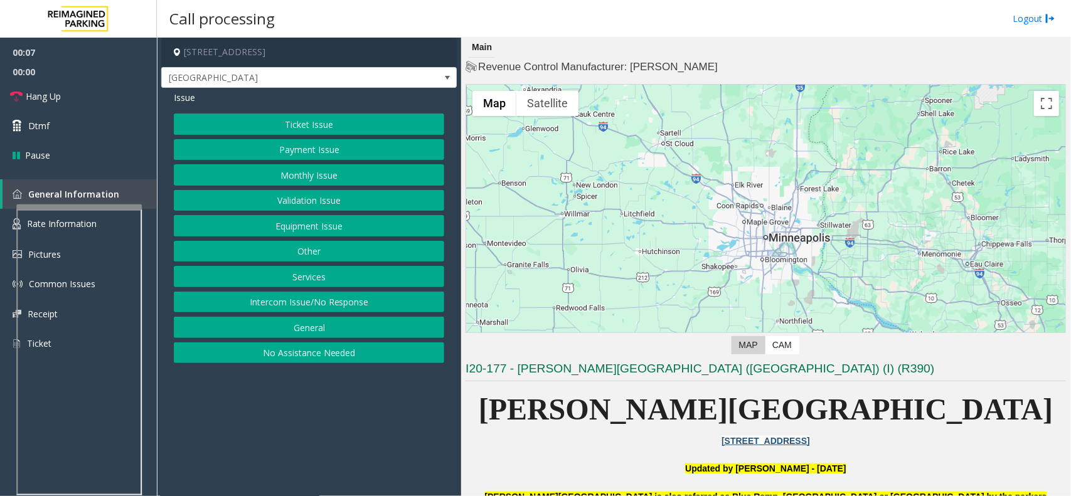
click at [324, 230] on button "Equipment Issue" at bounding box center [309, 225] width 270 height 21
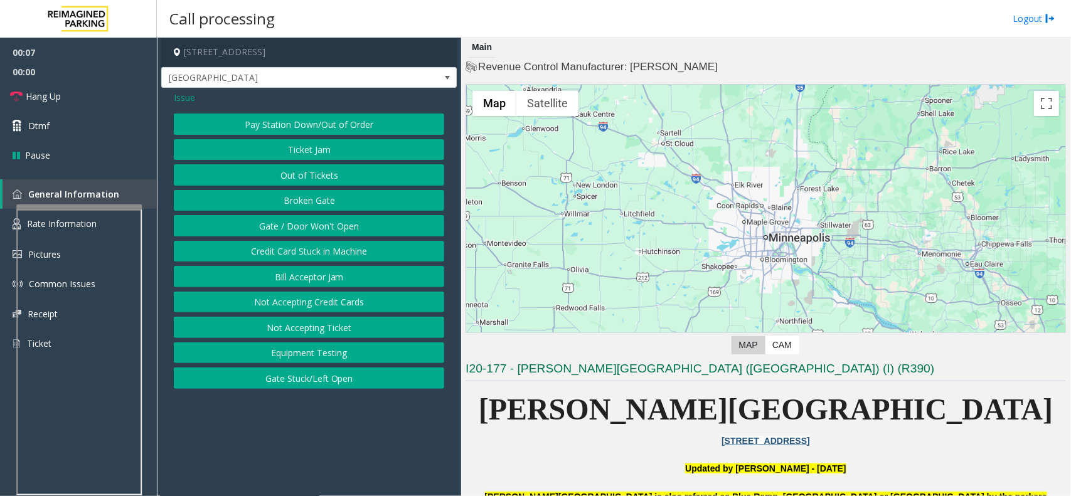
click at [325, 230] on button "Gate / Door Won't Open" at bounding box center [309, 225] width 270 height 21
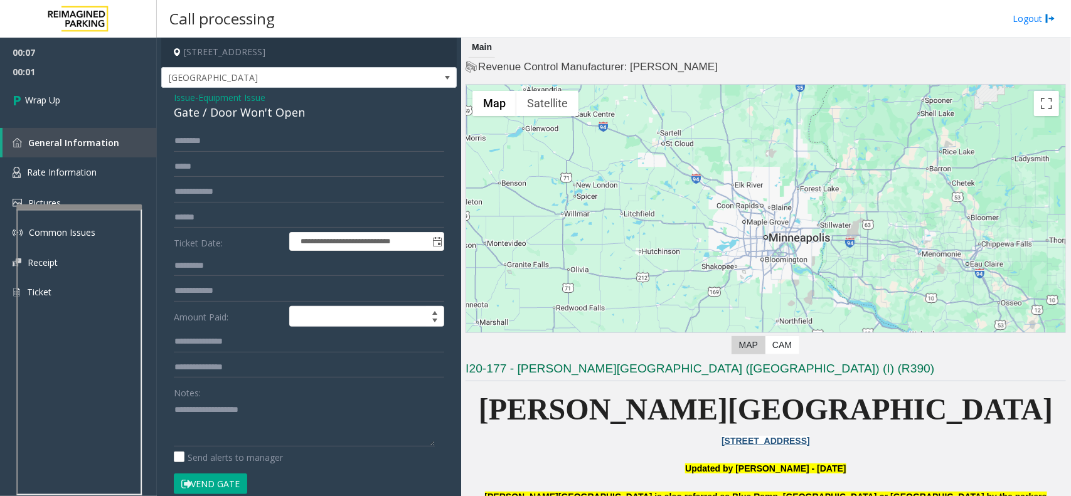
click at [182, 96] on span "Issue" at bounding box center [184, 97] width 21 height 13
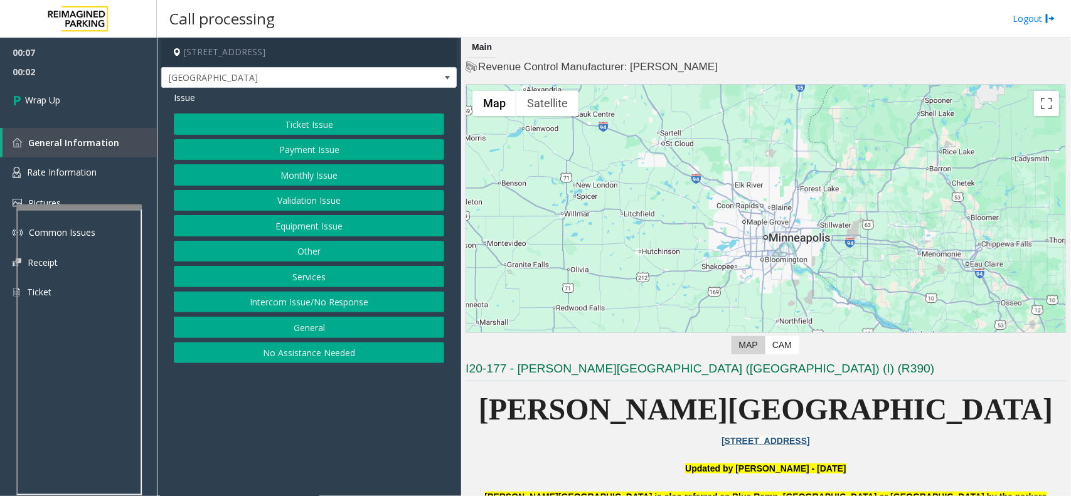
click at [317, 224] on button "Equipment Issue" at bounding box center [309, 225] width 270 height 21
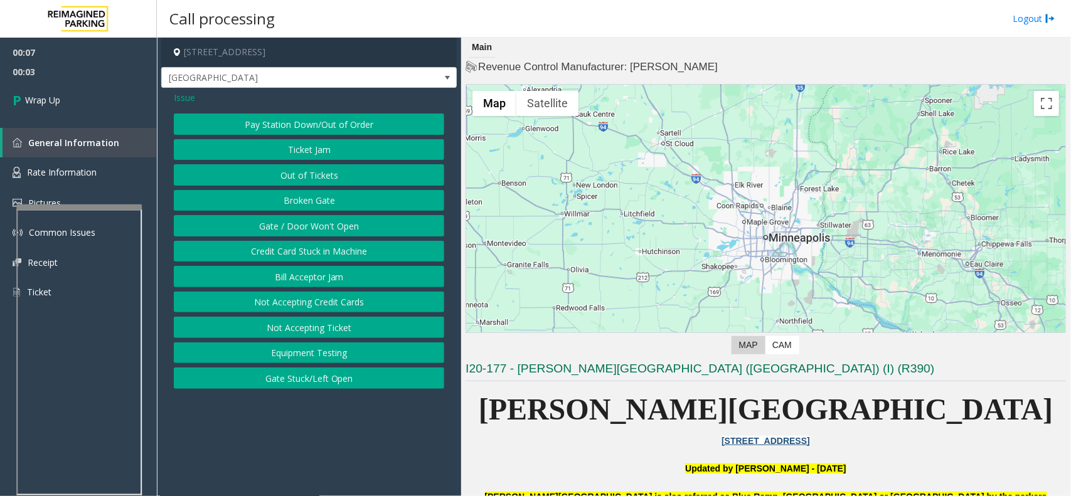
drag, startPoint x: 331, startPoint y: 351, endPoint x: 328, endPoint y: 345, distance: 7.0
click at [328, 349] on button "Equipment Testing" at bounding box center [309, 353] width 270 height 21
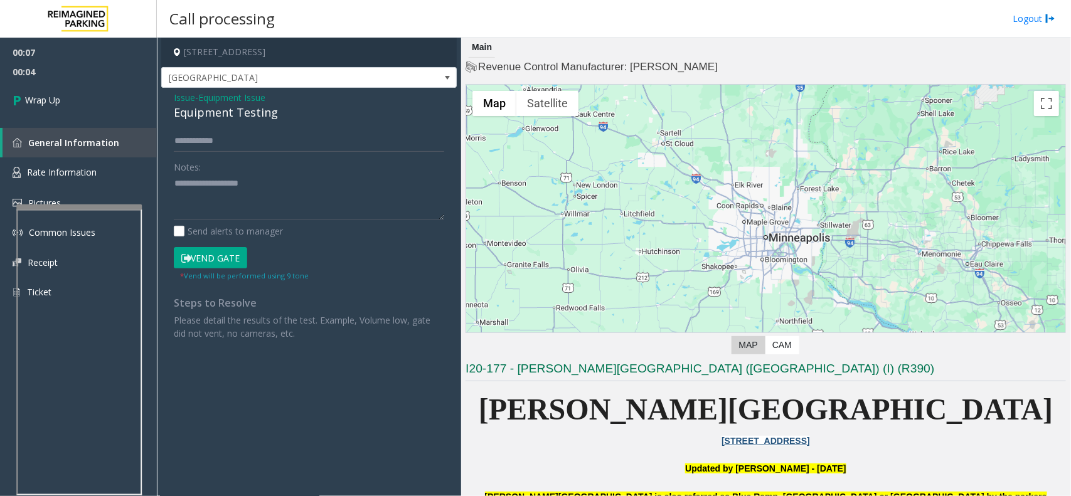
click at [253, 110] on div "Equipment Testing" at bounding box center [309, 112] width 270 height 17
click at [255, 110] on div "Equipment Testing" at bounding box center [309, 112] width 270 height 17
click at [255, 112] on div "Equipment Testing" at bounding box center [309, 112] width 270 height 17
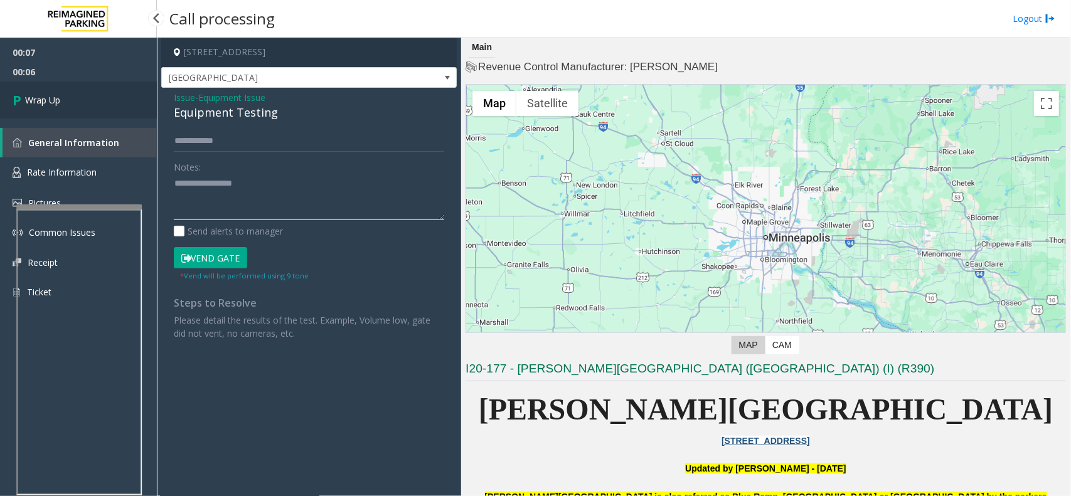
type textarea "**********"
click at [63, 107] on link "Wrap Up" at bounding box center [78, 100] width 157 height 37
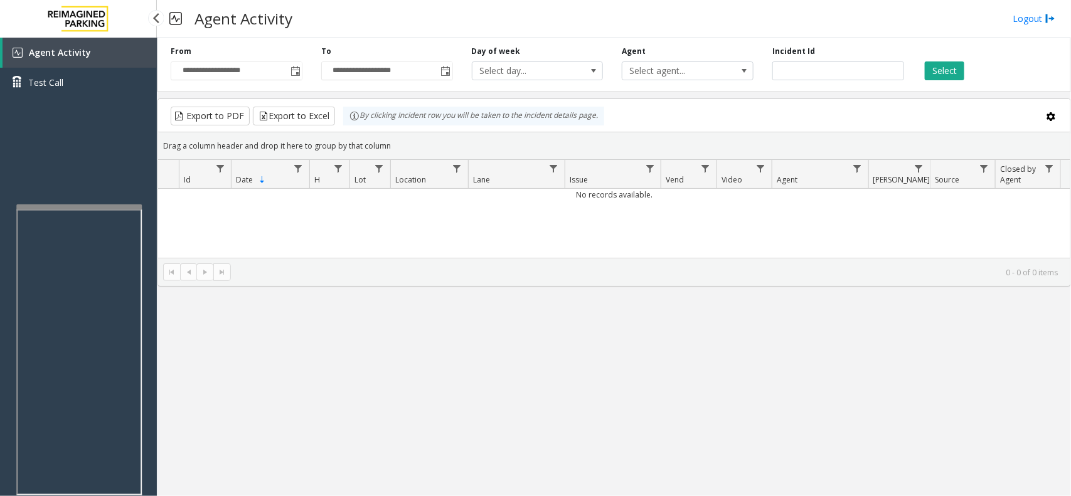
click at [88, 51] on link "Agent Activity" at bounding box center [80, 53] width 154 height 30
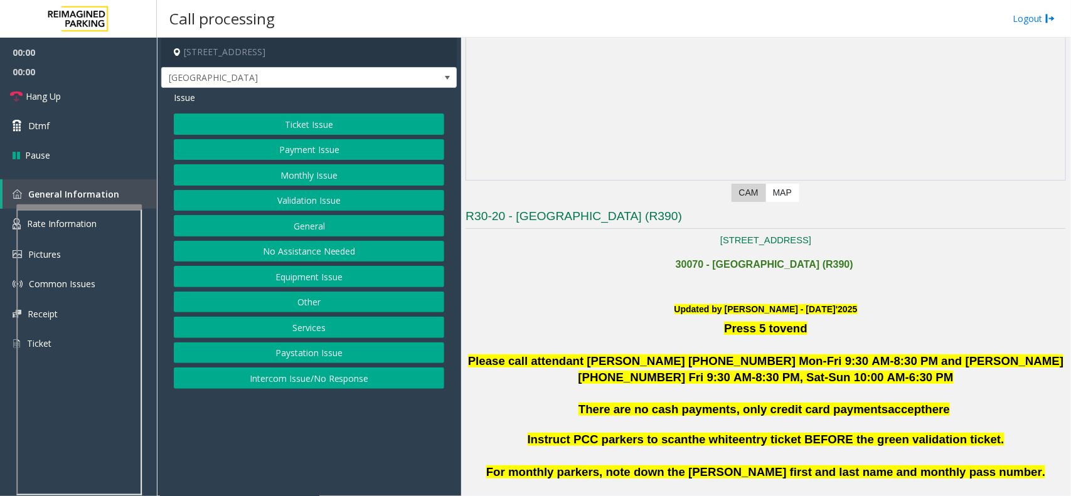
scroll to position [471, 0]
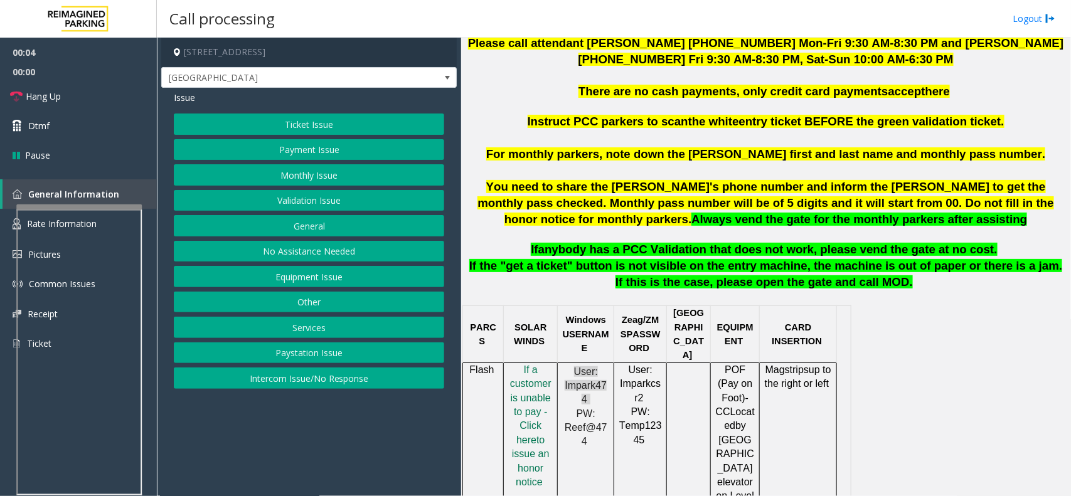
click at [318, 171] on button "Monthly Issue" at bounding box center [309, 174] width 270 height 21
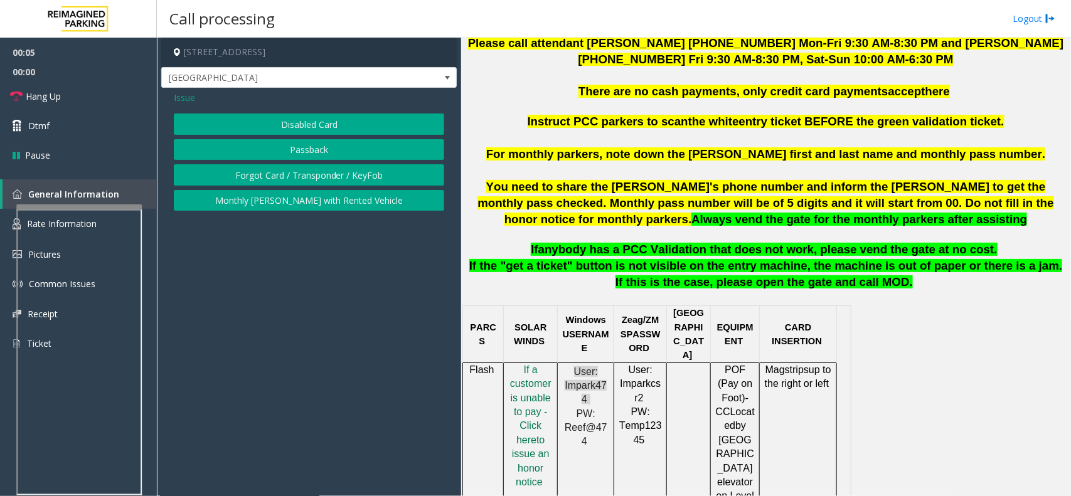
click at [333, 114] on button "Disabled Card" at bounding box center [309, 124] width 270 height 21
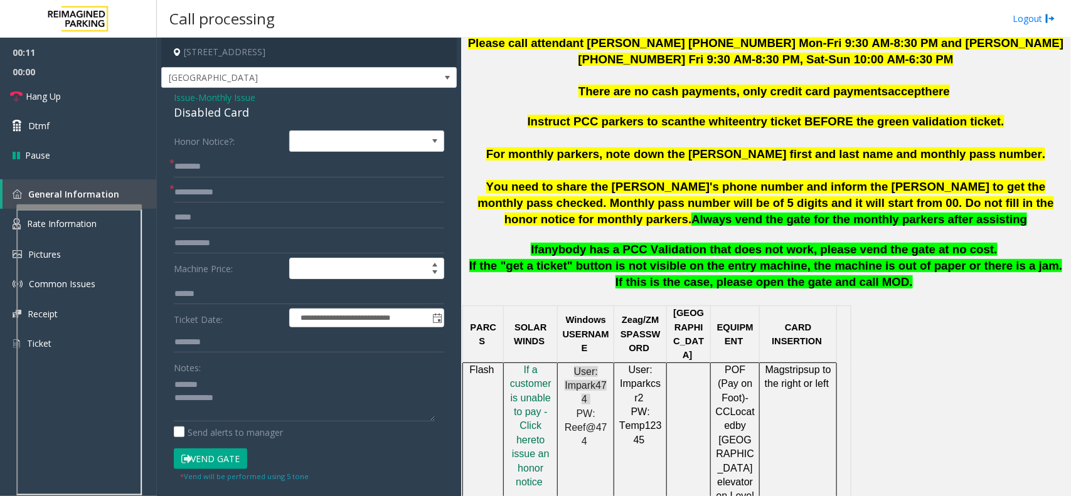
click at [234, 112] on div "Disabled Card" at bounding box center [309, 112] width 270 height 17
type textarea "**********"
click at [227, 195] on input "text" at bounding box center [309, 192] width 270 height 21
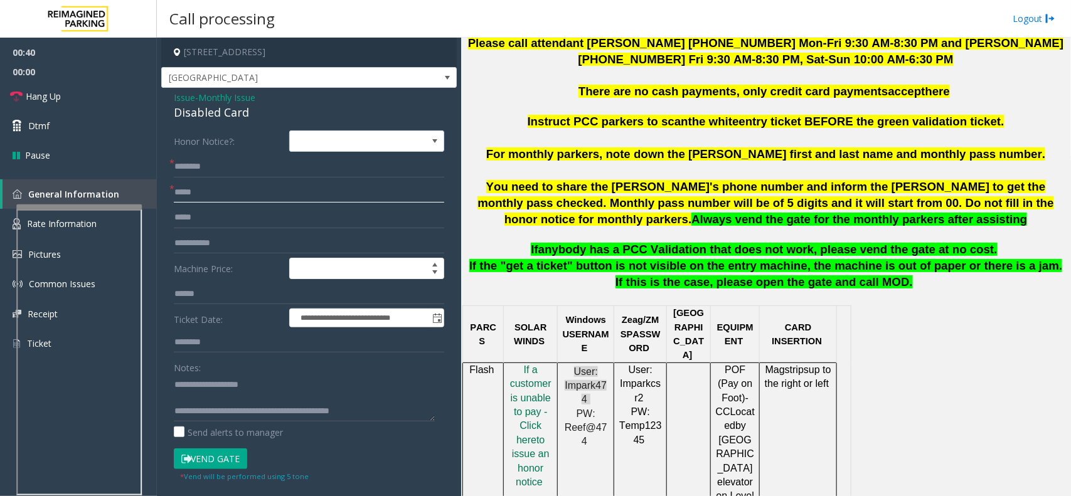
type input "*****"
click at [251, 164] on input "text" at bounding box center [309, 166] width 270 height 21
type input "*****"
click at [221, 453] on button "Vend Gate" at bounding box center [210, 459] width 73 height 21
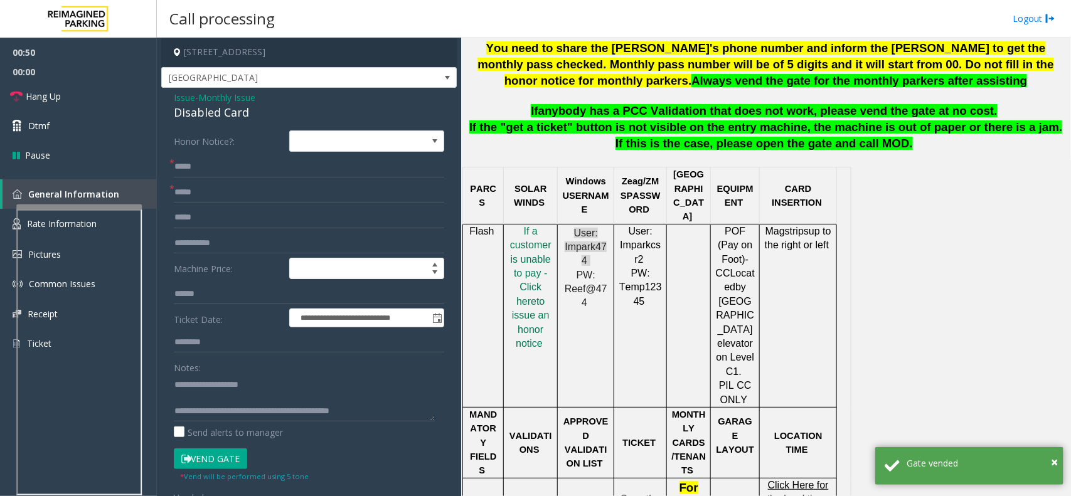
scroll to position [628, 0]
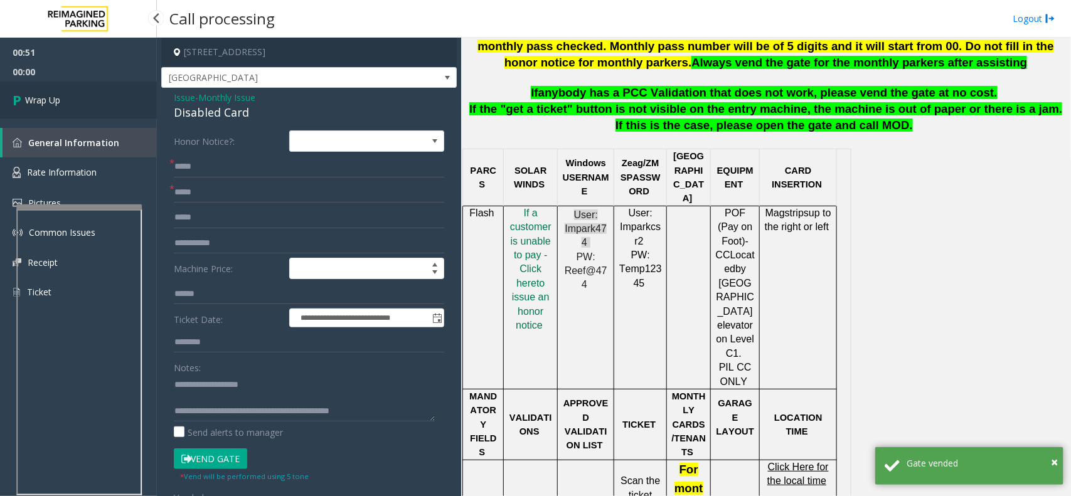
click at [65, 102] on link "Wrap Up" at bounding box center [78, 100] width 157 height 37
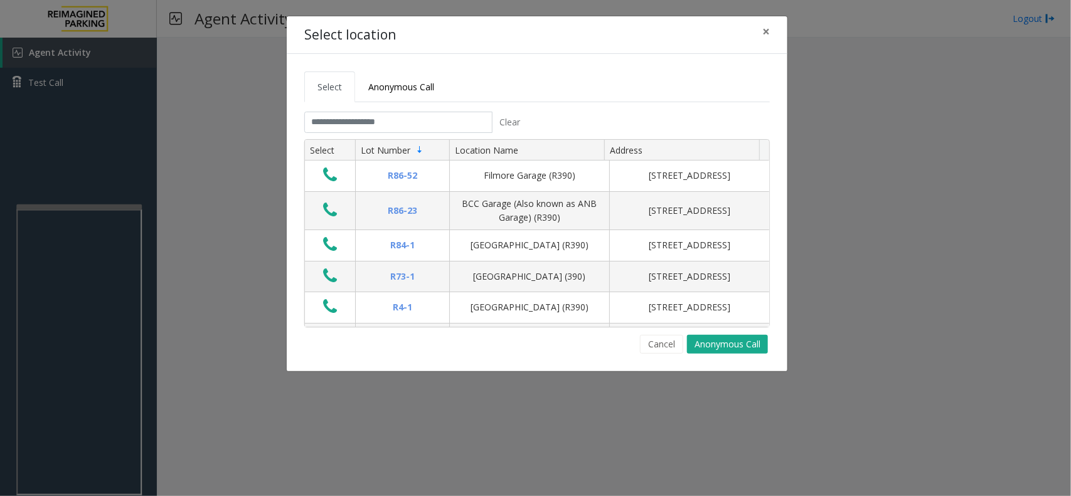
click at [373, 109] on tabset "Select Anonymous Call Clear Select Lot Number Location Name Address R86-52 Film…" at bounding box center [537, 213] width 466 height 282
click at [360, 120] on input "text" at bounding box center [398, 122] width 188 height 21
drag, startPoint x: 766, startPoint y: 27, endPoint x: 754, endPoint y: 40, distance: 17.3
click at [764, 29] on span "×" at bounding box center [766, 32] width 8 height 18
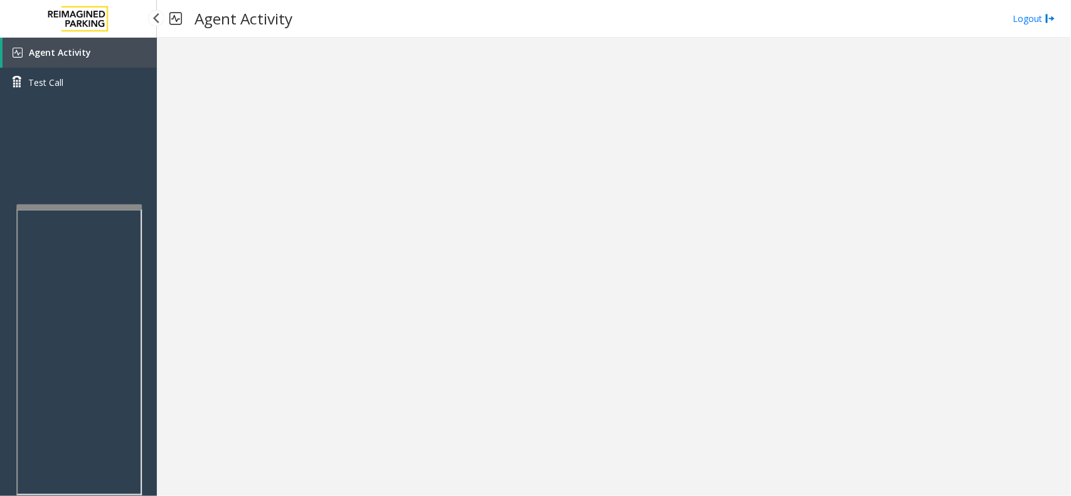
click at [83, 46] on span "Agent Activity" at bounding box center [60, 52] width 62 height 12
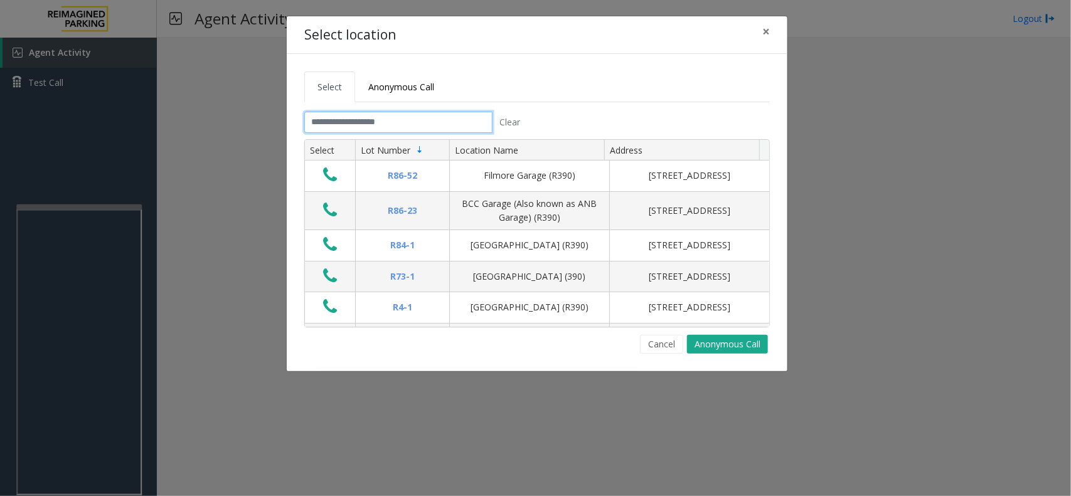
click at [334, 130] on input "text" at bounding box center [398, 122] width 188 height 21
click at [763, 38] on span "×" at bounding box center [766, 32] width 8 height 18
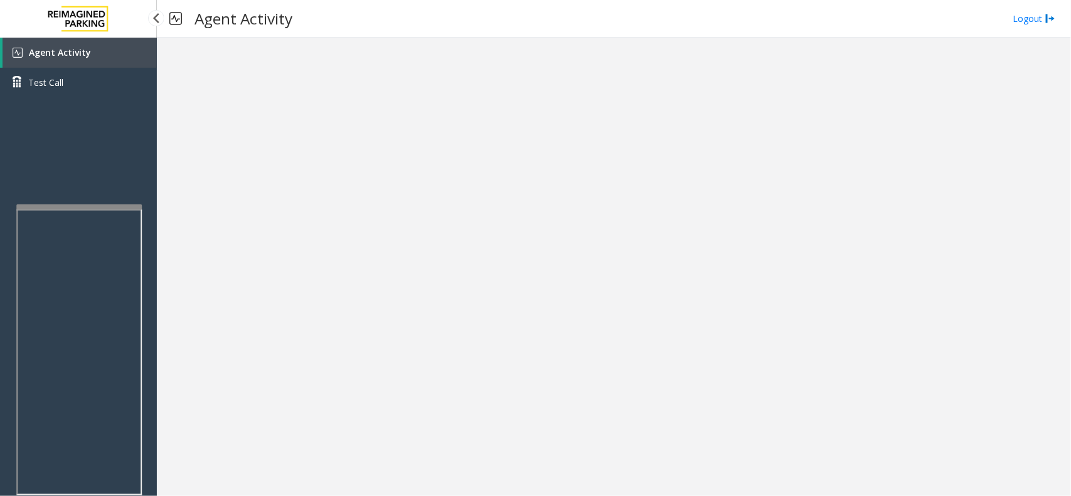
click at [58, 47] on span "Agent Activity" at bounding box center [60, 52] width 62 height 12
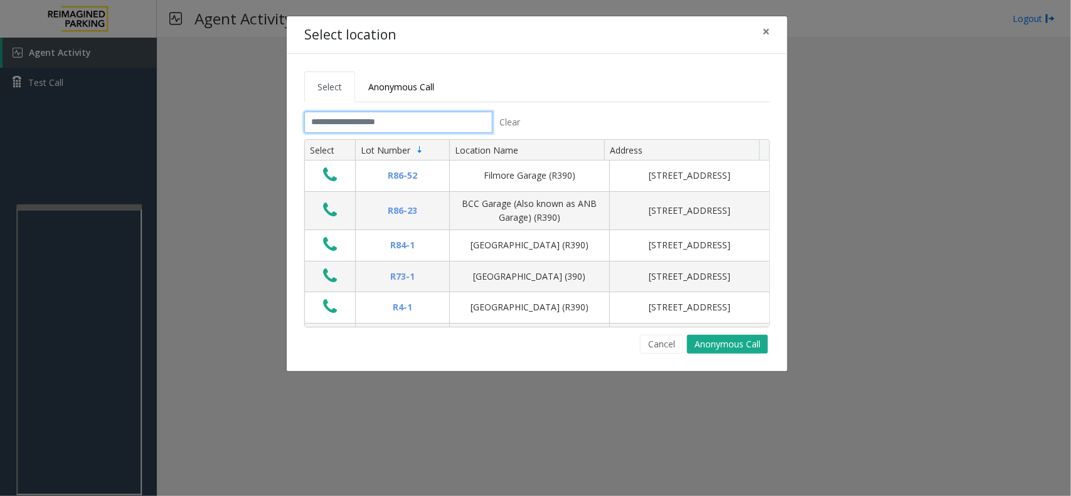
click at [349, 116] on input "text" at bounding box center [398, 122] width 188 height 21
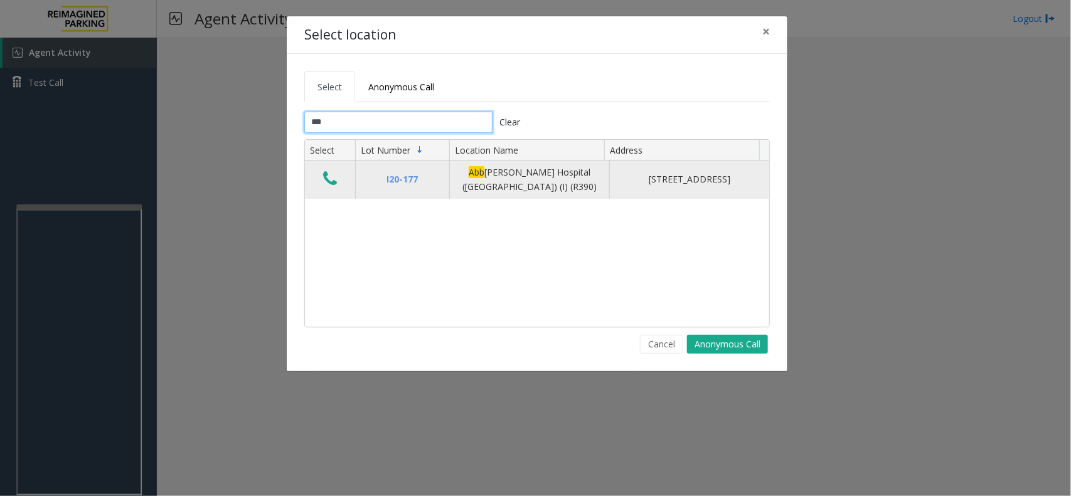
type input "***"
click at [328, 180] on icon "Data table" at bounding box center [330, 179] width 14 height 18
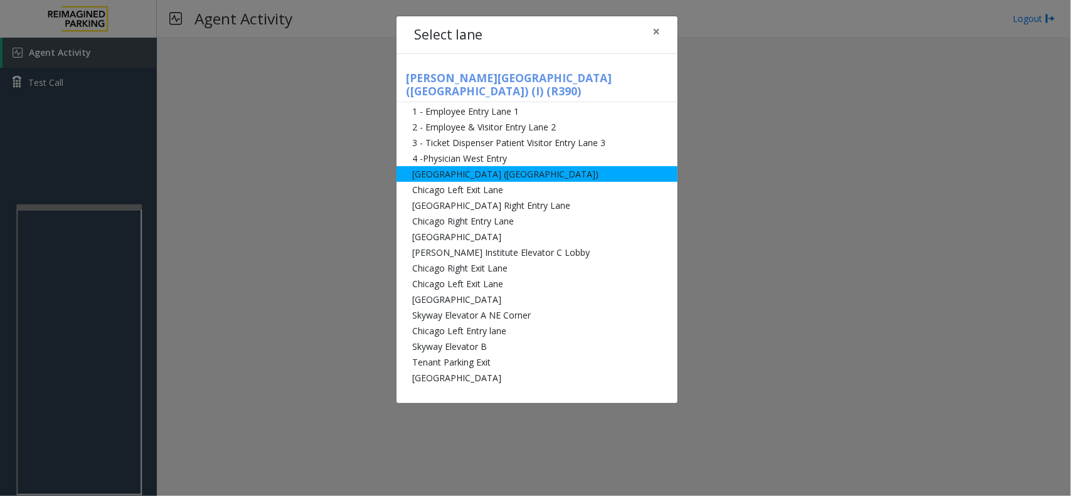
click at [500, 166] on li "[GEOGRAPHIC_DATA] ([GEOGRAPHIC_DATA])" at bounding box center [537, 174] width 281 height 16
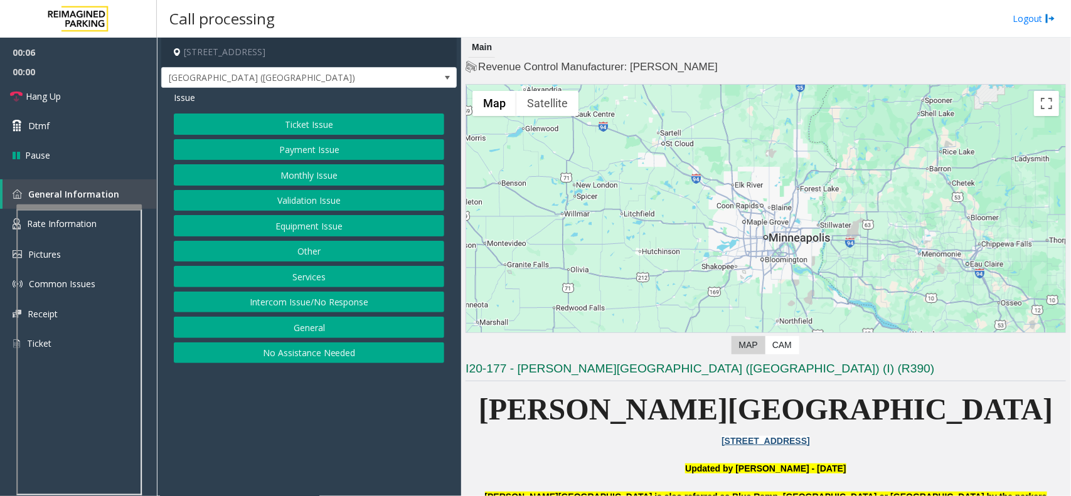
click at [343, 158] on button "Payment Issue" at bounding box center [309, 149] width 270 height 21
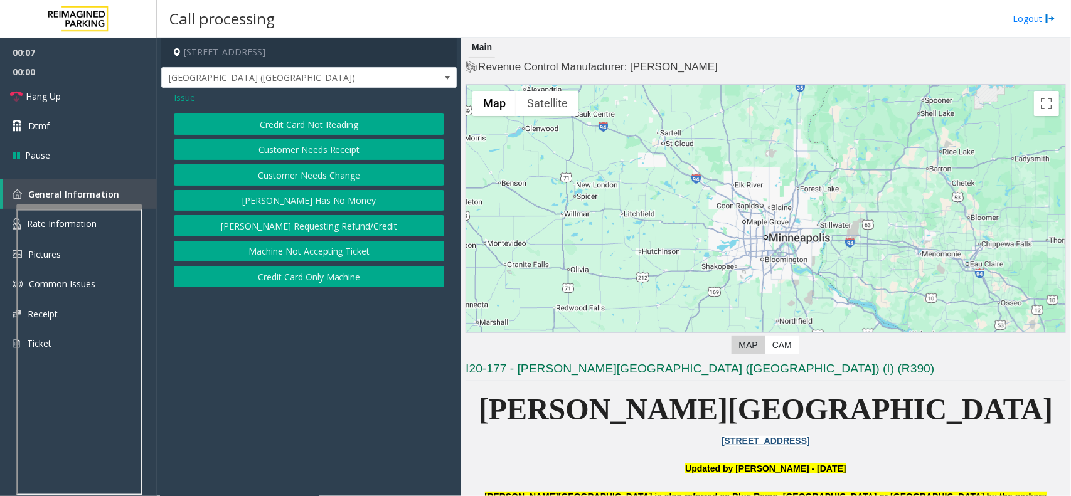
click at [350, 127] on button "Credit Card Not Reading" at bounding box center [309, 124] width 270 height 21
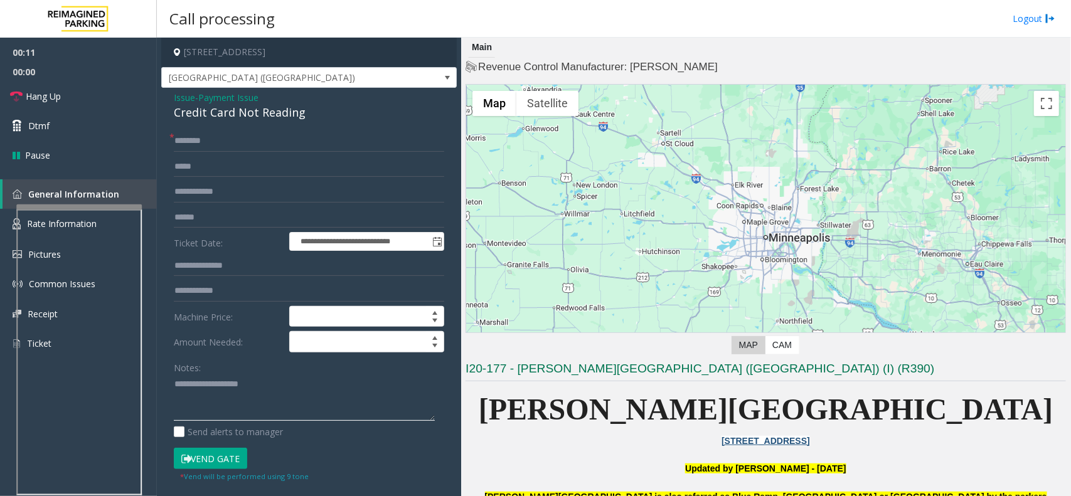
click at [271, 377] on textarea at bounding box center [304, 398] width 261 height 47
paste textarea "**********"
drag, startPoint x: 299, startPoint y: 389, endPoint x: 171, endPoint y: 387, distance: 127.4
click at [171, 387] on div "**********" at bounding box center [308, 415] width 289 height 569
click at [216, 462] on button "Vend Gate" at bounding box center [210, 458] width 73 height 21
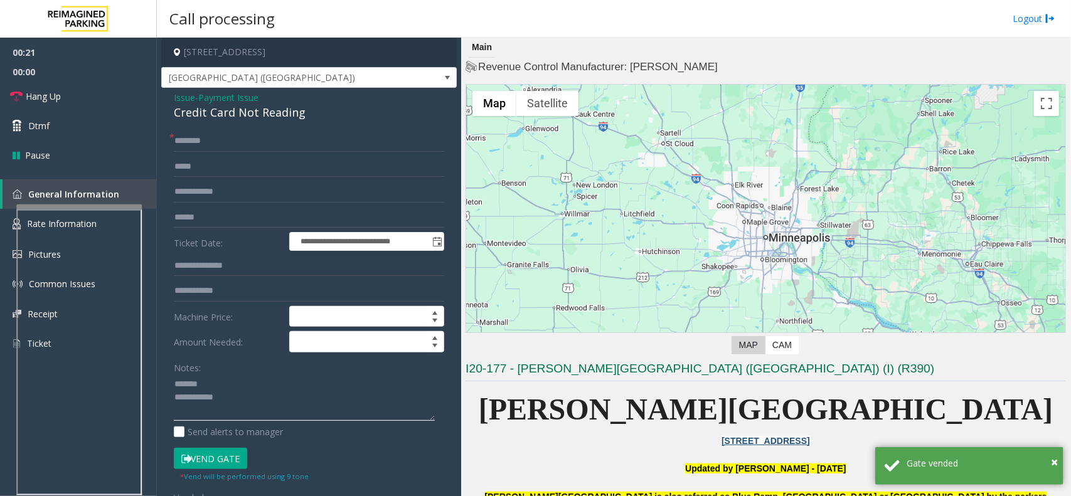
click at [269, 396] on textarea at bounding box center [304, 398] width 261 height 47
paste textarea "**********"
click at [259, 104] on div "Credit Card Not Reading" at bounding box center [309, 112] width 270 height 17
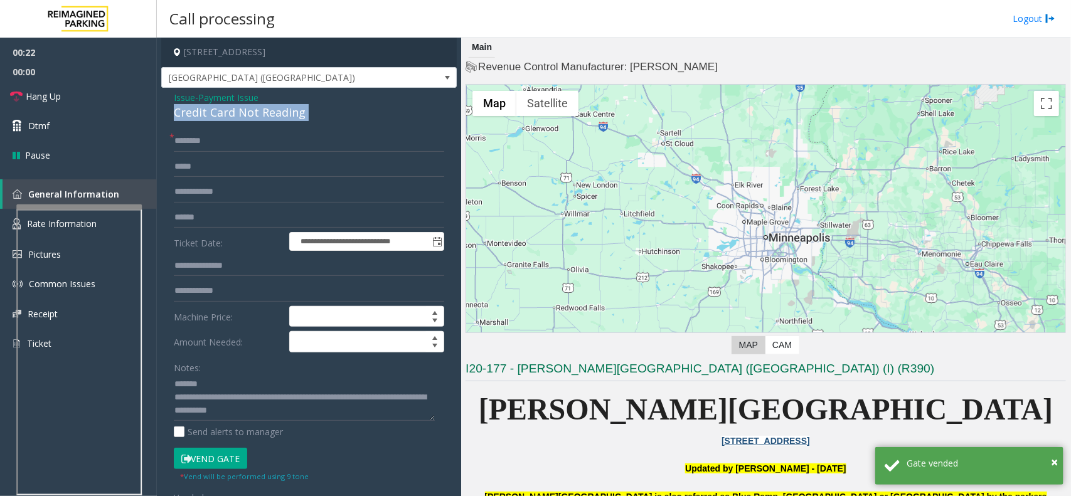
click at [257, 105] on div "Credit Card Not Reading" at bounding box center [309, 112] width 270 height 17
copy div "Credit Card Not Reading"
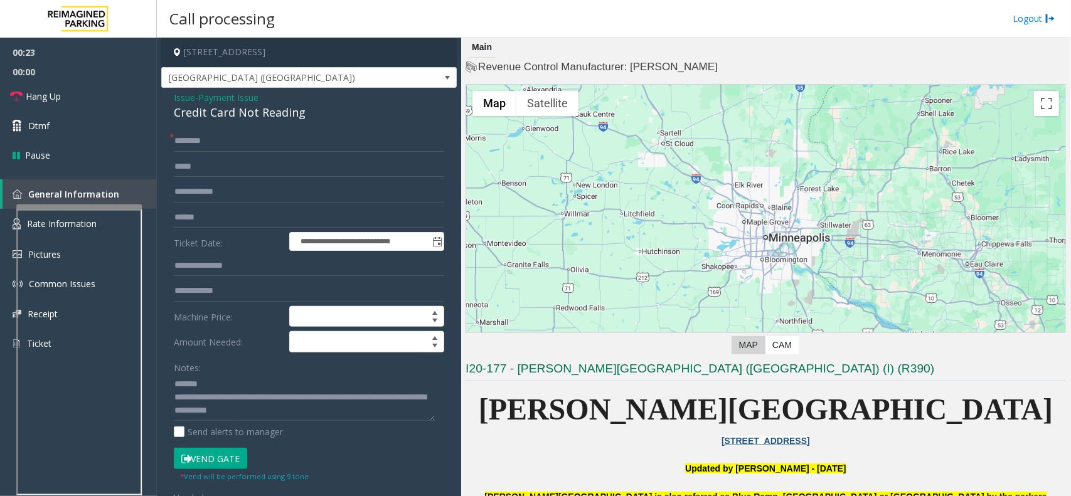
click at [218, 368] on div "Notes:" at bounding box center [309, 389] width 270 height 65
paste textarea "**********"
click at [221, 375] on textarea at bounding box center [304, 398] width 261 height 47
type textarea "**********"
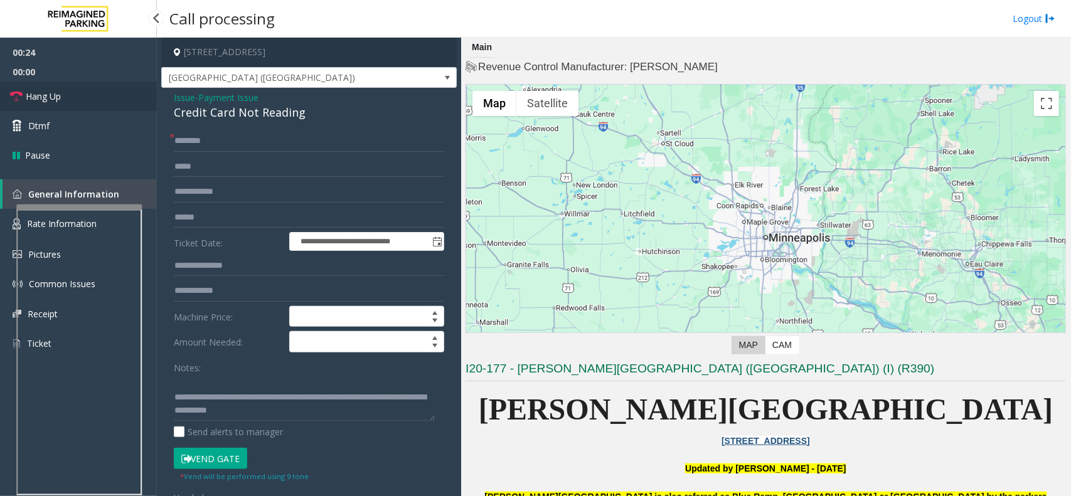
click at [92, 85] on link "Hang Up" at bounding box center [78, 96] width 157 height 29
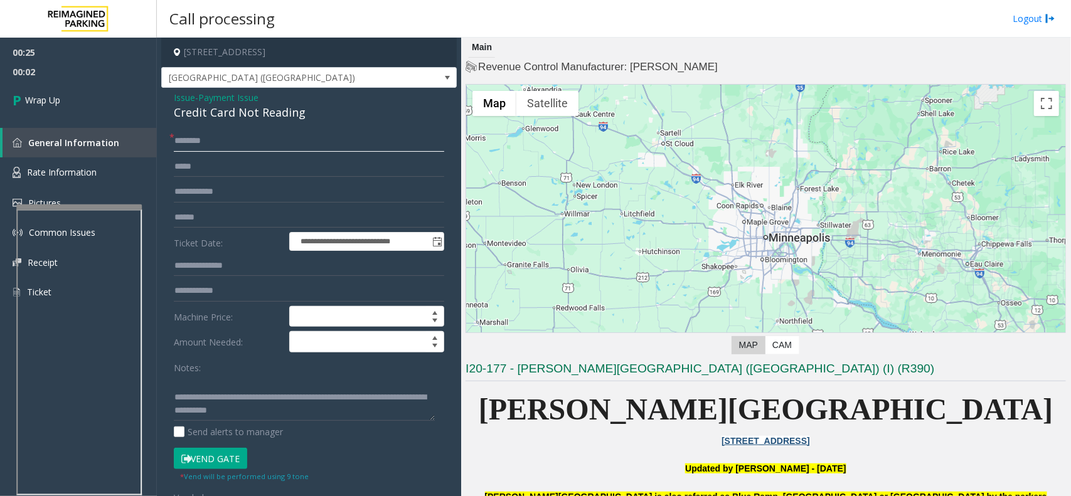
click at [224, 145] on input "text" at bounding box center [309, 141] width 270 height 21
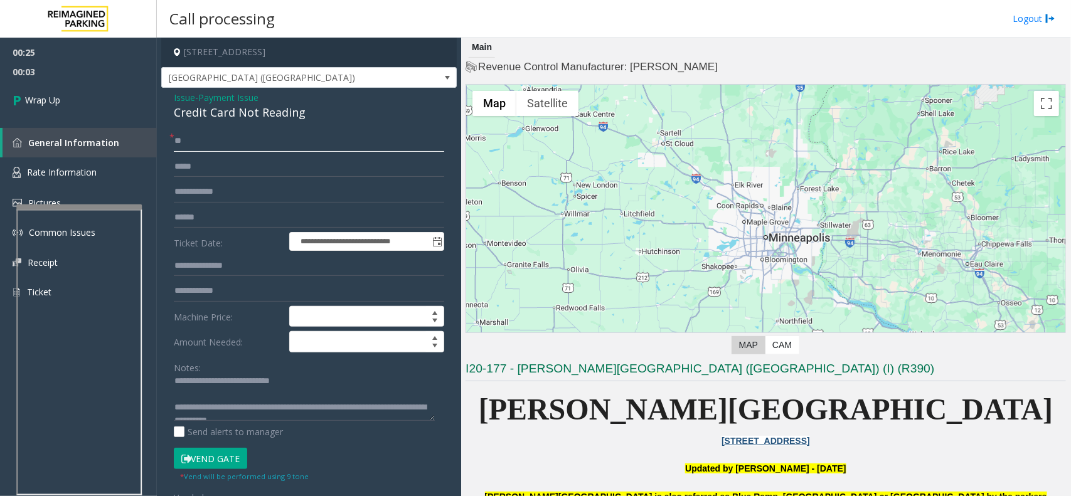
scroll to position [0, 0]
type input "**"
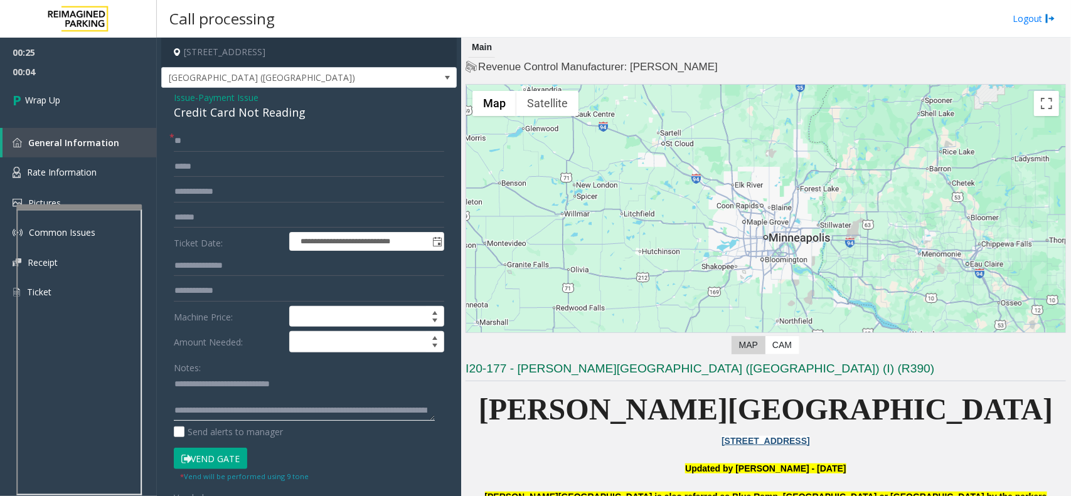
click at [230, 400] on textarea at bounding box center [304, 398] width 261 height 47
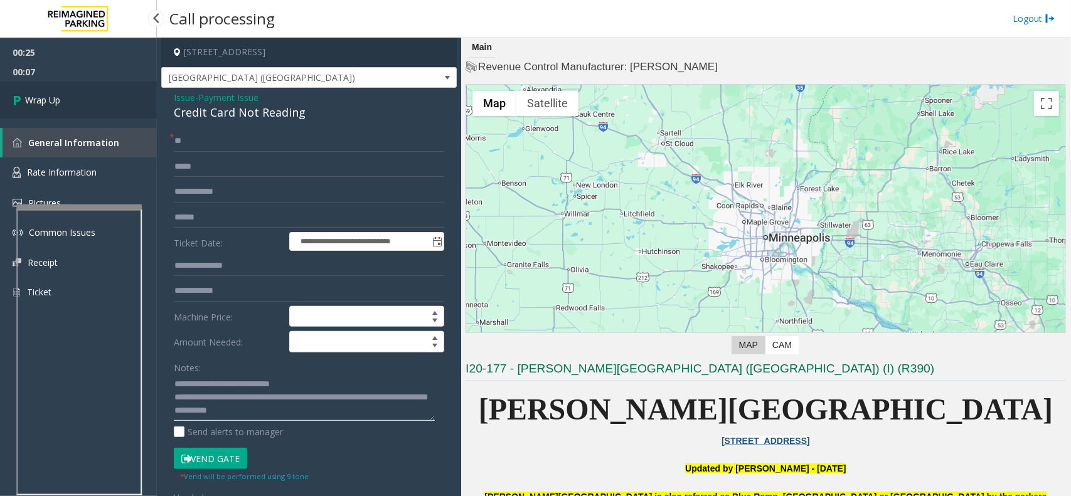
type textarea "**********"
click at [70, 93] on link "Wrap Up" at bounding box center [78, 100] width 157 height 37
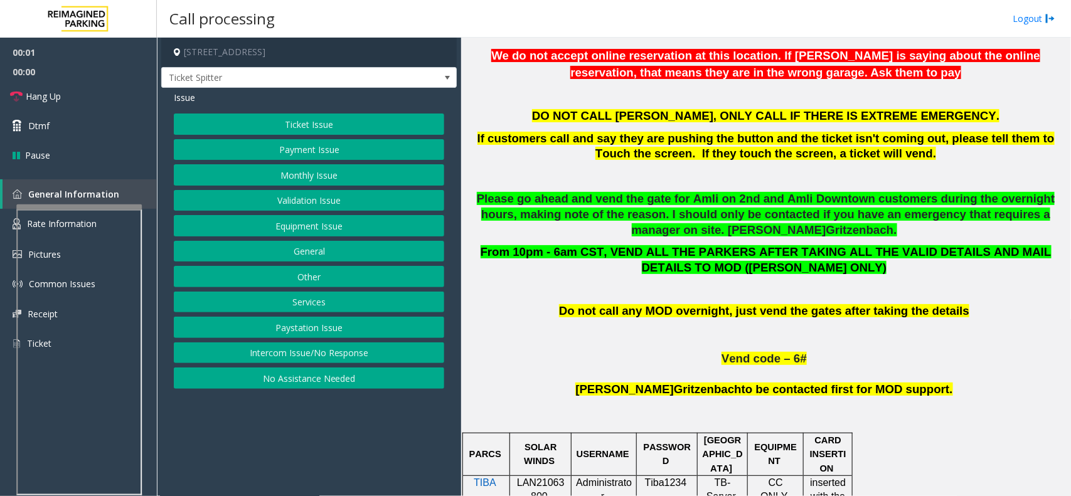
scroll to position [628, 0]
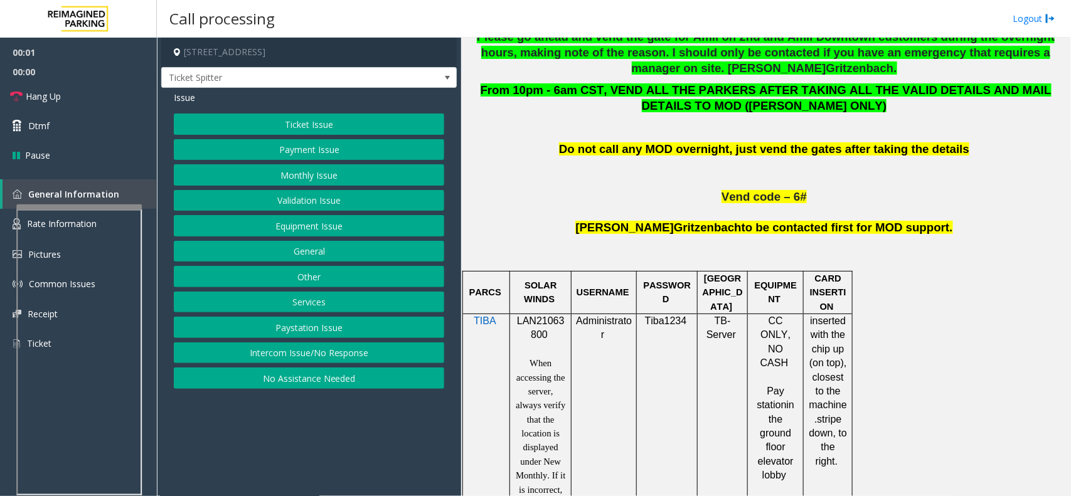
click at [527, 325] on span "LAN21063800" at bounding box center [541, 328] width 48 height 24
click at [526, 325] on span "LAN21063800" at bounding box center [541, 328] width 48 height 24
copy p "LAN21063800"
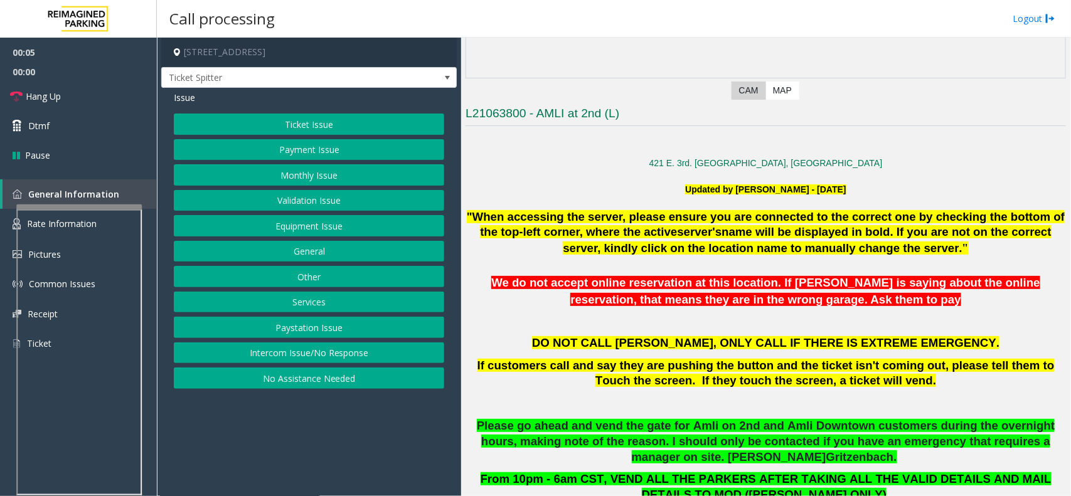
scroll to position [235, 0]
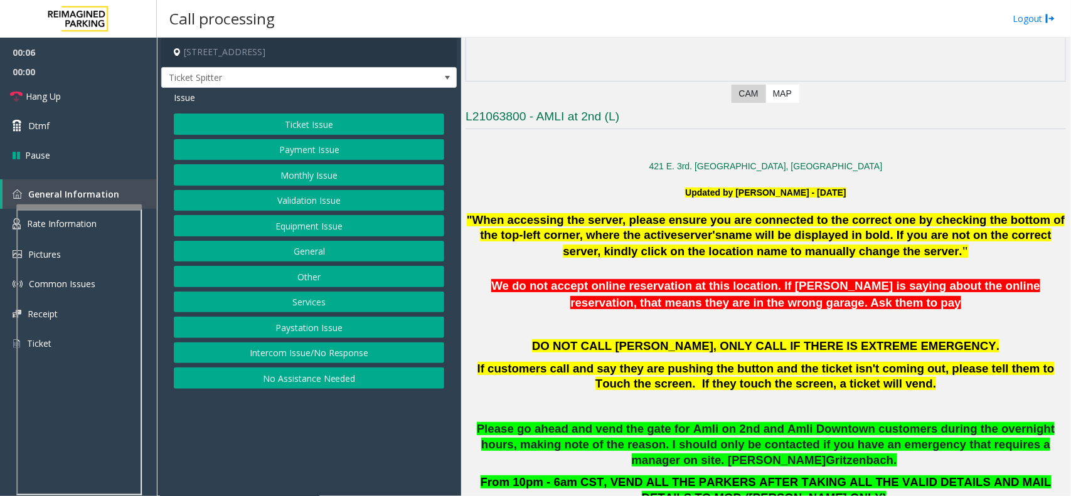
drag, startPoint x: 299, startPoint y: 350, endPoint x: 302, endPoint y: 286, distance: 64.1
click at [298, 351] on button "Intercom Issue/No Response" at bounding box center [309, 353] width 270 height 21
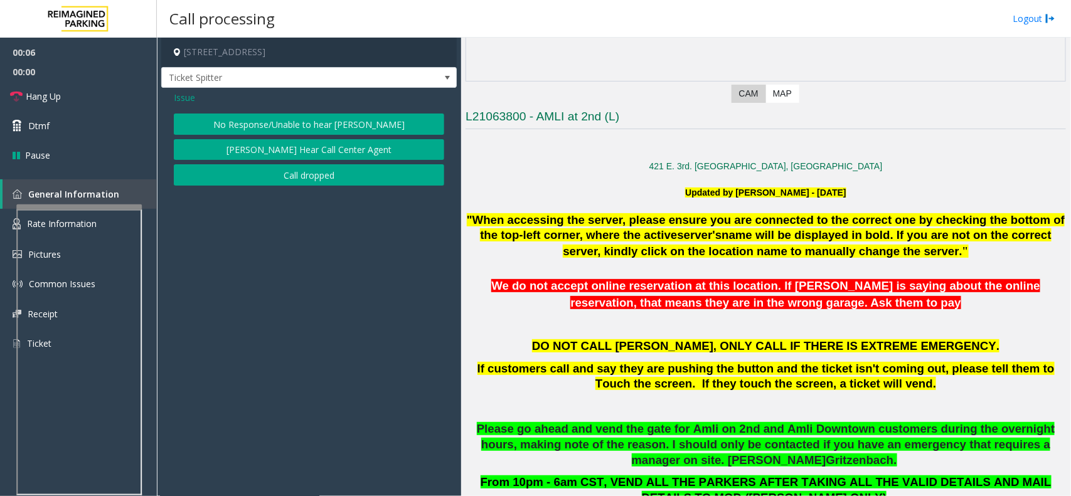
click at [271, 127] on button "No Response/Unable to hear [PERSON_NAME]" at bounding box center [309, 124] width 270 height 21
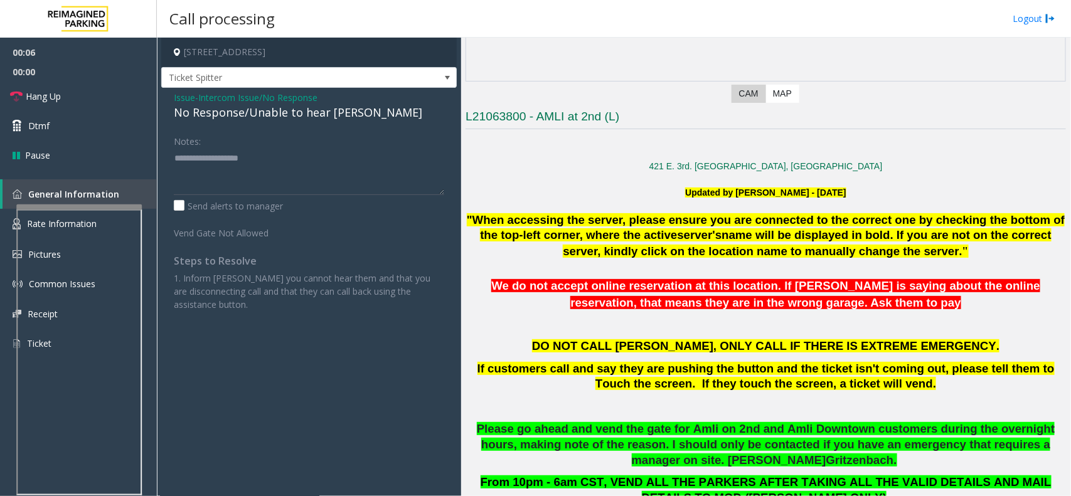
click at [279, 124] on div "Issue - Intercom Issue/No Response No Response/Unable to hear [PERSON_NAME] Not…" at bounding box center [309, 206] width 296 height 236
click at [281, 120] on div "No Response/Unable to hear [PERSON_NAME]" at bounding box center [309, 112] width 270 height 17
type textarea "**********"
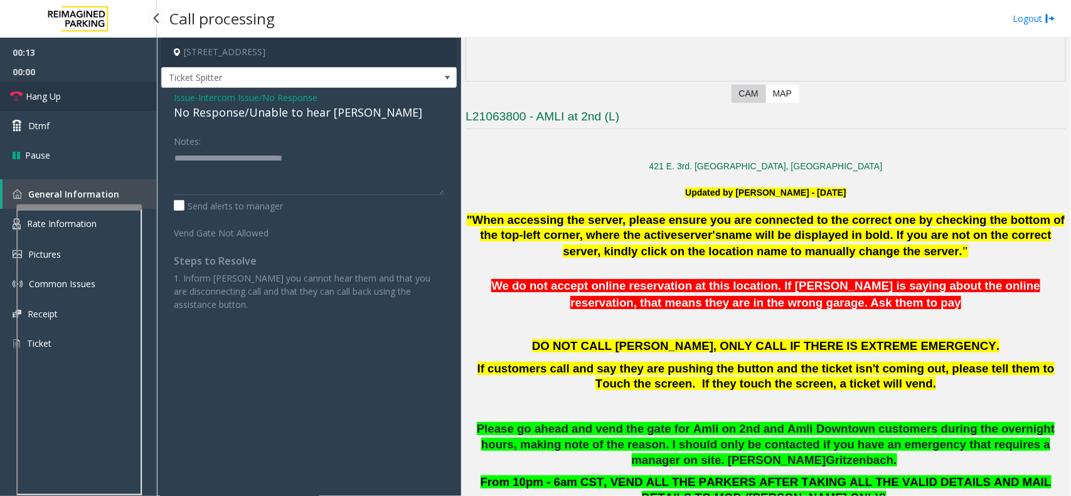
drag, startPoint x: 85, startPoint y: 90, endPoint x: 99, endPoint y: 91, distance: 13.9
click at [85, 90] on link "Hang Up" at bounding box center [78, 96] width 157 height 29
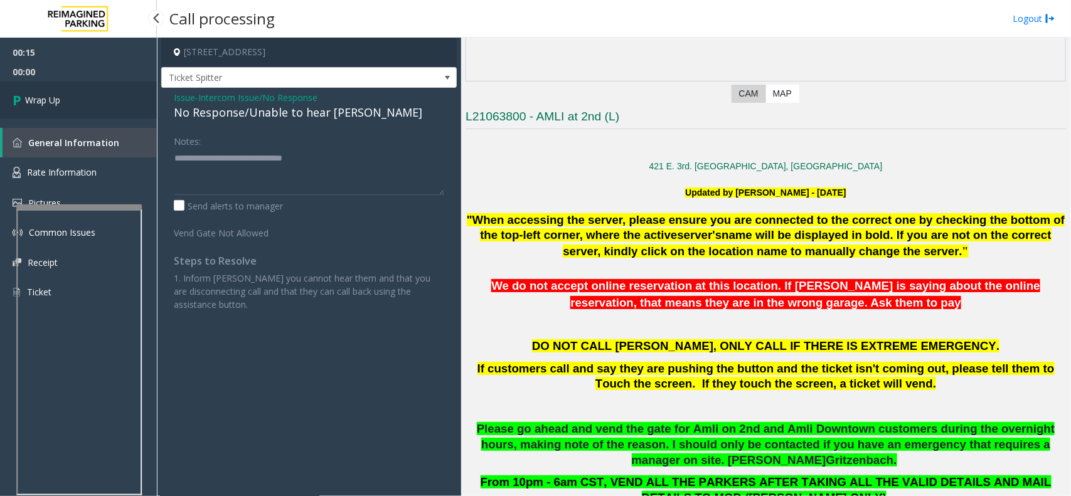
click at [112, 95] on link "Wrap Up" at bounding box center [78, 100] width 157 height 37
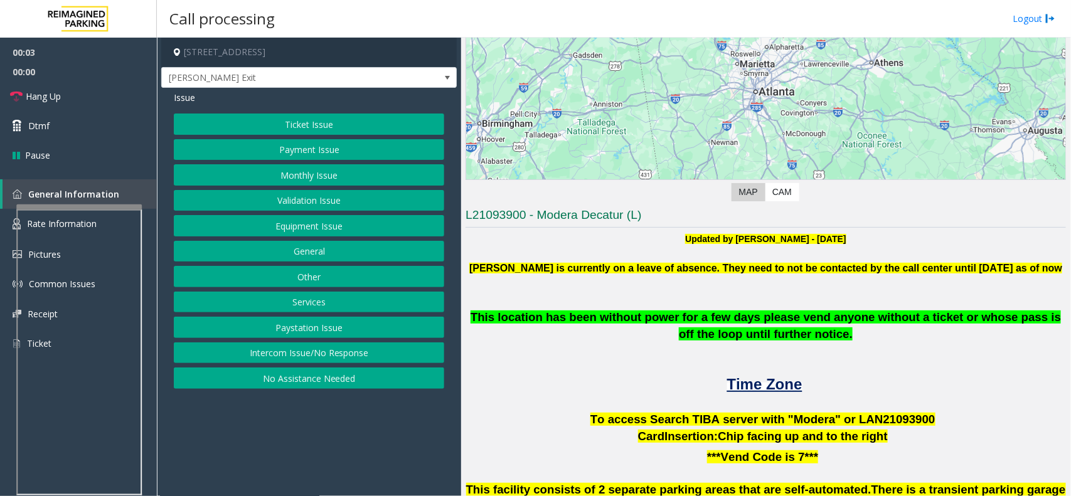
scroll to position [314, 0]
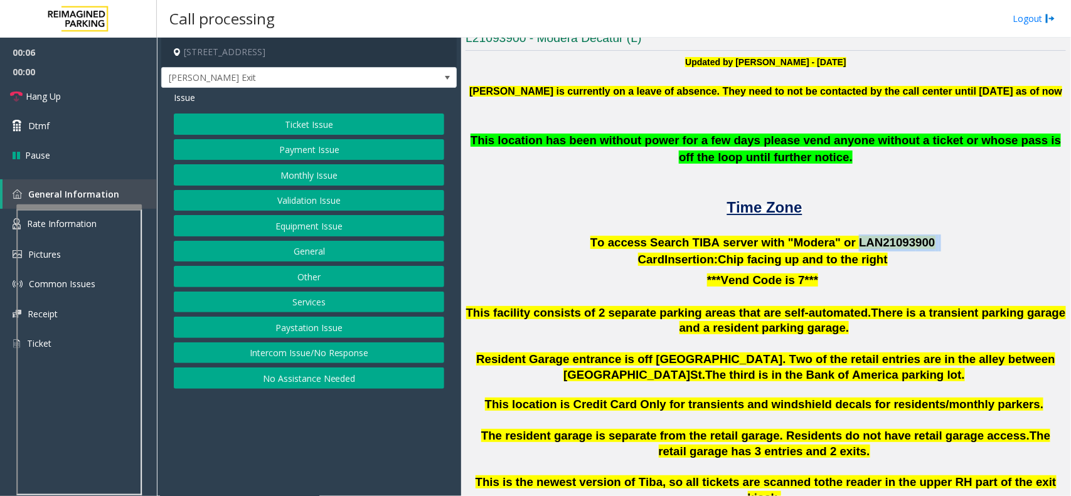
copy p "LAN21093 900"
drag, startPoint x: 841, startPoint y: 245, endPoint x: 914, endPoint y: 245, distance: 72.8
click at [914, 245] on p "To access Search TIBA server with "Modera" or LAN21093 900" at bounding box center [766, 243] width 601 height 17
click at [287, 353] on button "Intercom Issue/No Response" at bounding box center [309, 353] width 270 height 21
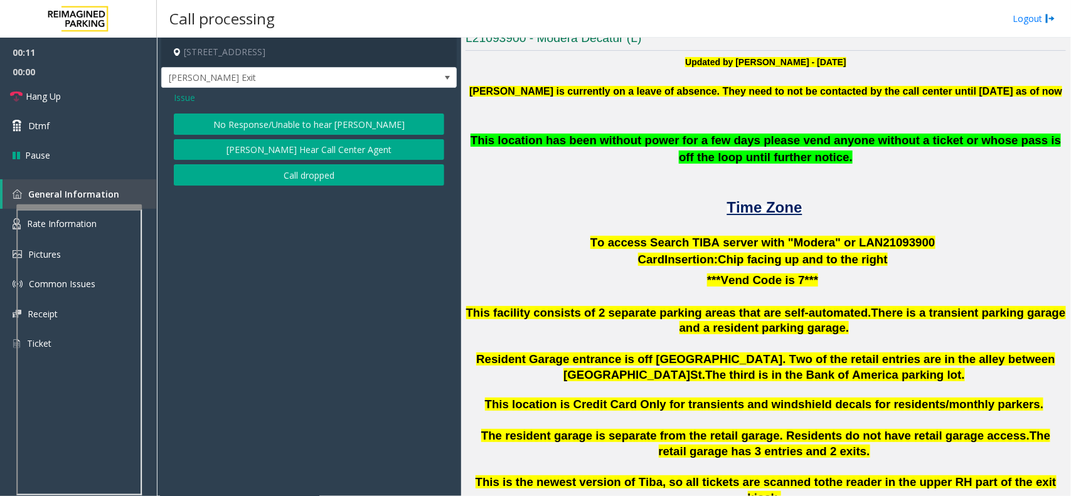
click at [305, 113] on div "Issue No Response/Unable to hear [PERSON_NAME] Cannot Hear Call Center Agent Ca…" at bounding box center [309, 140] width 296 height 104
click at [311, 120] on button "No Response/Unable to hear [PERSON_NAME]" at bounding box center [309, 124] width 270 height 21
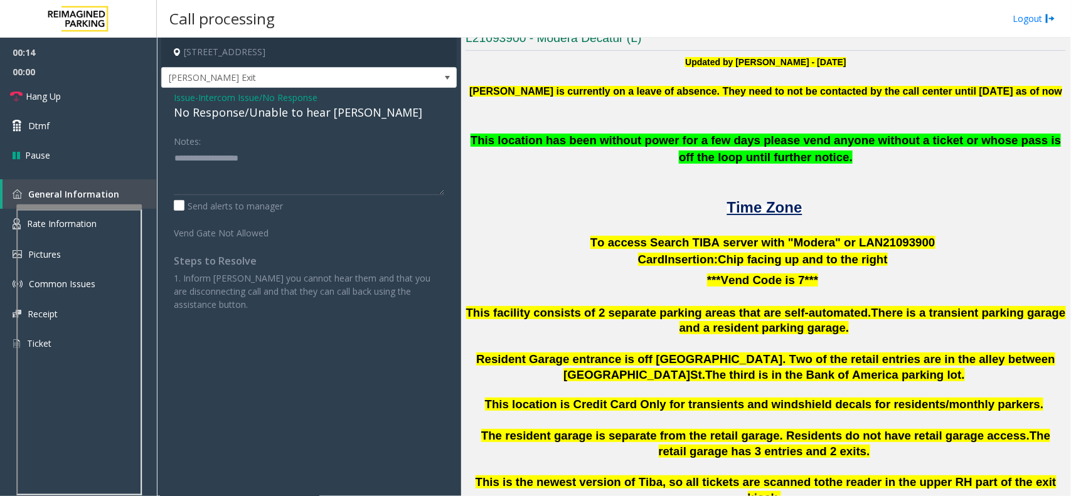
click at [249, 114] on div "No Response/Unable to hear [PERSON_NAME]" at bounding box center [309, 112] width 270 height 17
copy div "No Response/Unable to hear [PERSON_NAME]"
click at [245, 152] on textarea at bounding box center [309, 171] width 270 height 47
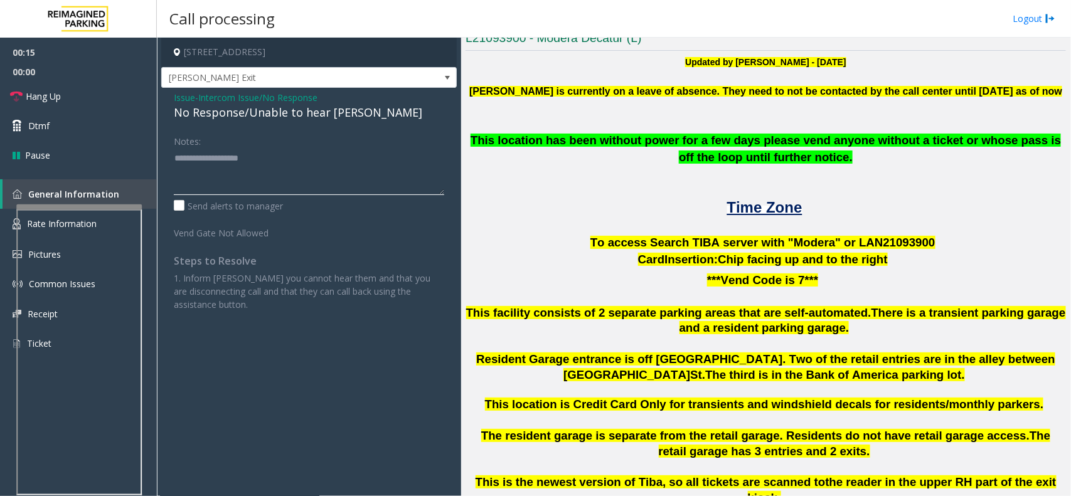
paste textarea "**********"
type textarea "**********"
click at [117, 105] on link "Hang Up" at bounding box center [78, 96] width 157 height 29
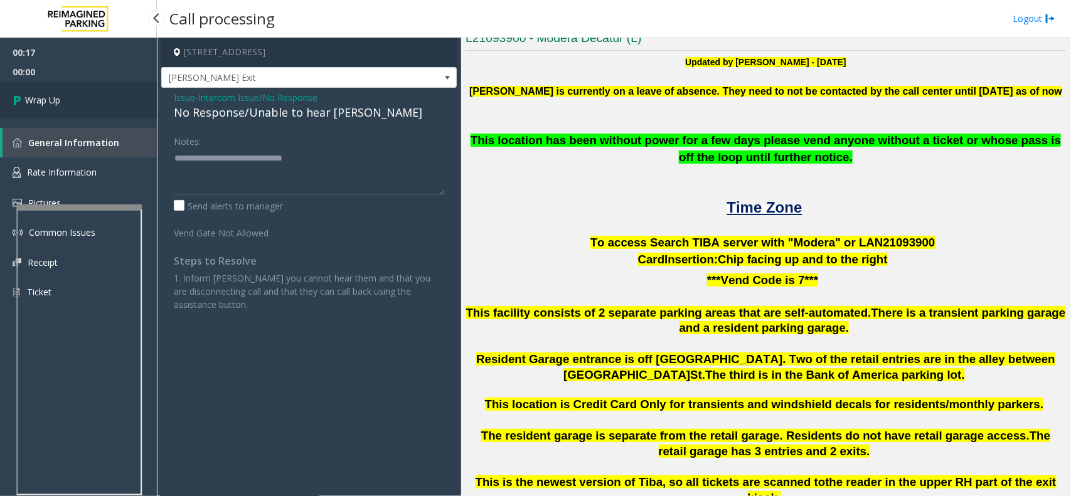
click at [73, 97] on link "Wrap Up" at bounding box center [78, 100] width 157 height 37
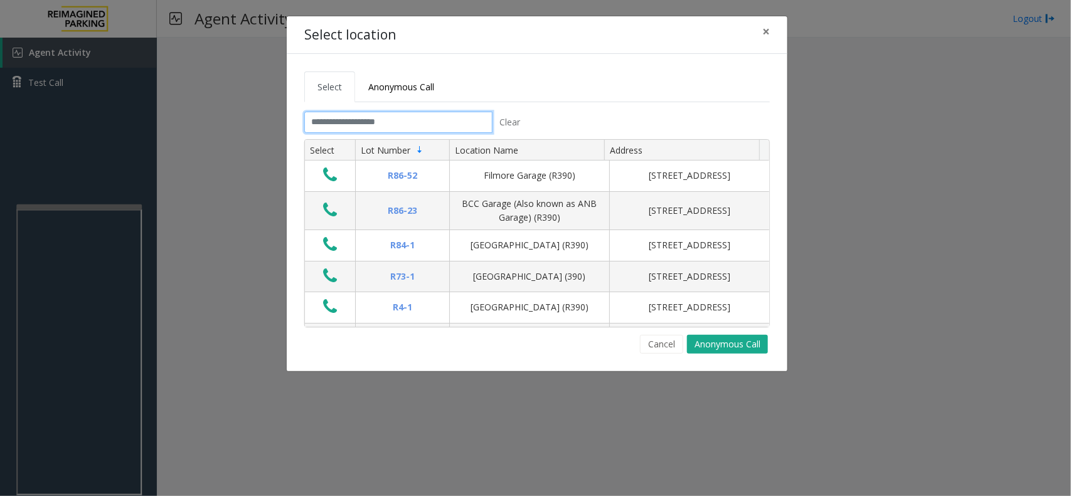
click at [373, 118] on input "text" at bounding box center [398, 122] width 188 height 21
click at [399, 126] on input "text" at bounding box center [398, 122] width 188 height 21
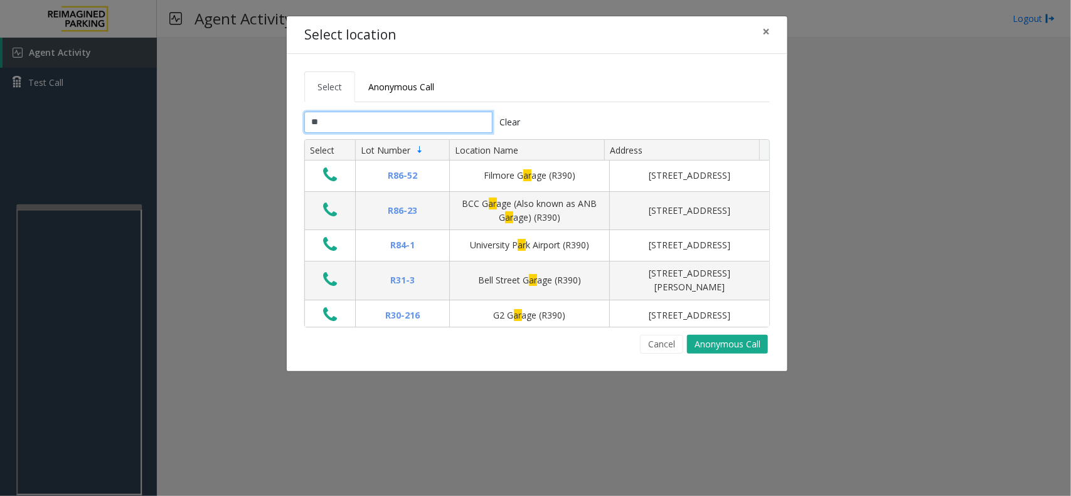
type input "*"
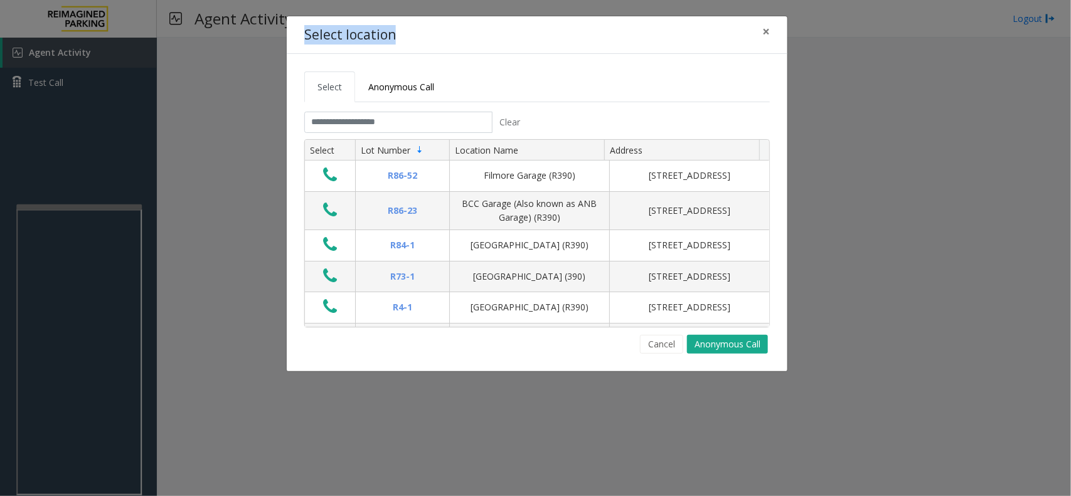
drag, startPoint x: 304, startPoint y: 33, endPoint x: 400, endPoint y: 33, distance: 95.4
click at [400, 33] on div "Select location ×" at bounding box center [537, 35] width 501 height 38
click at [764, 33] on span "×" at bounding box center [766, 32] width 8 height 18
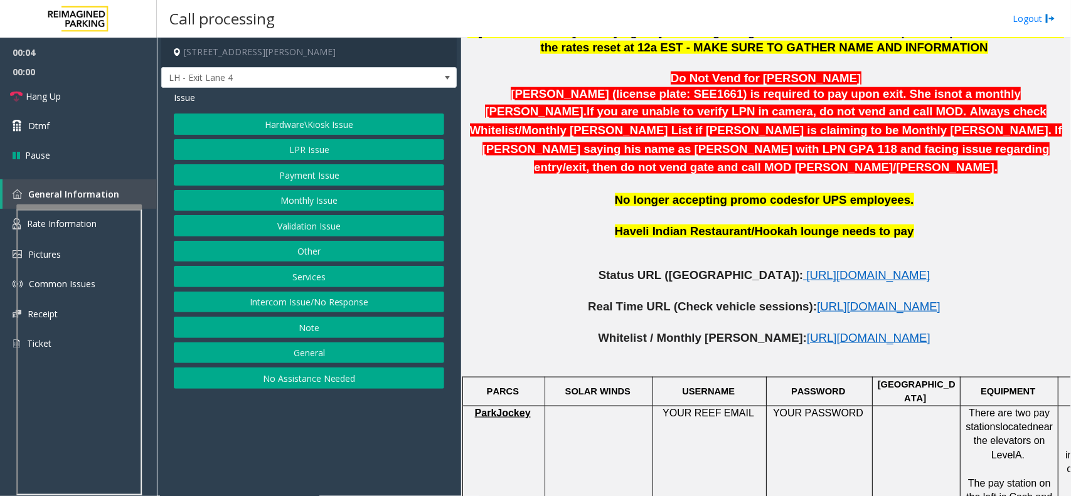
scroll to position [628, 0]
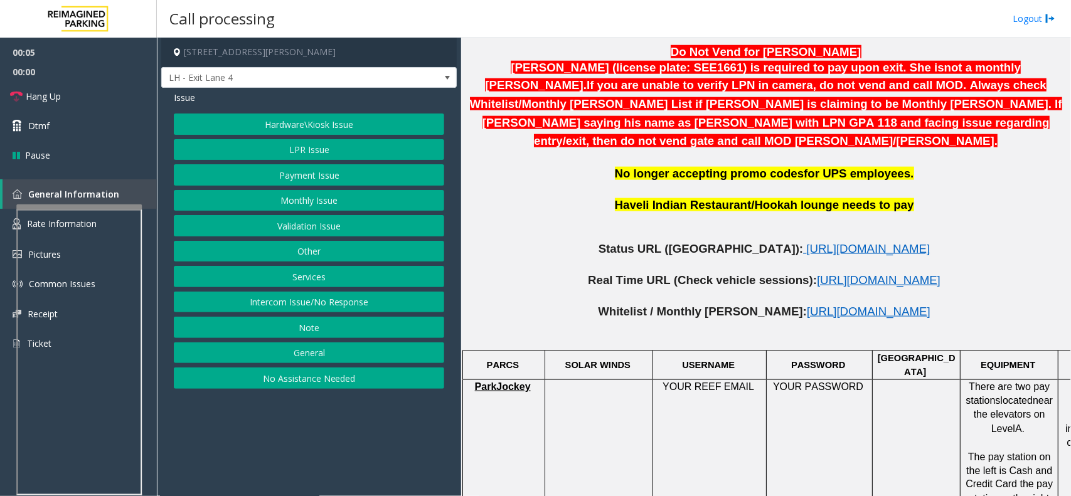
click at [722, 242] on p "Status URL ([GEOGRAPHIC_DATA]): [URL][DOMAIN_NAME]" at bounding box center [766, 250] width 601 height 16
click at [806, 242] on span "[URL][DOMAIN_NAME]" at bounding box center [868, 248] width 124 height 13
drag, startPoint x: 323, startPoint y: 311, endPoint x: 322, endPoint y: 300, distance: 11.4
click at [323, 311] on button "Intercom Issue/No Response" at bounding box center [309, 302] width 270 height 21
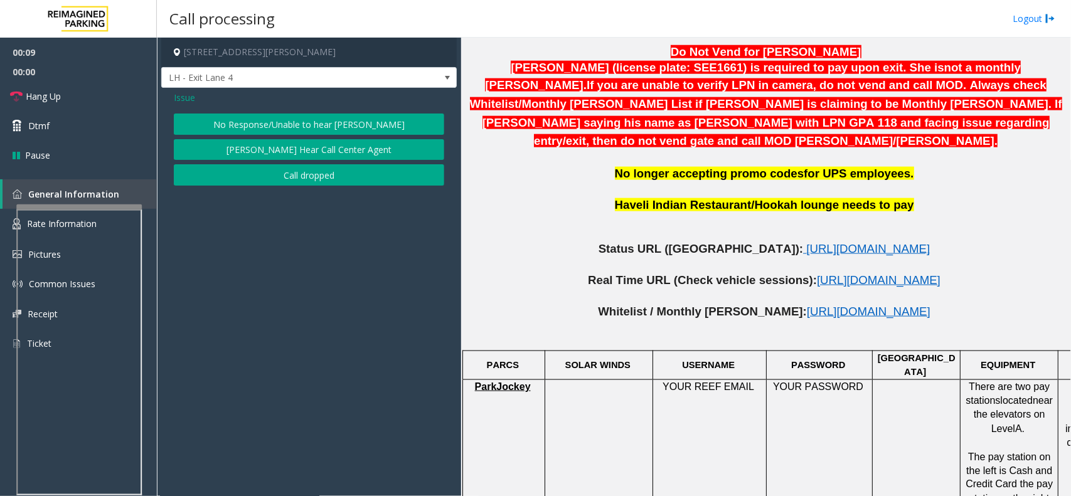
click at [319, 114] on button "No Response/Unable to hear [PERSON_NAME]" at bounding box center [309, 124] width 270 height 21
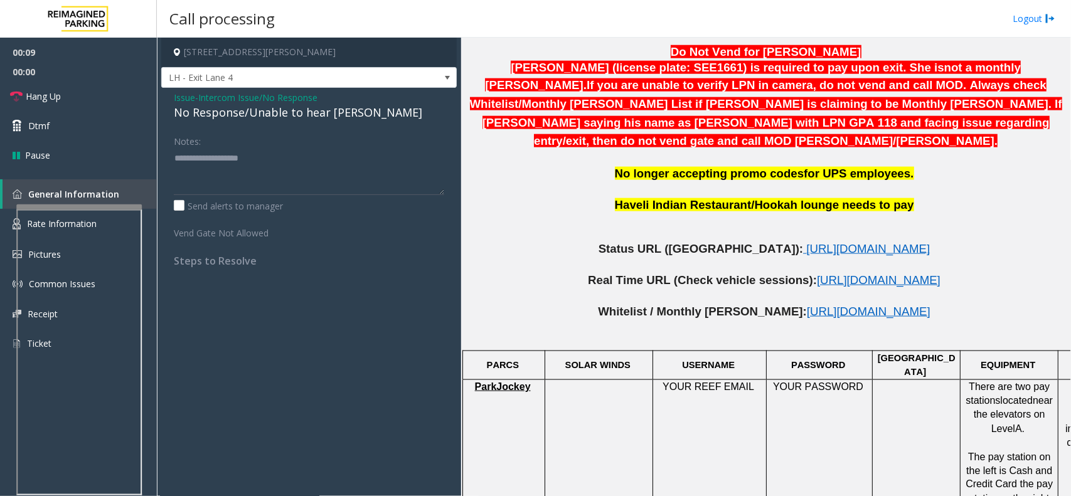
click at [306, 109] on div "No Response/Unable to hear [PERSON_NAME]" at bounding box center [309, 112] width 270 height 17
copy div "No Response/Unable to hear [PERSON_NAME]"
paste textarea "**********"
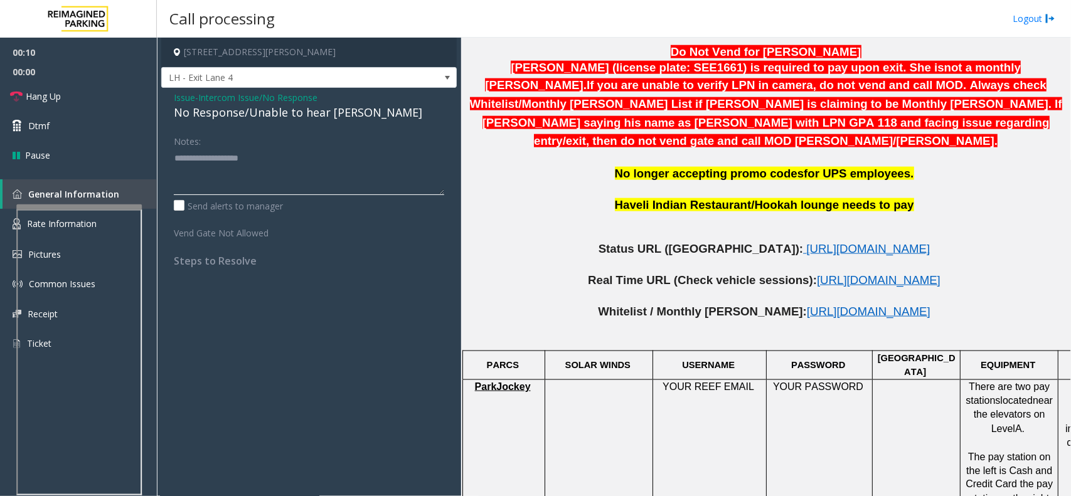
click at [305, 164] on textarea at bounding box center [309, 171] width 270 height 47
type textarea "**********"
click at [76, 86] on link "Hang Up" at bounding box center [78, 96] width 157 height 29
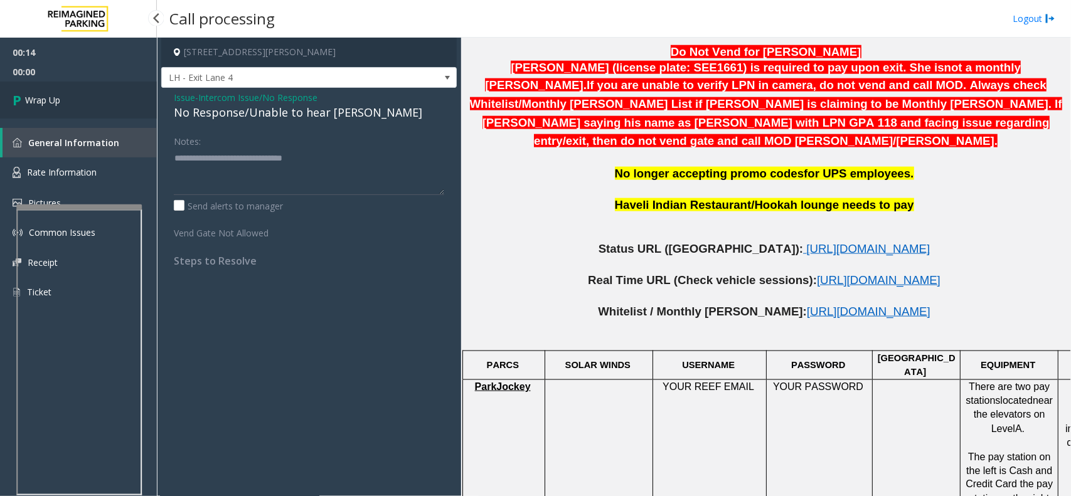
click at [79, 95] on link "Wrap Up" at bounding box center [78, 100] width 157 height 37
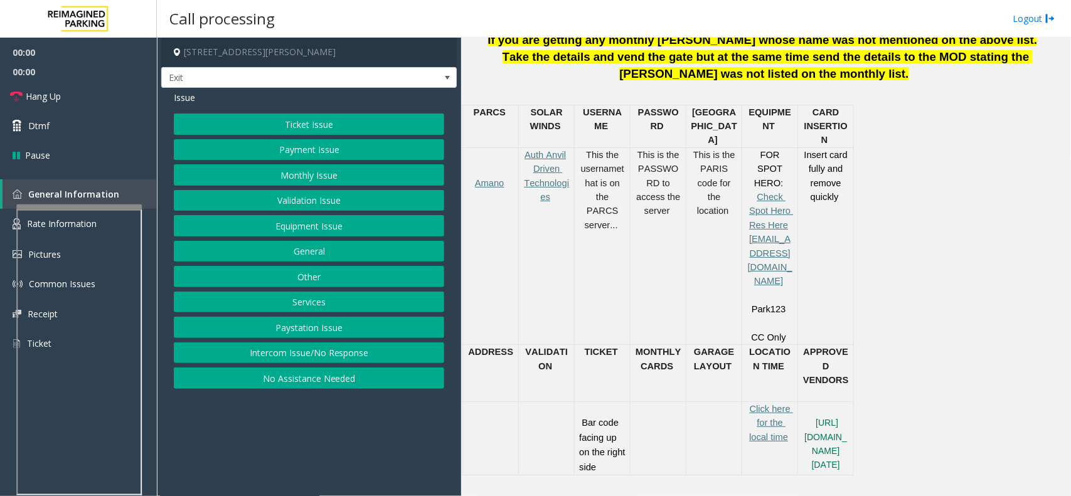
scroll to position [549, 0]
